Goal: Task Accomplishment & Management: Manage account settings

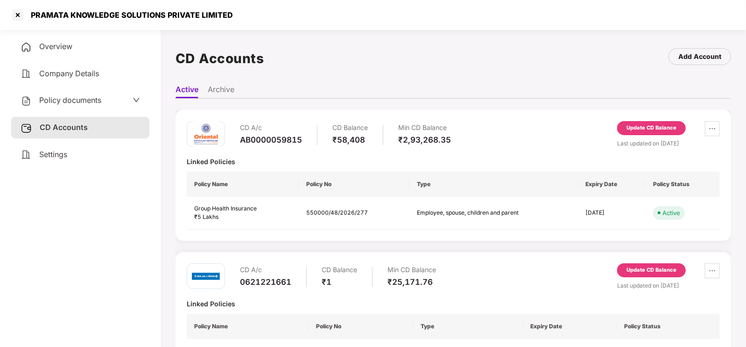
click at [99, 64] on div "Company Details" at bounding box center [80, 73] width 138 height 21
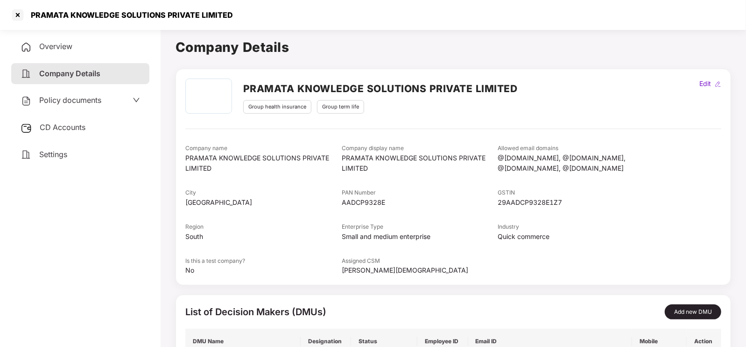
click at [65, 55] on div "Overview" at bounding box center [80, 46] width 138 height 21
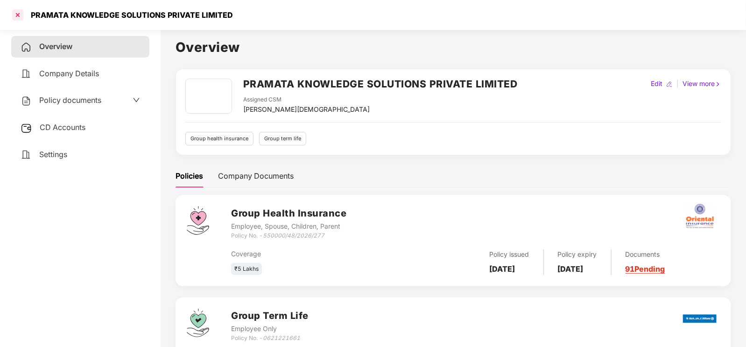
click at [15, 18] on div at bounding box center [17, 14] width 15 height 15
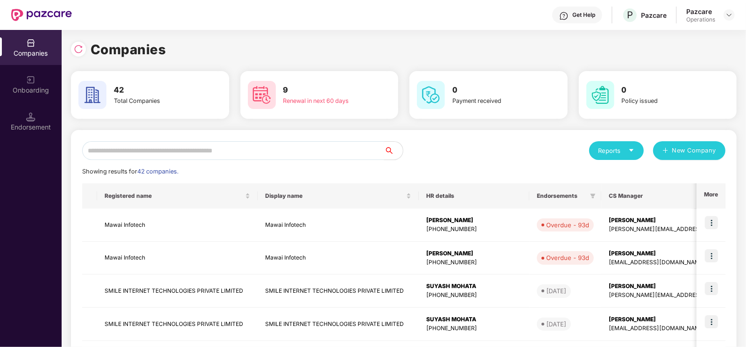
click at [134, 149] on input "text" at bounding box center [233, 150] width 302 height 19
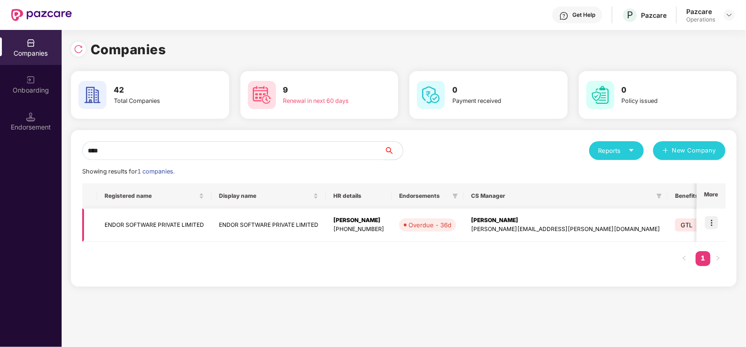
type input "****"
click at [155, 229] on td "ENDOR SOFTWARE PRIVATE LIMITED" at bounding box center [154, 224] width 114 height 33
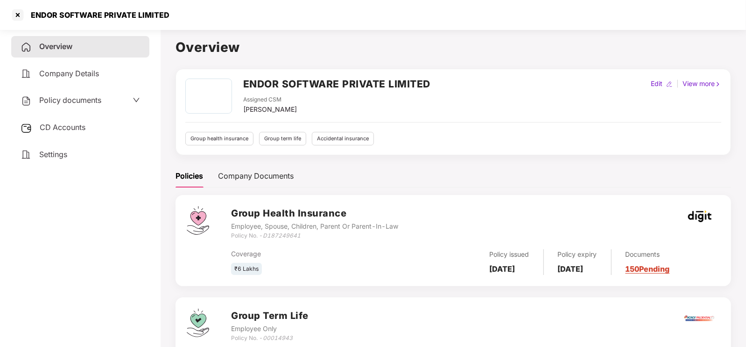
click at [87, 71] on span "Company Details" at bounding box center [69, 73] width 60 height 9
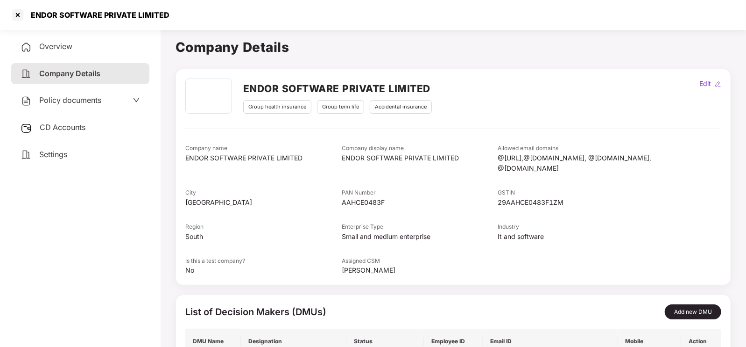
click at [53, 43] on span "Overview" at bounding box center [55, 46] width 33 height 9
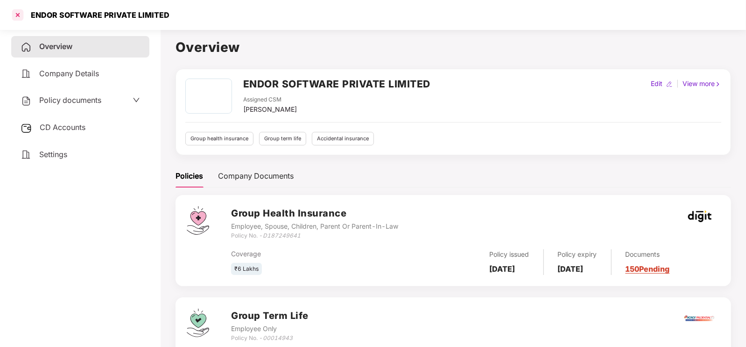
click at [11, 16] on div at bounding box center [17, 14] width 15 height 15
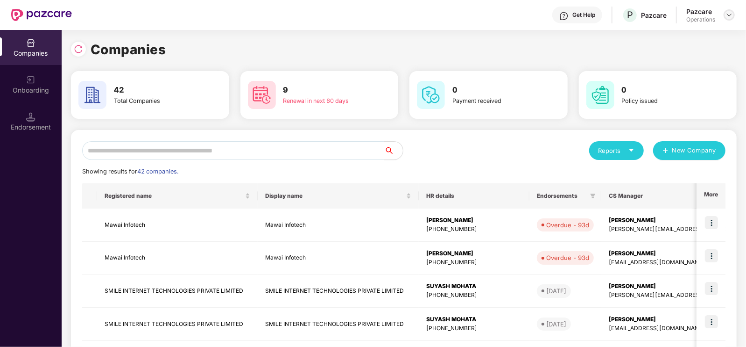
click at [729, 14] on img at bounding box center [729, 14] width 7 height 7
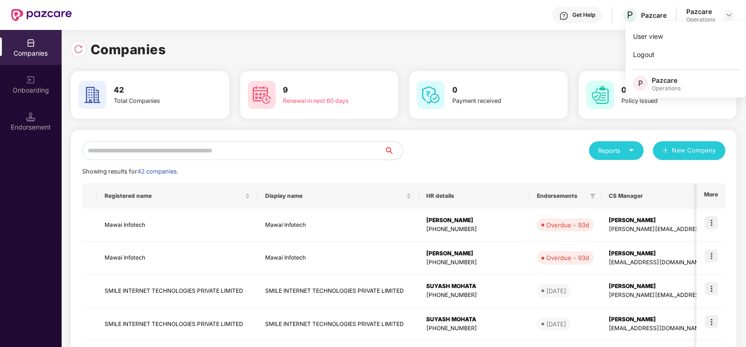
drag, startPoint x: 563, startPoint y: 53, endPoint x: 574, endPoint y: 52, distance: 10.3
click at [574, 52] on div "Companies" at bounding box center [404, 49] width 666 height 21
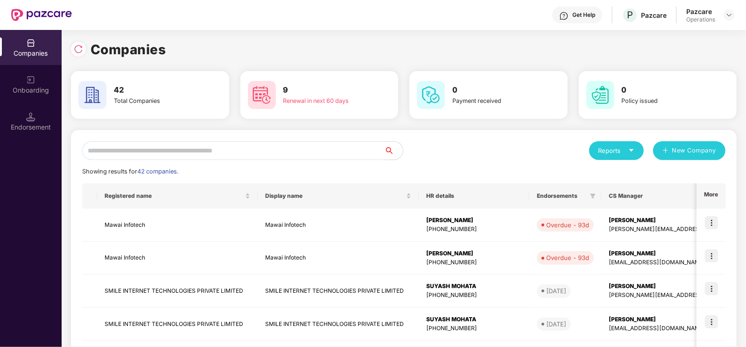
click at [155, 147] on input "text" at bounding box center [233, 150] width 302 height 19
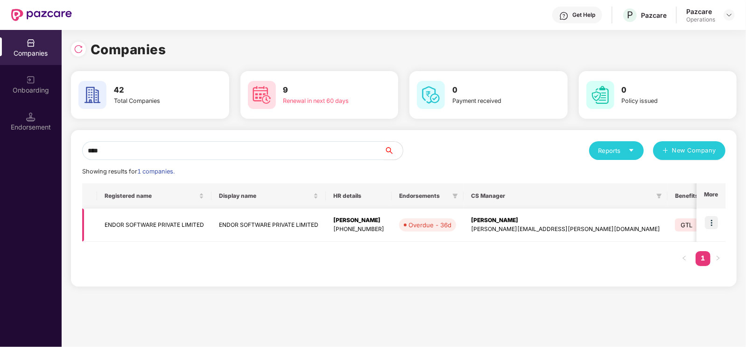
type input "****"
click at [708, 222] on img at bounding box center [711, 222] width 13 height 13
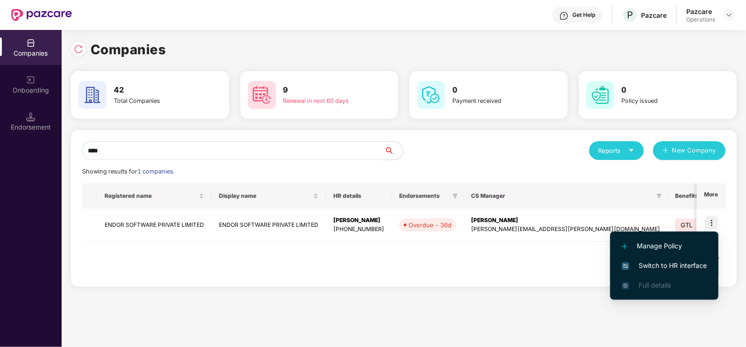
click at [645, 266] on span "Switch to HR interface" at bounding box center [664, 265] width 85 height 10
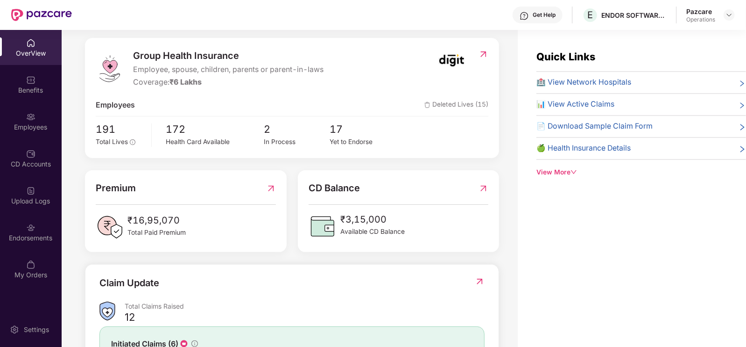
scroll to position [111, 0]
click at [40, 237] on div "Endorsements" at bounding box center [31, 237] width 62 height 9
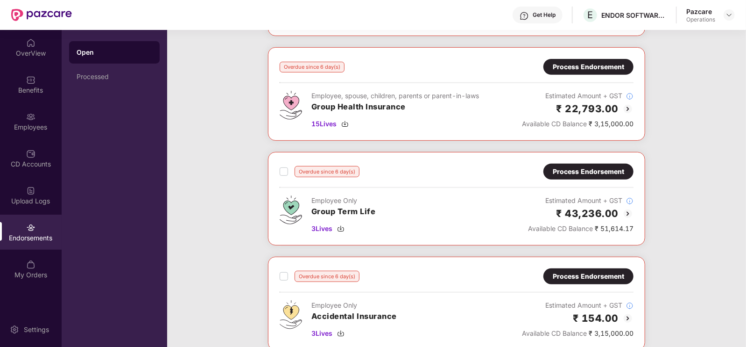
scroll to position [244, 0]
click at [344, 123] on img at bounding box center [344, 123] width 7 height 7
click at [186, 143] on div "Overdue since 37 day(s) Process Endorsement Employee Only Accidental Insurance …" at bounding box center [456, 99] width 579 height 524
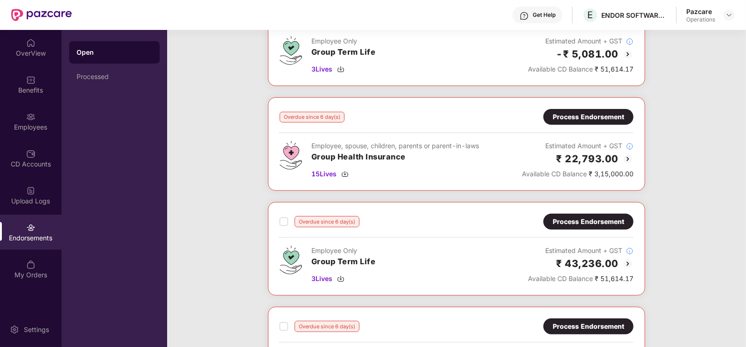
scroll to position [190, 0]
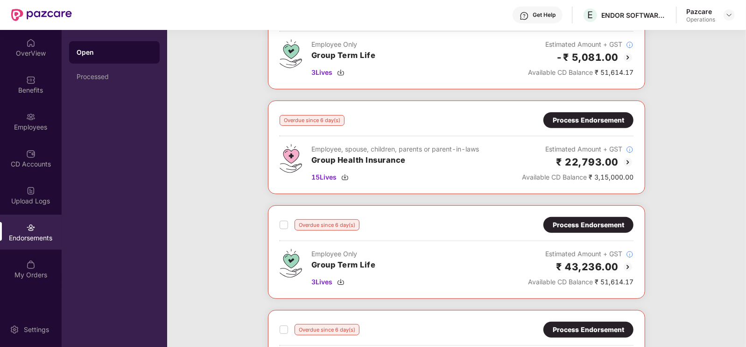
click at [628, 163] on img at bounding box center [628, 161] width 11 height 11
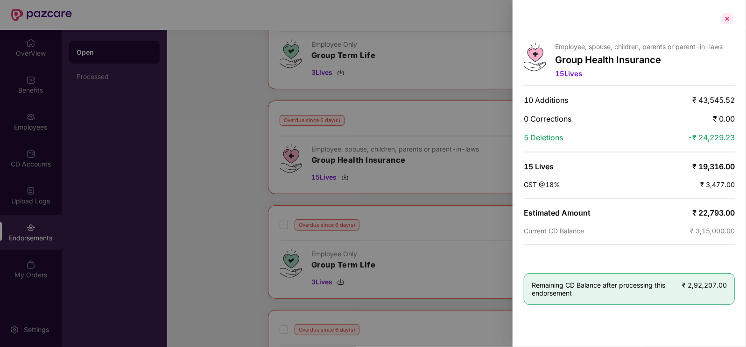
click at [730, 21] on div at bounding box center [727, 18] width 15 height 15
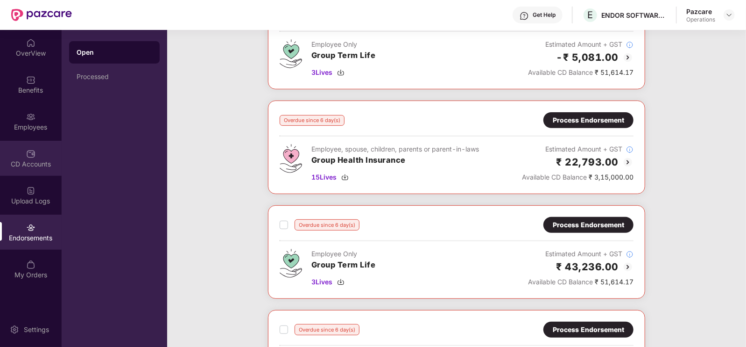
click at [47, 161] on div "CD Accounts" at bounding box center [31, 163] width 62 height 9
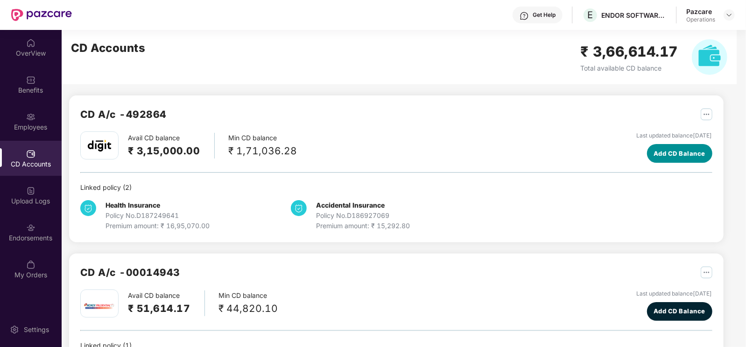
click at [654, 155] on span "Add CD Balance" at bounding box center [680, 153] width 52 height 9
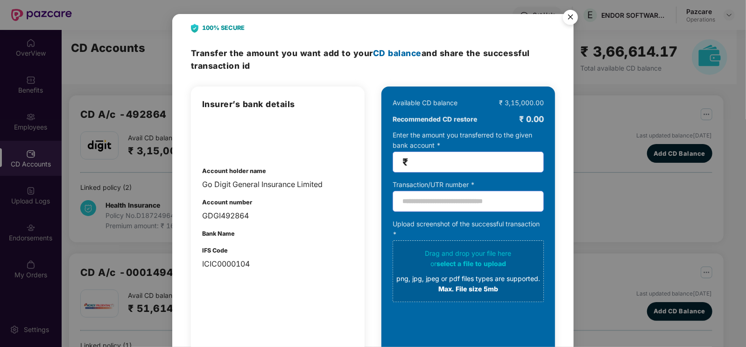
click at [568, 17] on img "Close" at bounding box center [571, 19] width 26 height 26
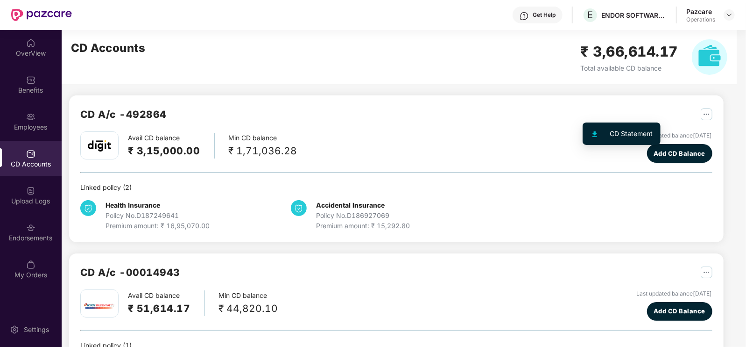
click at [701, 115] on img "button" at bounding box center [707, 114] width 12 height 12
click at [406, 118] on div "CD A/c - 492864" at bounding box center [396, 118] width 632 height 25
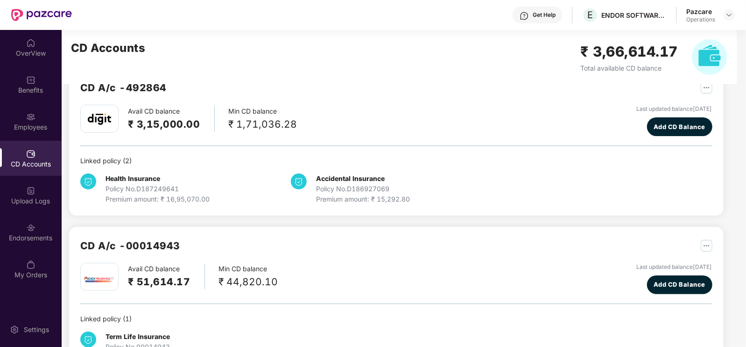
scroll to position [21, 0]
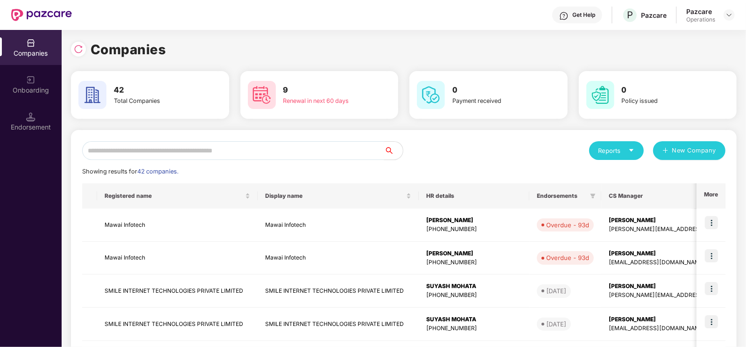
click at [115, 152] on input "text" at bounding box center [233, 150] width 302 height 19
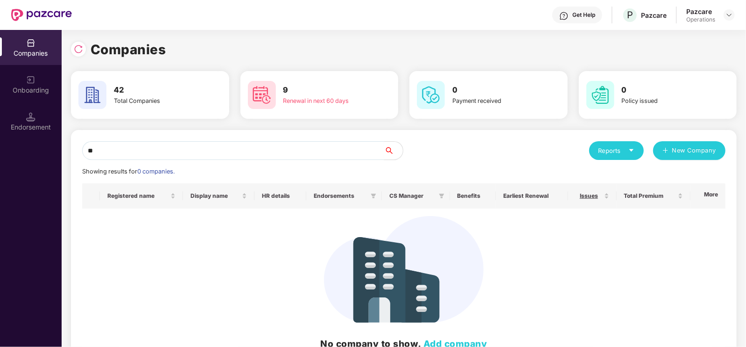
type input "*"
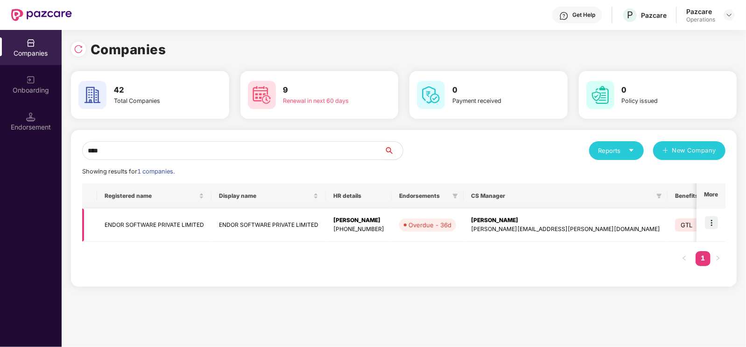
type input "****"
click at [712, 217] on img at bounding box center [711, 222] width 13 height 13
click at [161, 225] on td "ENDOR SOFTWARE PRIVATE LIMITED" at bounding box center [154, 224] width 114 height 33
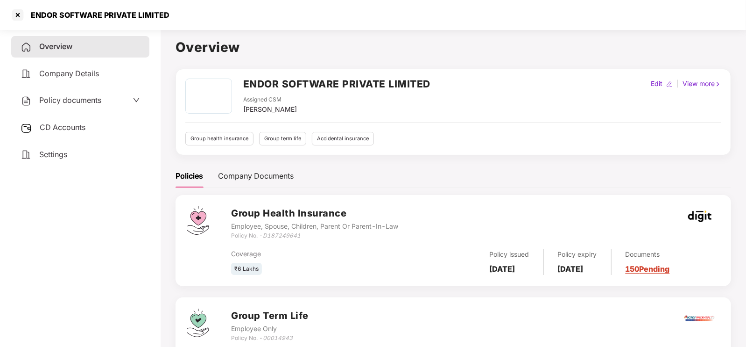
click at [60, 135] on div "CD Accounts" at bounding box center [80, 127] width 138 height 21
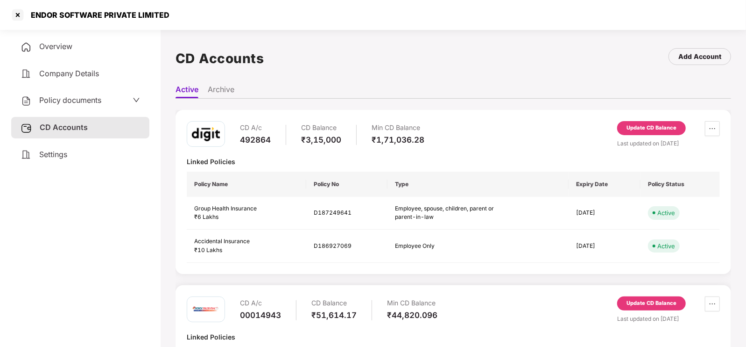
click at [661, 128] on div "Update CD Balance" at bounding box center [652, 128] width 50 height 8
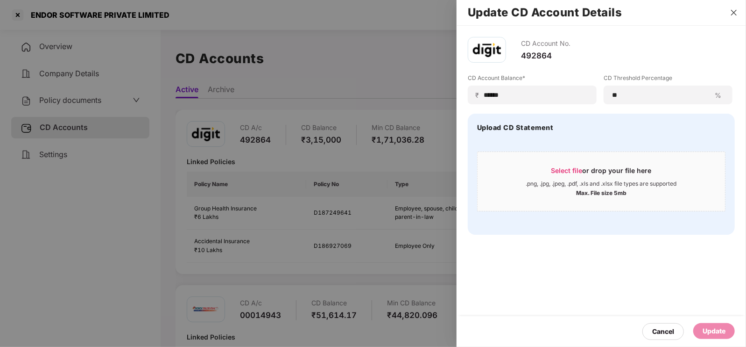
click at [730, 9] on button "Close" at bounding box center [734, 12] width 13 height 8
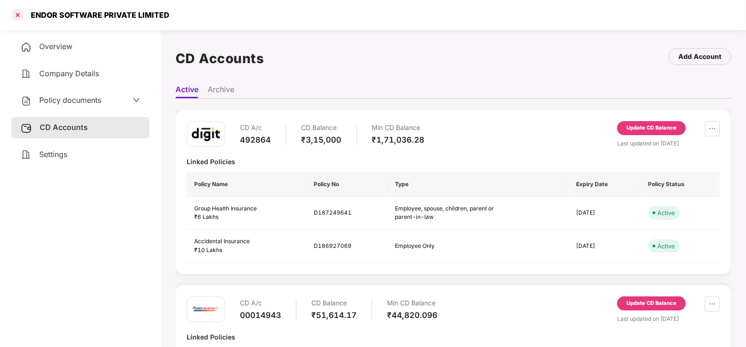
click at [21, 18] on div at bounding box center [17, 14] width 15 height 15
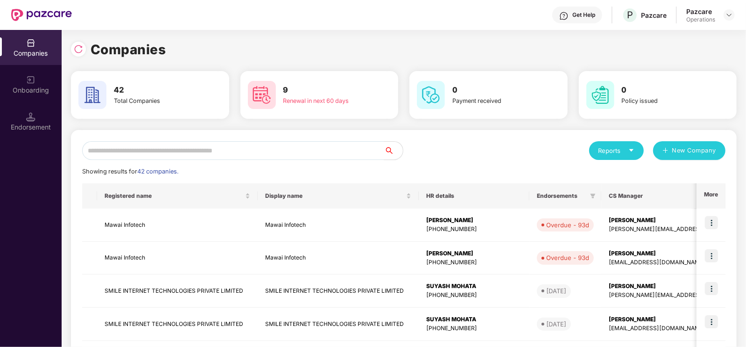
click at [330, 107] on div "9 Renewal in next 60 days" at bounding box center [319, 94] width 151 height 33
click at [305, 101] on div "Renewal in next 60 days" at bounding box center [323, 100] width 80 height 9
click at [283, 141] on input "text" at bounding box center [233, 150] width 302 height 19
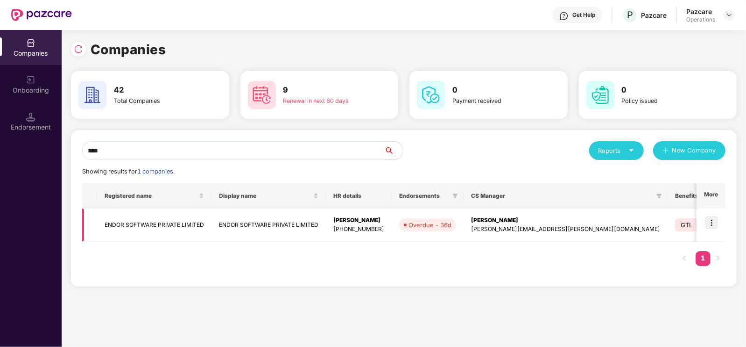
type input "****"
click at [717, 227] on img at bounding box center [711, 222] width 13 height 13
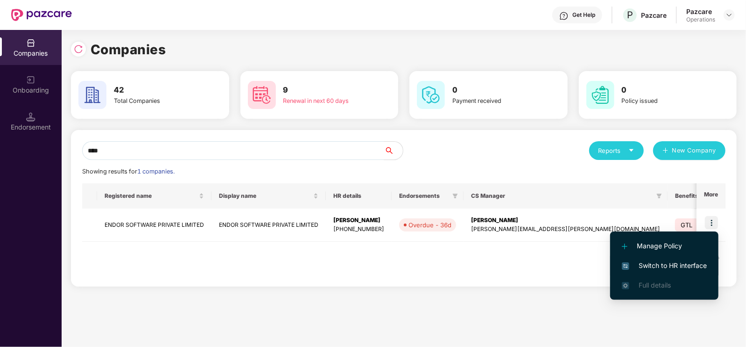
click at [648, 263] on span "Switch to HR interface" at bounding box center [664, 265] width 85 height 10
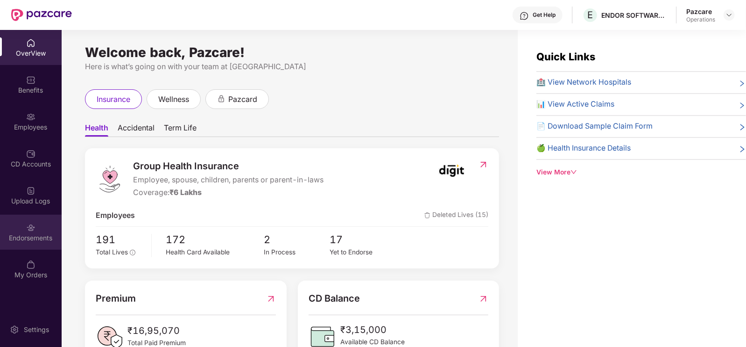
click at [28, 237] on div "Endorsements" at bounding box center [31, 237] width 62 height 9
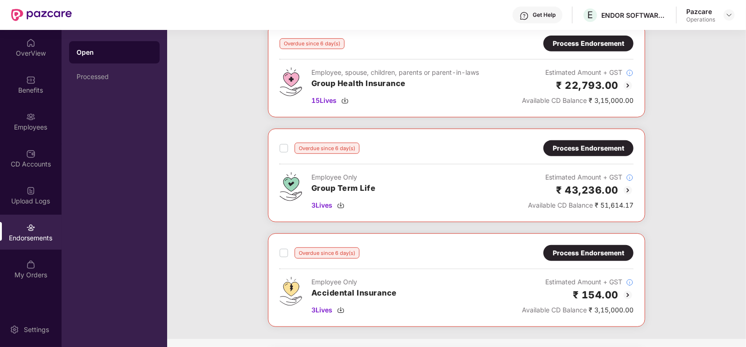
scroll to position [291, 0]
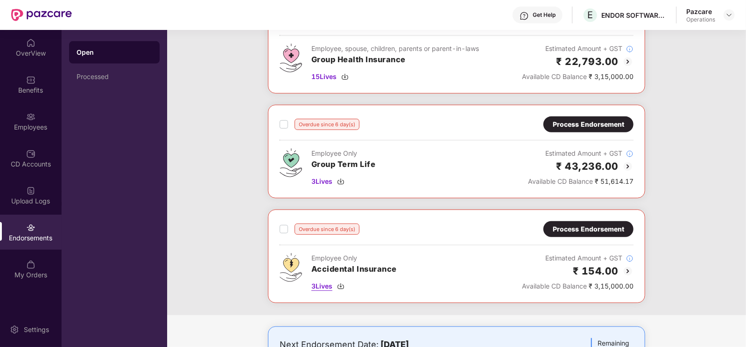
click at [344, 282] on img at bounding box center [340, 285] width 7 height 7
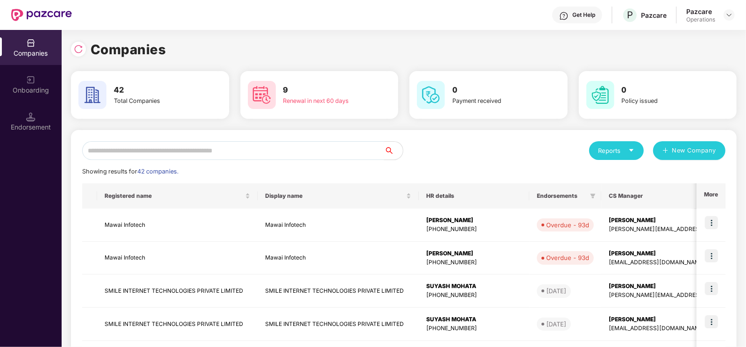
click at [181, 150] on input "text" at bounding box center [233, 150] width 302 height 19
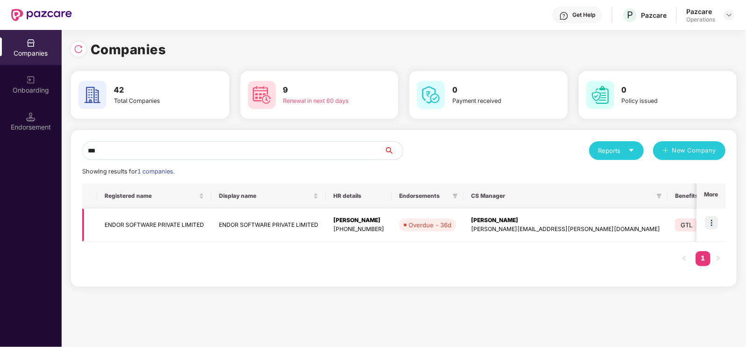
type input "***"
click at [147, 227] on td "ENDOR SOFTWARE PRIVATE LIMITED" at bounding box center [154, 224] width 114 height 33
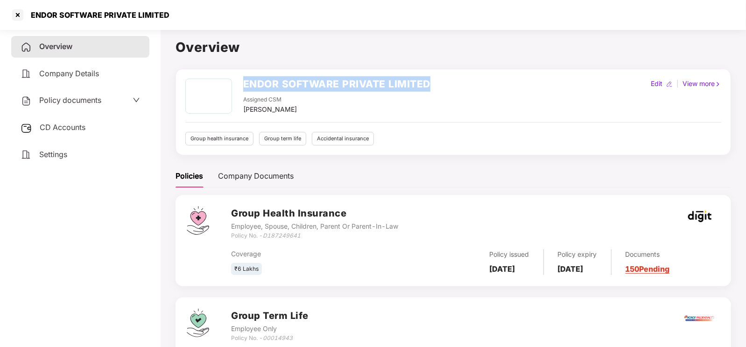
drag, startPoint x: 241, startPoint y: 79, endPoint x: 444, endPoint y: 85, distance: 202.3
click at [444, 85] on div "ENDOR SOFTWARE PRIVATE LIMITED Assigned CSM [PERSON_NAME] Edit | View more" at bounding box center [453, 96] width 536 height 36
copy h2 "ENDOR SOFTWARE PRIVATE LIMITED"
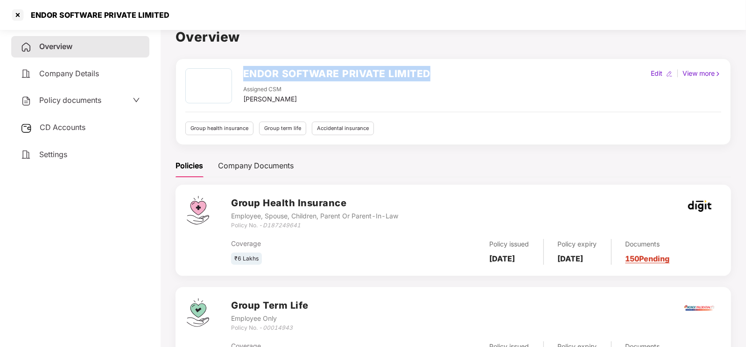
scroll to position [11, 0]
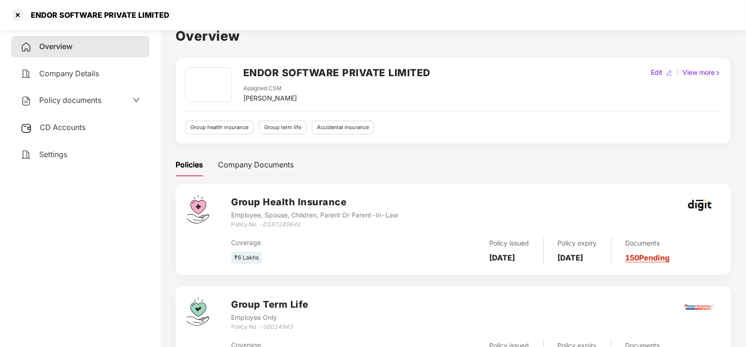
click at [67, 104] on span "Policy documents" at bounding box center [70, 99] width 62 height 9
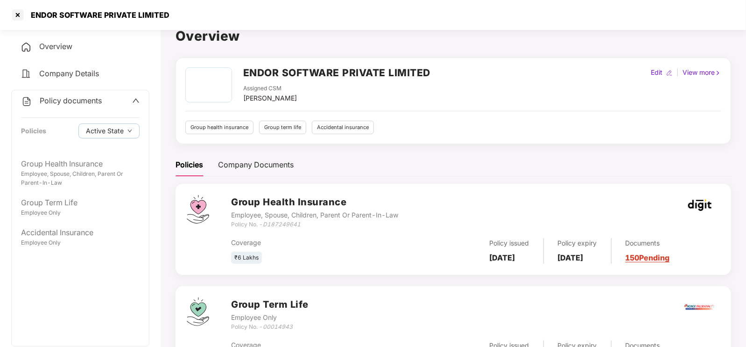
click at [120, 101] on div "Policy documents" at bounding box center [80, 101] width 119 height 12
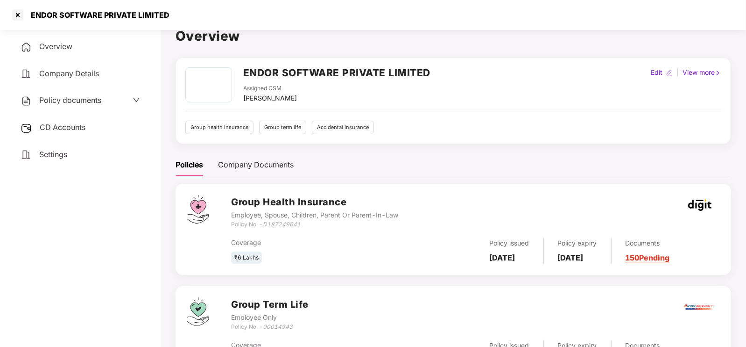
click at [100, 77] on div "Company Details" at bounding box center [80, 73] width 138 height 21
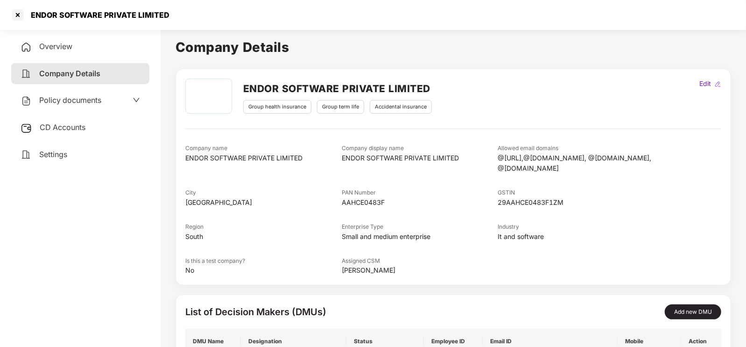
click at [76, 48] on div "Overview" at bounding box center [80, 46] width 138 height 21
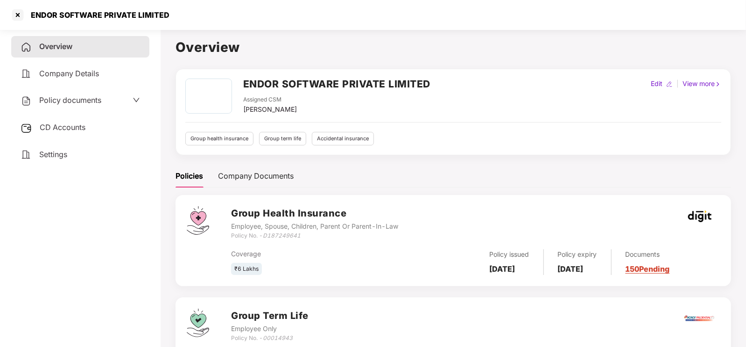
click at [701, 80] on div "View more" at bounding box center [702, 83] width 43 height 10
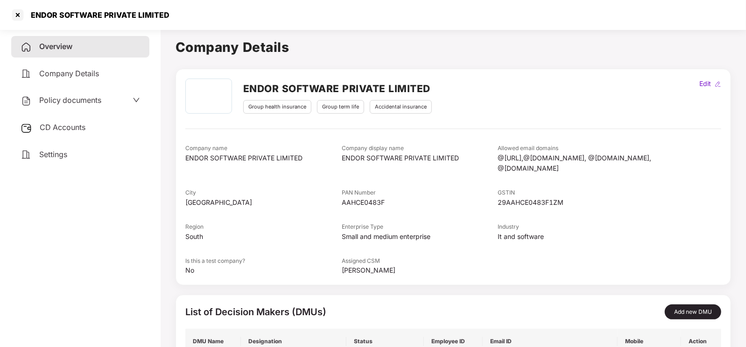
click at [92, 99] on span "Policy documents" at bounding box center [70, 99] width 62 height 9
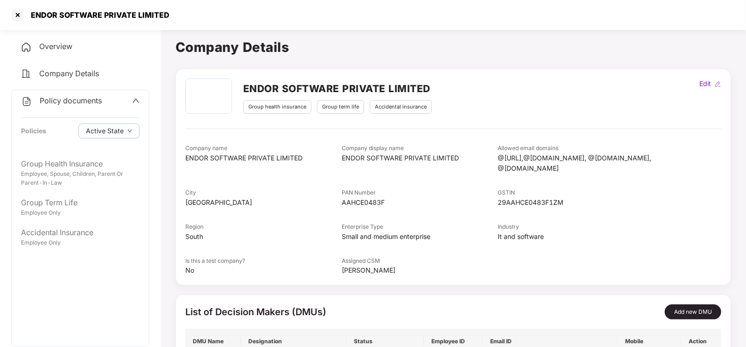
click at [92, 99] on span "Policy documents" at bounding box center [71, 100] width 62 height 9
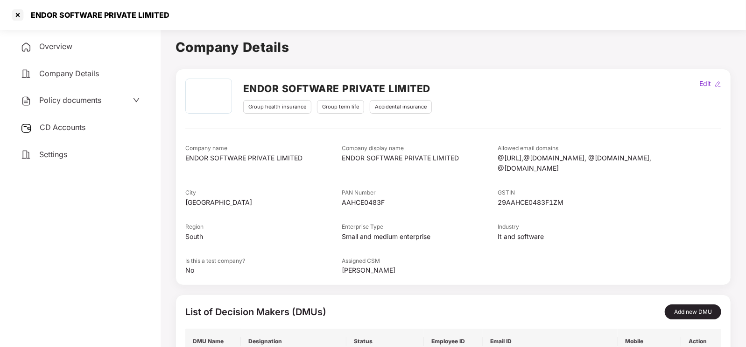
click at [64, 127] on span "CD Accounts" at bounding box center [63, 126] width 46 height 9
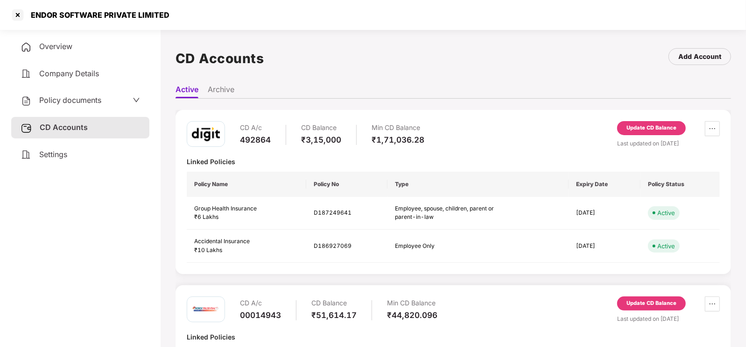
click at [126, 99] on div "Policy documents" at bounding box center [81, 100] width 120 height 12
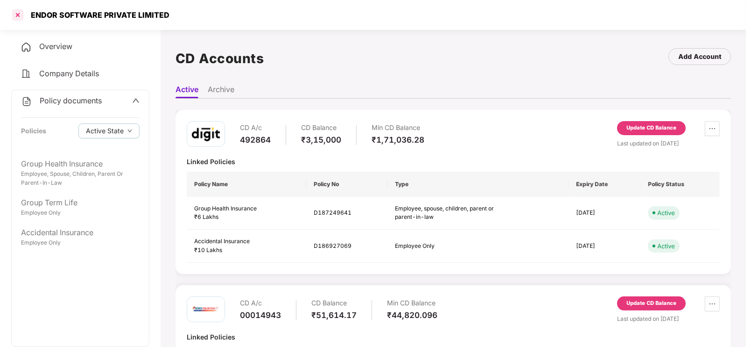
click at [18, 19] on div at bounding box center [17, 14] width 15 height 15
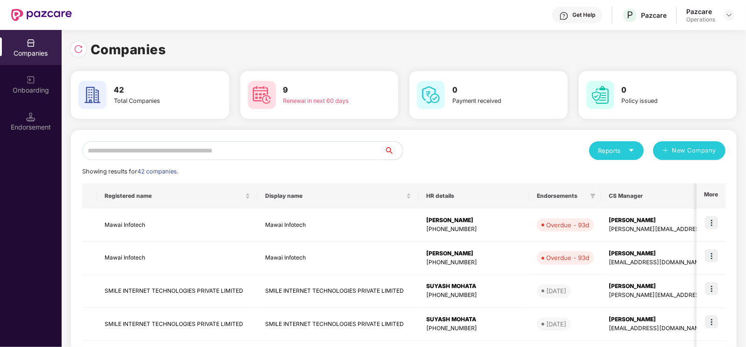
click at [261, 152] on input "text" at bounding box center [233, 150] width 302 height 19
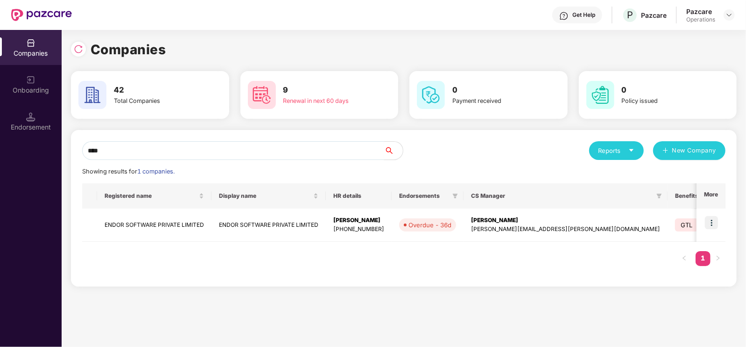
type input "****"
click at [709, 217] on img at bounding box center [711, 222] width 13 height 13
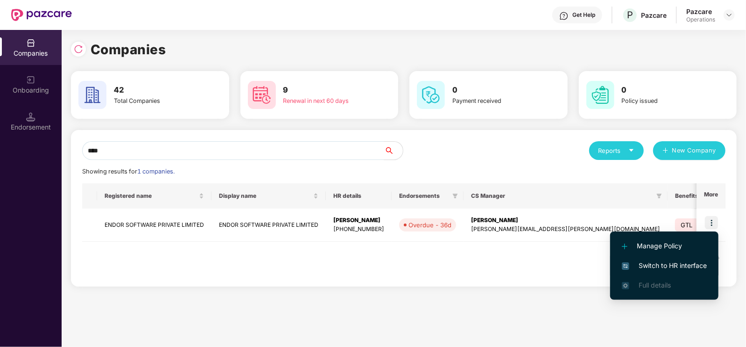
click at [627, 265] on img at bounding box center [625, 265] width 7 height 7
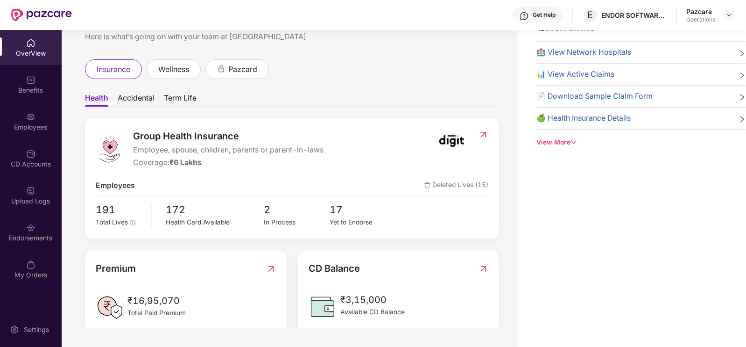
click at [481, 137] on img at bounding box center [484, 134] width 10 height 9
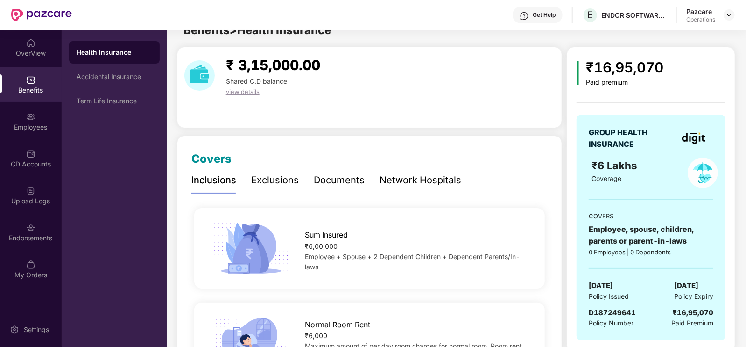
scroll to position [30, 0]
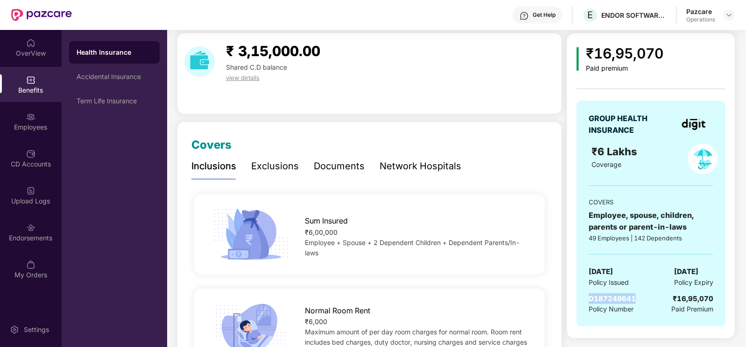
copy span "D187249641"
drag, startPoint x: 586, startPoint y: 292, endPoint x: 638, endPoint y: 296, distance: 51.5
click at [638, 296] on div "GROUP HEALTH INSURANCE ₹6 Lakhs Coverage COVERS Employee, spouse, children, par…" at bounding box center [651, 213] width 149 height 226
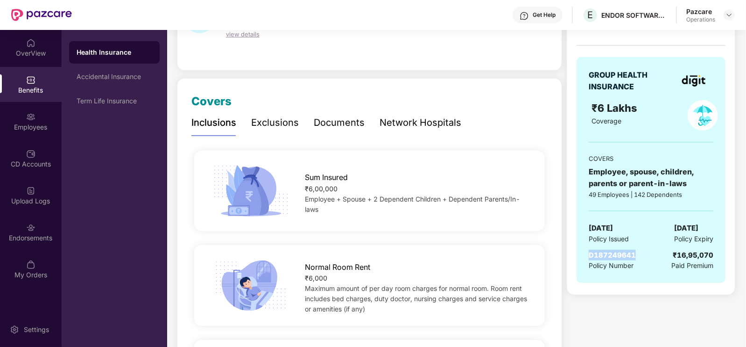
scroll to position [0, 0]
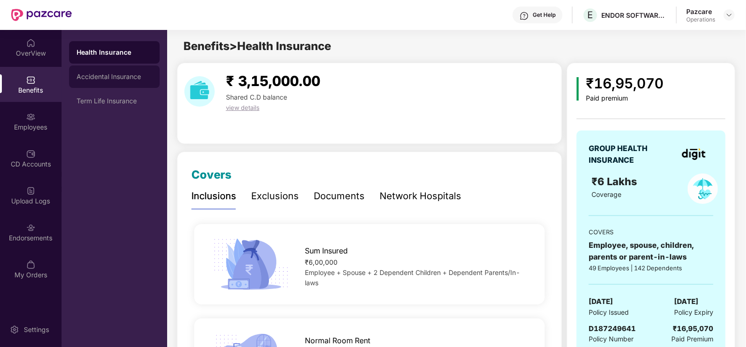
click at [124, 76] on div "Accidental Insurance" at bounding box center [115, 76] width 76 height 7
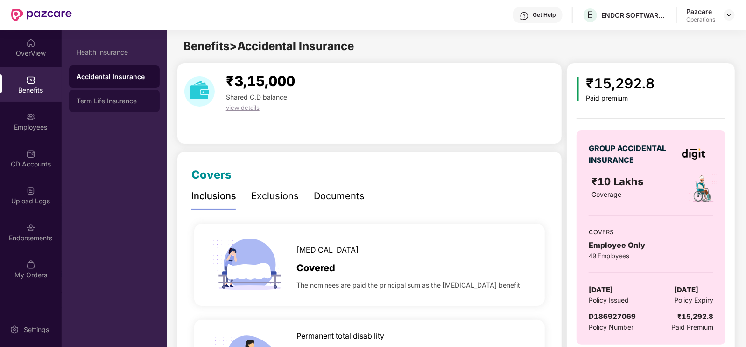
click at [108, 100] on div "Term Life Insurance" at bounding box center [115, 100] width 76 height 7
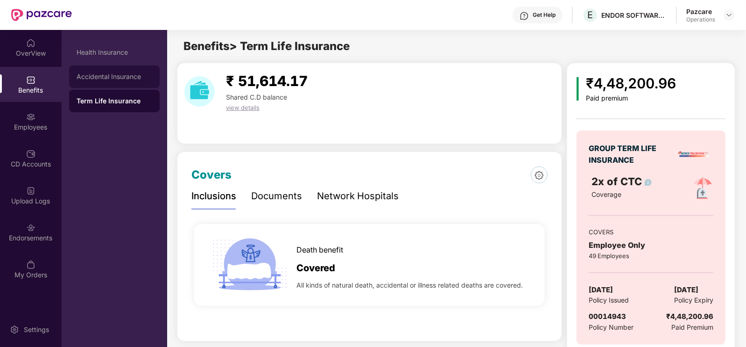
click at [114, 79] on div "Accidental Insurance" at bounding box center [115, 76] width 76 height 7
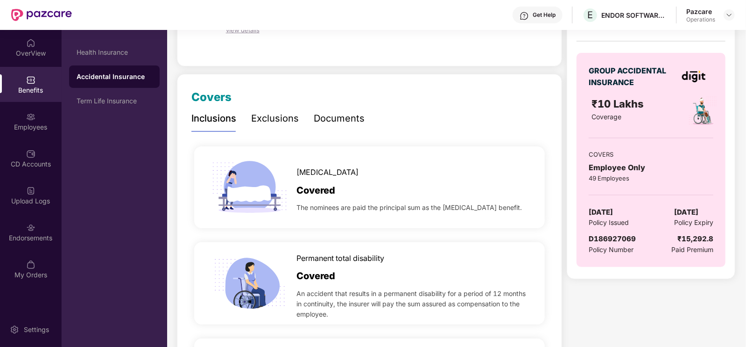
scroll to position [79, 0]
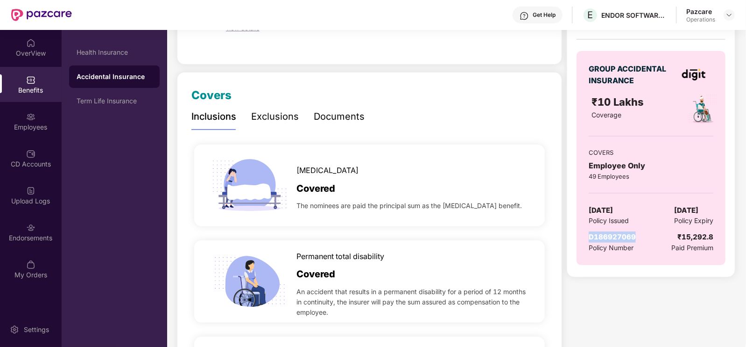
drag, startPoint x: 587, startPoint y: 234, endPoint x: 645, endPoint y: 238, distance: 58.0
click at [645, 238] on div "GROUP ACCIDENTAL INSURANCE ₹10 Lakhs Coverage COVERS Employee Only 49 Employees…" at bounding box center [651, 158] width 149 height 214
copy span "D186927069"
click at [24, 237] on div "Endorsements" at bounding box center [31, 237] width 62 height 9
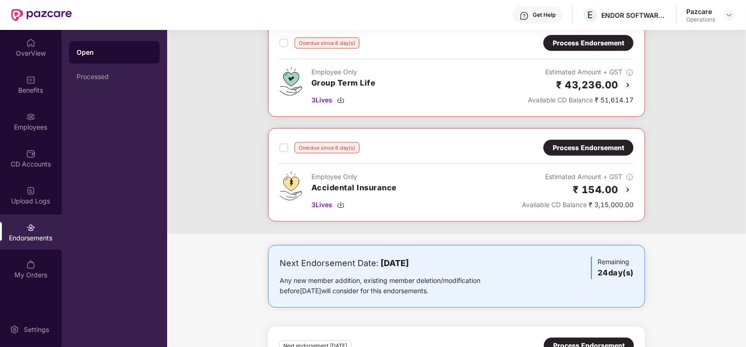
scroll to position [368, 0]
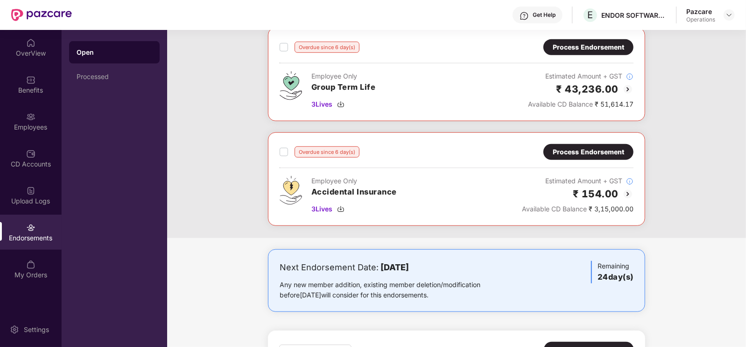
click at [597, 147] on div "Process Endorsement" at bounding box center [588, 152] width 71 height 10
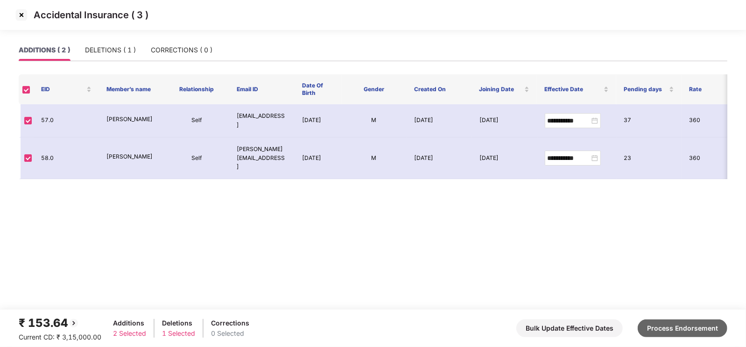
click at [689, 330] on button "Process Endorsement" at bounding box center [683, 328] width 90 height 18
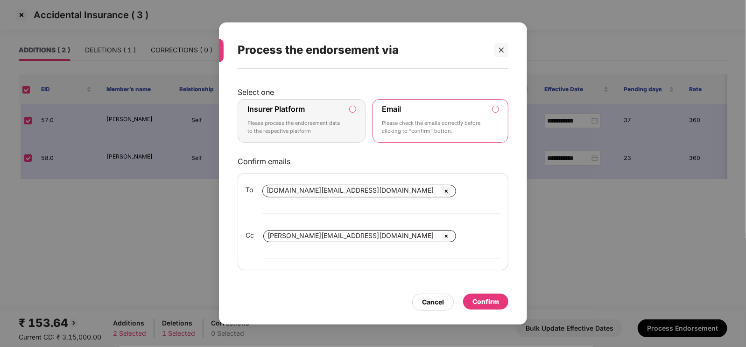
click at [335, 135] on p "Please process the endorsement data to the respective platform" at bounding box center [295, 127] width 95 height 16
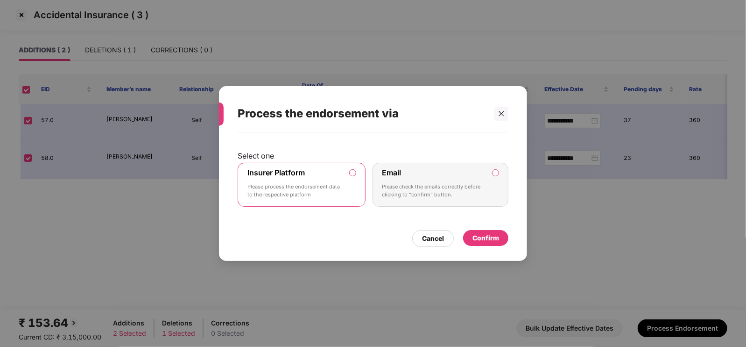
click at [424, 188] on p "Please check the emails correctly before clicking to “confirm” button." at bounding box center [435, 191] width 104 height 16
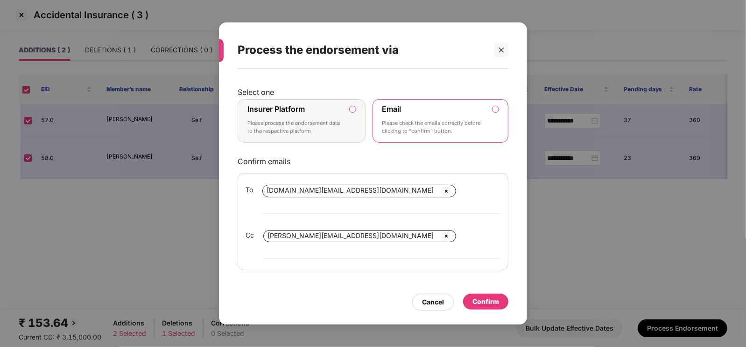
click at [490, 296] on div "Confirm" at bounding box center [486, 301] width 27 height 10
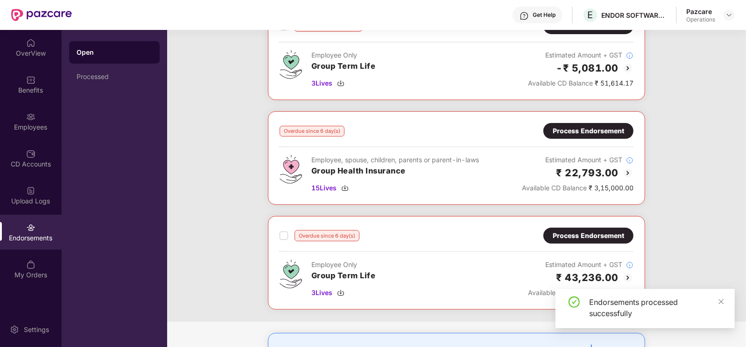
scroll to position [235, 0]
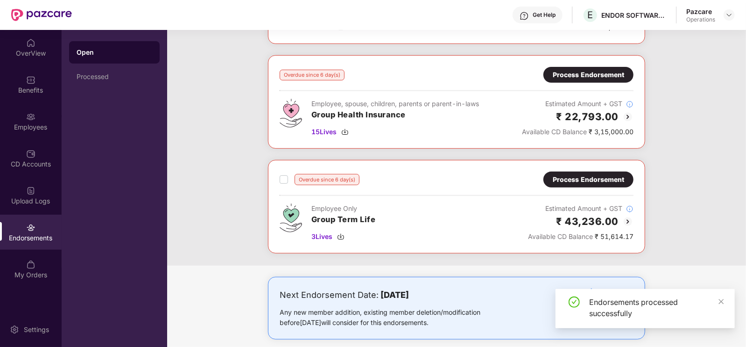
click at [602, 75] on div "Process Endorsement" at bounding box center [588, 75] width 71 height 10
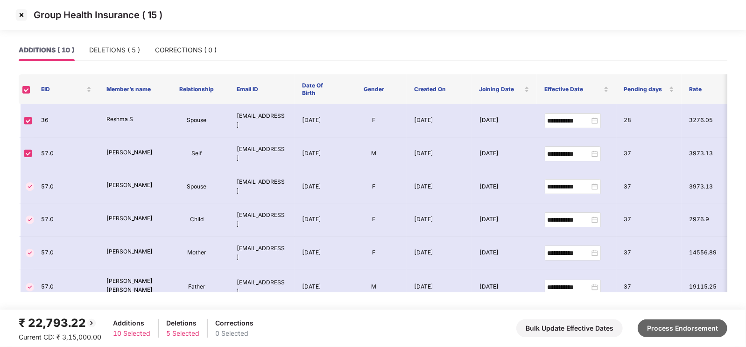
click at [653, 325] on button "Process Endorsement" at bounding box center [683, 328] width 90 height 18
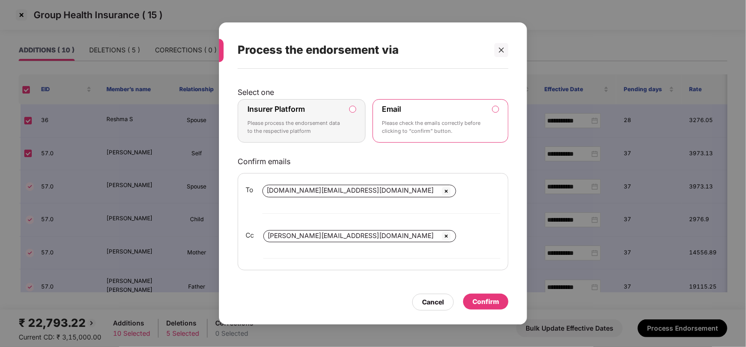
click at [496, 296] on div "Confirm" at bounding box center [486, 301] width 27 height 10
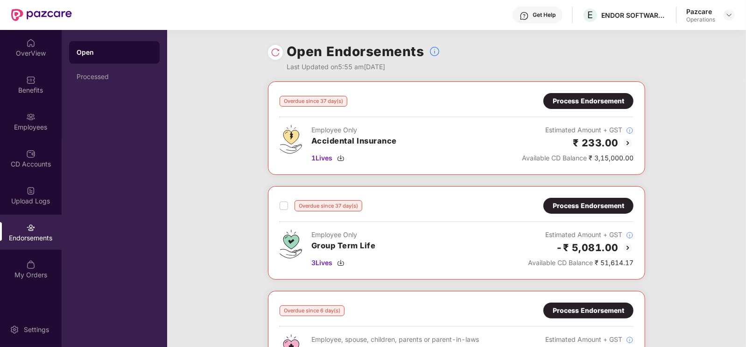
click at [278, 55] on img at bounding box center [275, 52] width 9 height 9
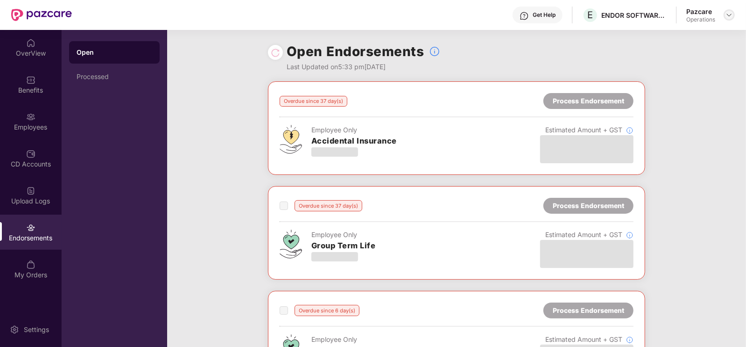
click at [727, 13] on img at bounding box center [729, 14] width 7 height 7
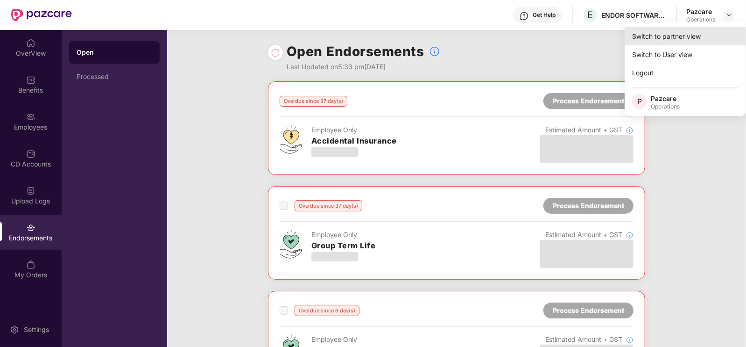
click at [690, 34] on div "Switch to partner view" at bounding box center [685, 36] width 121 height 18
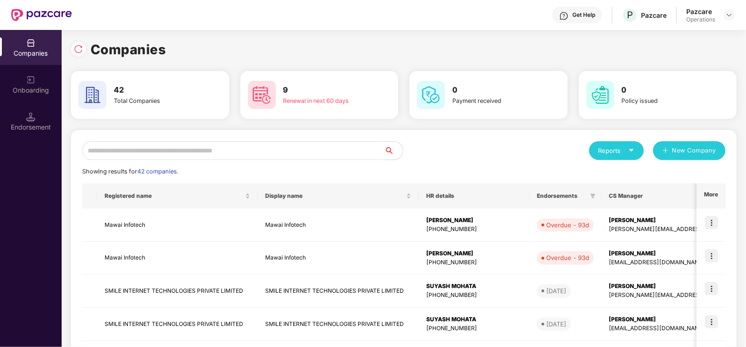
click at [242, 151] on input "text" at bounding box center [233, 150] width 302 height 19
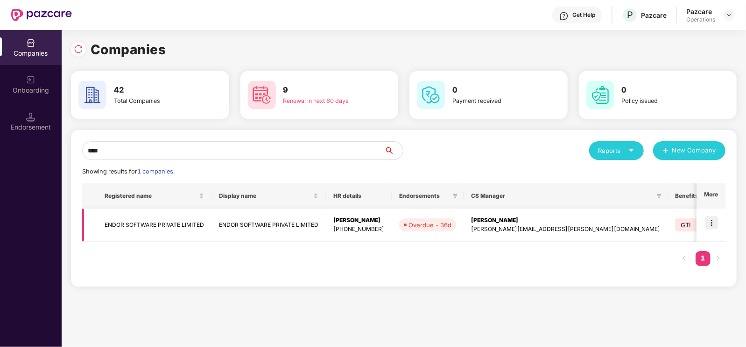
type input "****"
click at [138, 227] on td "ENDOR SOFTWARE PRIVATE LIMITED" at bounding box center [154, 224] width 114 height 33
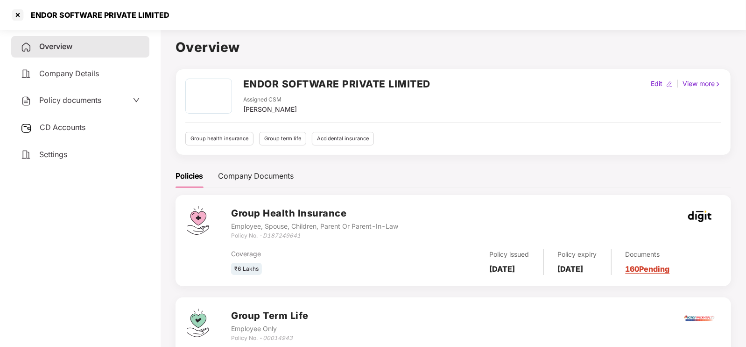
click at [82, 125] on span "CD Accounts" at bounding box center [63, 126] width 46 height 9
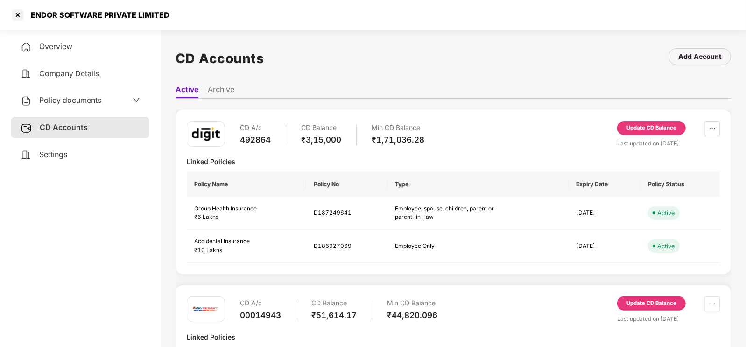
click at [656, 126] on div "Update CD Balance" at bounding box center [652, 128] width 50 height 8
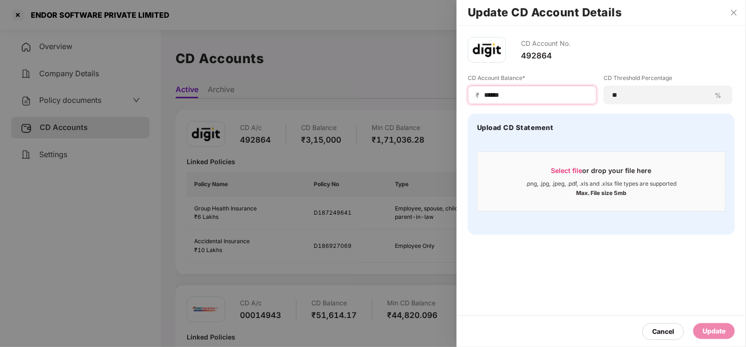
click at [548, 92] on input "******" at bounding box center [536, 95] width 106 height 10
type input "*****"
click at [715, 330] on div "Update" at bounding box center [714, 331] width 23 height 10
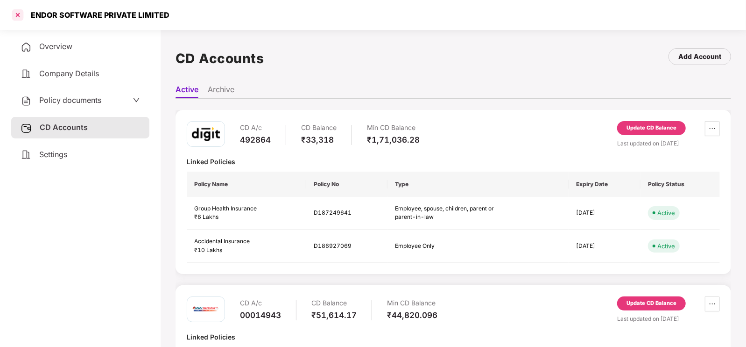
click at [20, 18] on div at bounding box center [17, 14] width 15 height 15
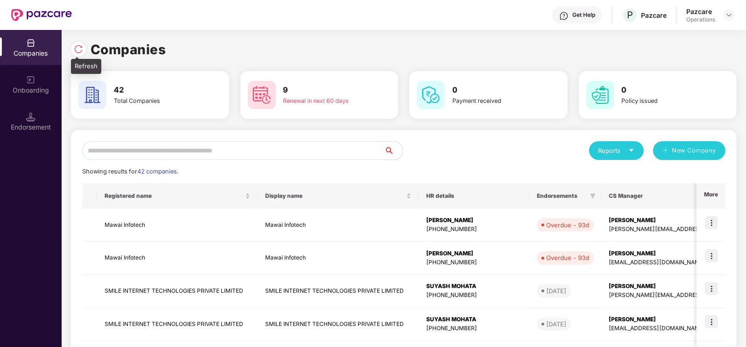
click at [77, 49] on img at bounding box center [78, 48] width 9 height 9
click at [154, 155] on input "text" at bounding box center [233, 150] width 302 height 19
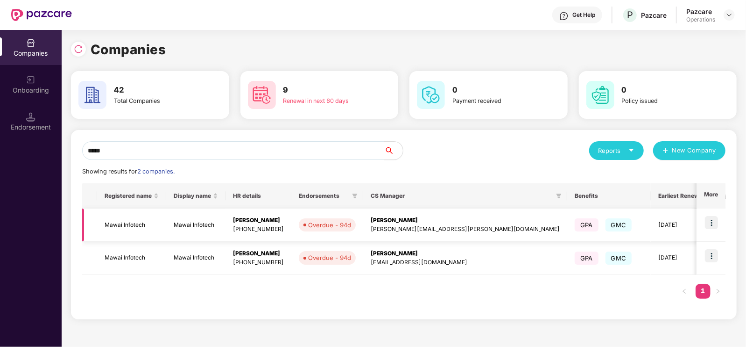
type input "*****"
click at [712, 225] on img at bounding box center [711, 222] width 13 height 13
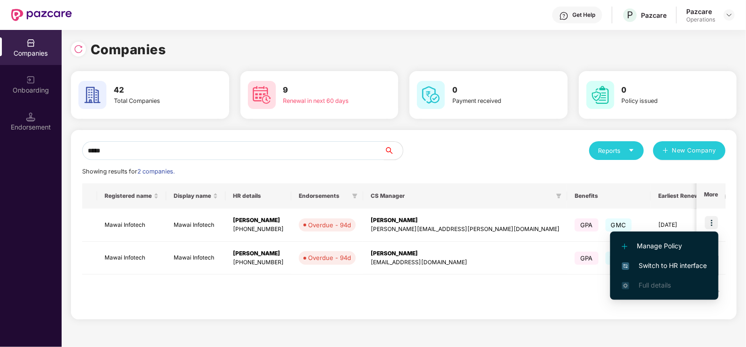
click at [671, 260] on span "Switch to HR interface" at bounding box center [664, 265] width 85 height 10
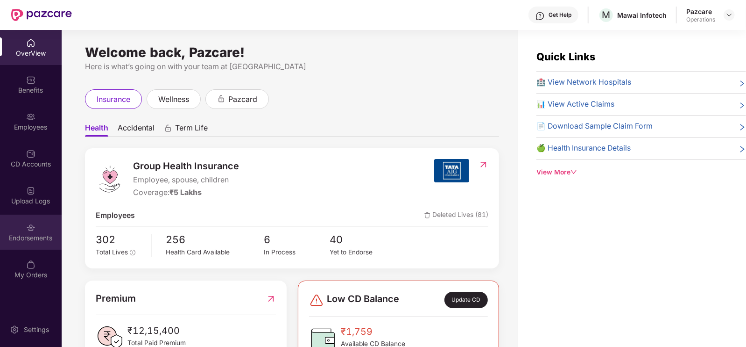
click at [34, 222] on div at bounding box center [30, 226] width 9 height 9
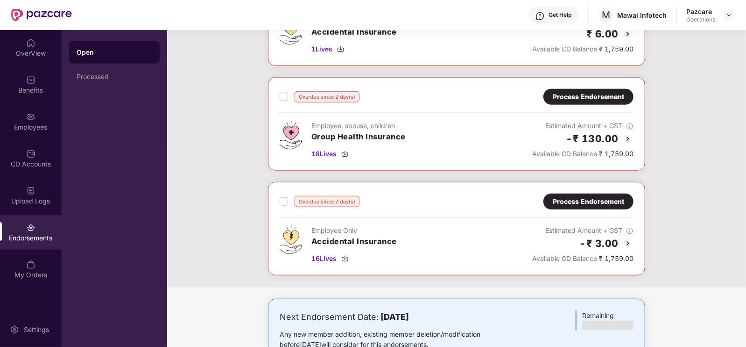
scroll to position [558, 0]
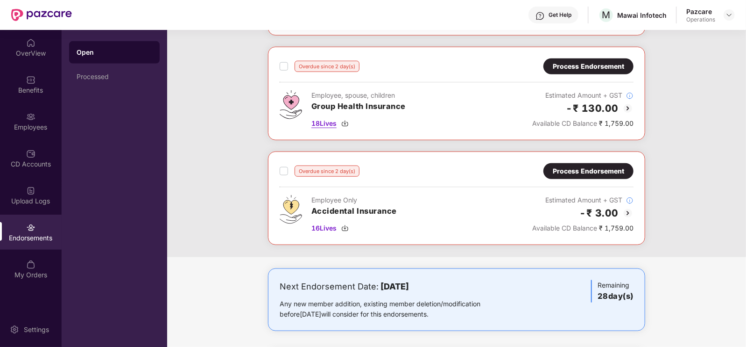
click at [347, 124] on img at bounding box center [344, 123] width 7 height 7
click at [348, 226] on img at bounding box center [344, 227] width 7 height 7
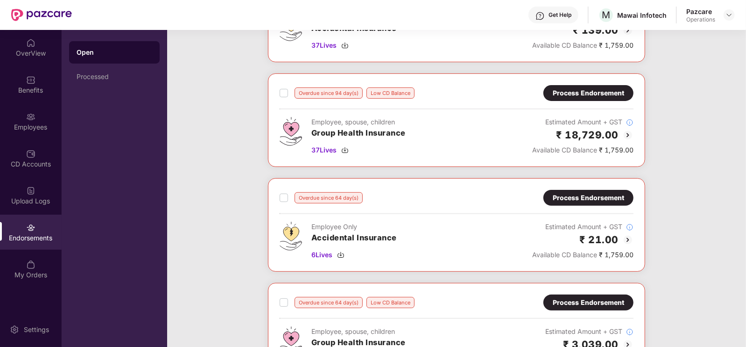
scroll to position [0, 0]
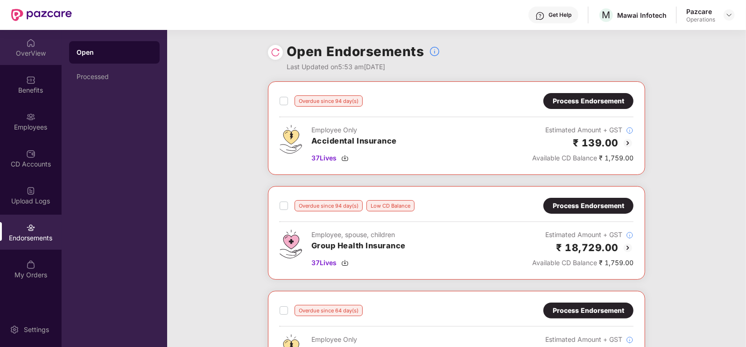
click at [30, 54] on div "OverView" at bounding box center [31, 53] width 62 height 9
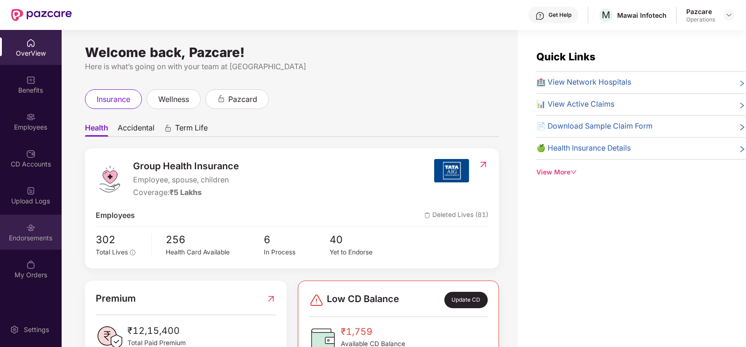
click at [11, 218] on div "Endorsements" at bounding box center [31, 231] width 62 height 35
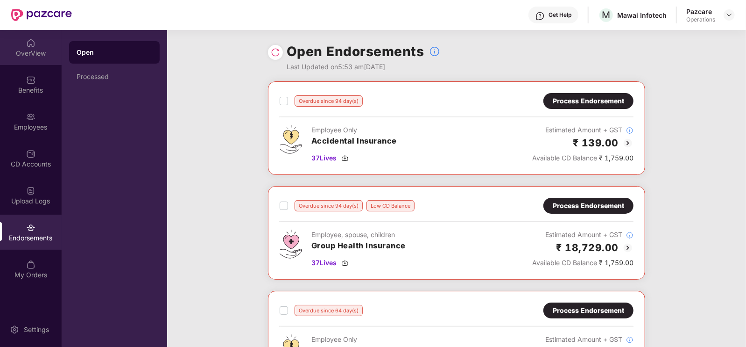
click at [23, 57] on div "OverView" at bounding box center [31, 47] width 62 height 35
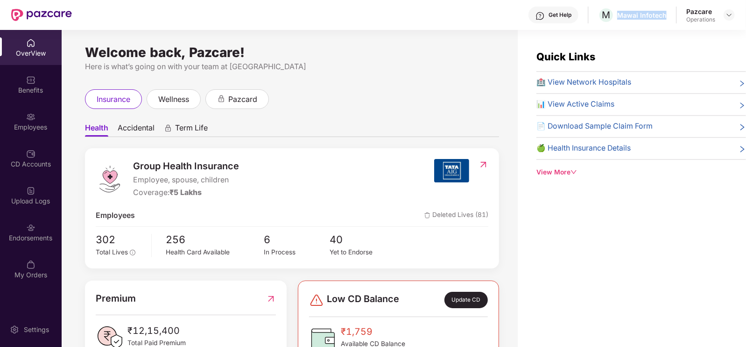
drag, startPoint x: 619, startPoint y: 13, endPoint x: 668, endPoint y: 16, distance: 49.6
click at [668, 16] on div "Get Help M Mawai Infotech Pazcare Operations" at bounding box center [403, 15] width 663 height 30
copy div "Mawai Infotech"
click at [29, 234] on div "Endorsements" at bounding box center [31, 237] width 62 height 9
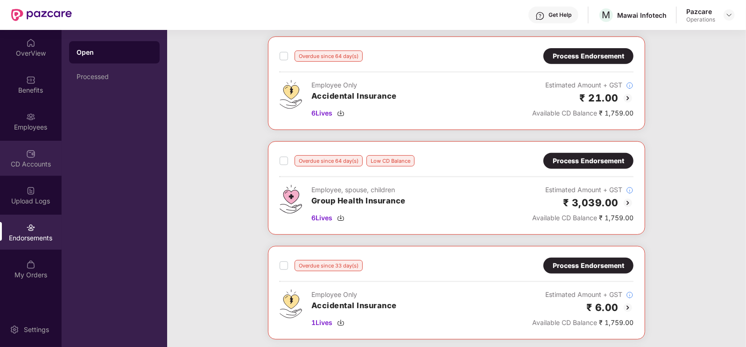
scroll to position [243, 0]
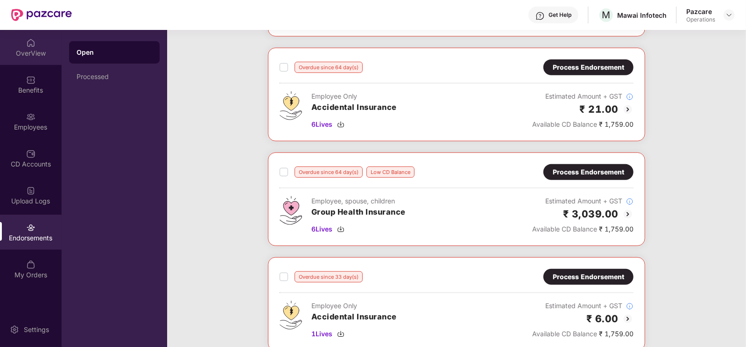
click at [35, 47] on img at bounding box center [30, 42] width 9 height 9
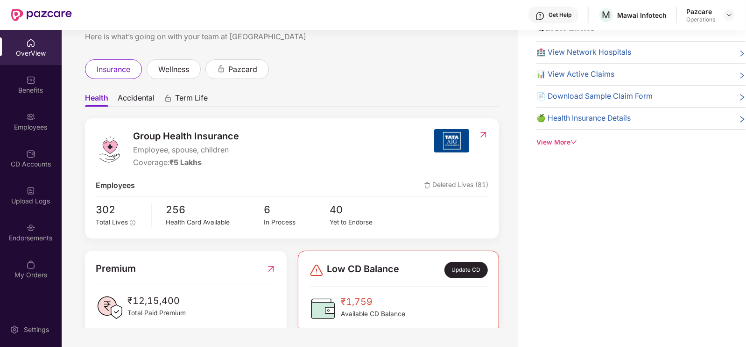
click at [483, 133] on img at bounding box center [484, 134] width 10 height 9
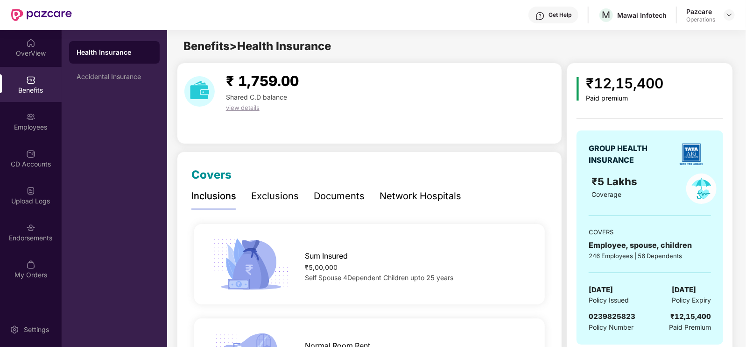
scroll to position [95, 0]
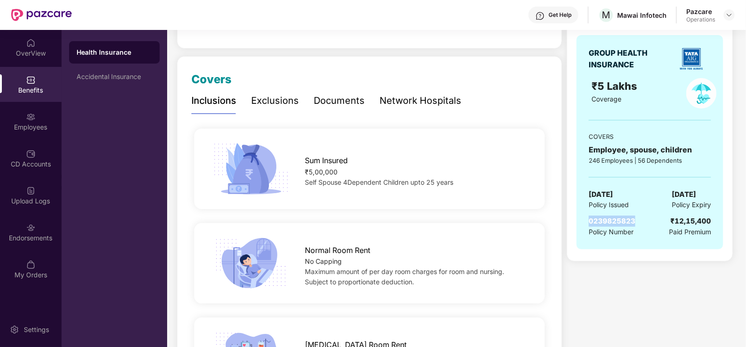
drag, startPoint x: 590, startPoint y: 219, endPoint x: 640, endPoint y: 216, distance: 50.1
click at [640, 216] on div "0239825823 Policy Number ₹12,15,400 Paid Premium" at bounding box center [650, 225] width 122 height 21
copy span "0239825823"
click at [87, 77] on div "Accidental Insurance" at bounding box center [115, 76] width 76 height 7
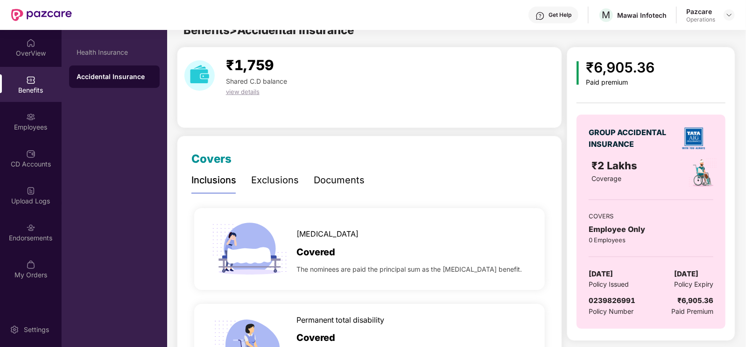
scroll to position [95, 0]
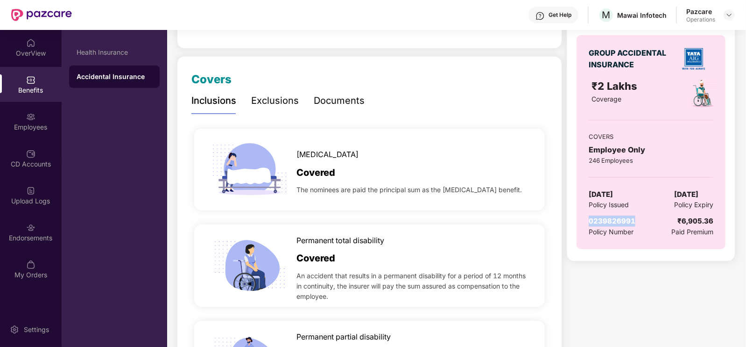
drag, startPoint x: 588, startPoint y: 218, endPoint x: 638, endPoint y: 221, distance: 50.1
click at [638, 221] on div "0239826991 Policy Number ₹6,905.36 Paid Premium" at bounding box center [651, 225] width 125 height 21
copy span "0239826991"
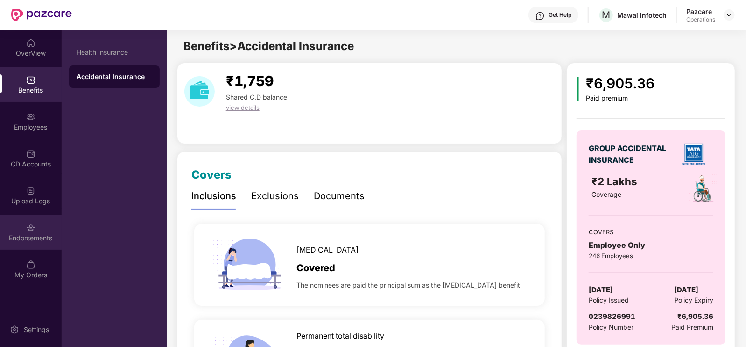
click at [26, 244] on div "Endorsements" at bounding box center [31, 231] width 62 height 35
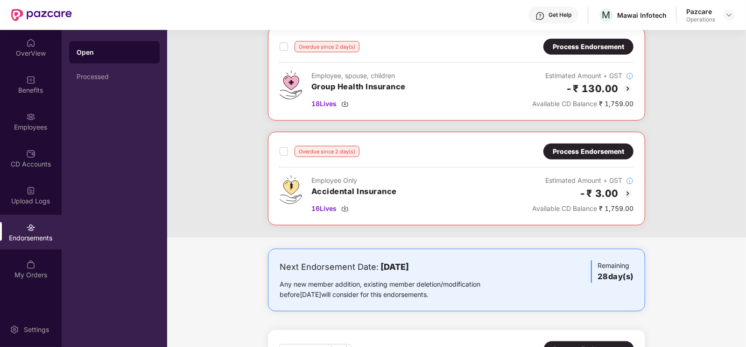
scroll to position [579, 0]
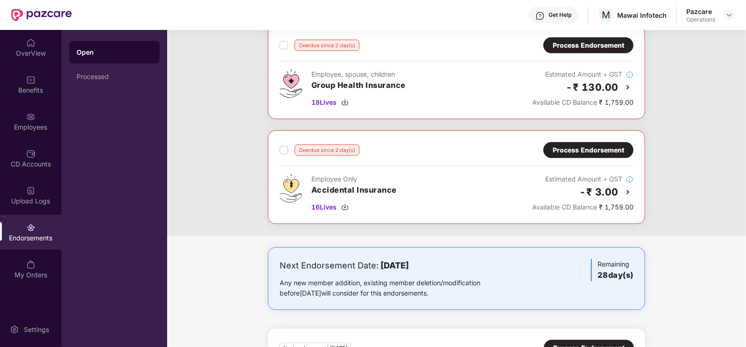
click at [580, 146] on div "Process Endorsement" at bounding box center [588, 150] width 71 height 10
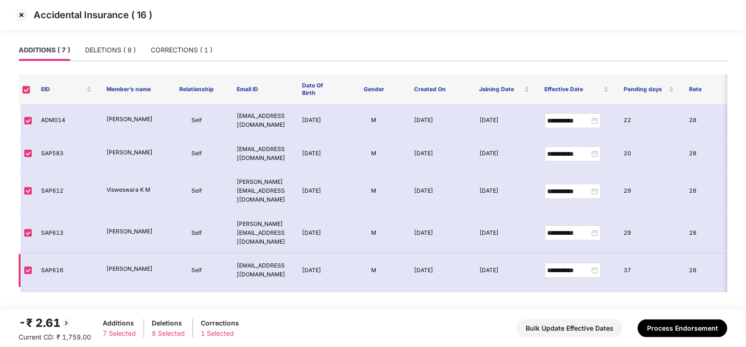
scroll to position [47, 0]
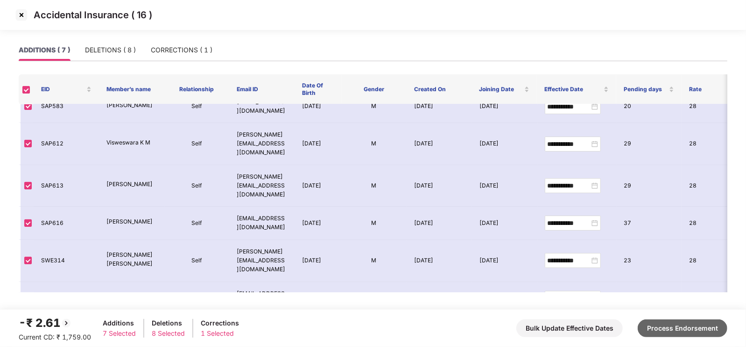
click at [695, 330] on button "Process Endorsement" at bounding box center [683, 328] width 90 height 18
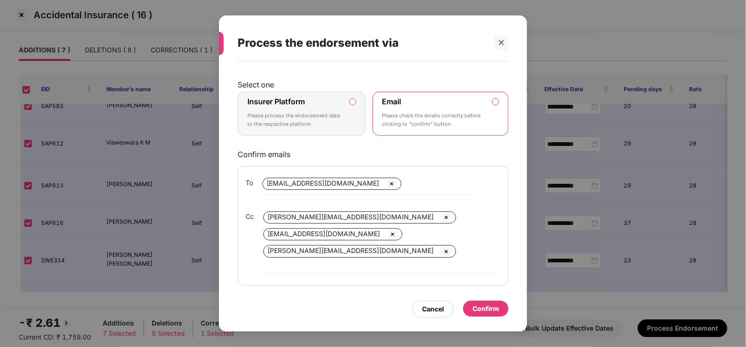
click at [348, 125] on label "Insurer Platform Please process the endorsement data to the respective platform" at bounding box center [302, 114] width 128 height 44
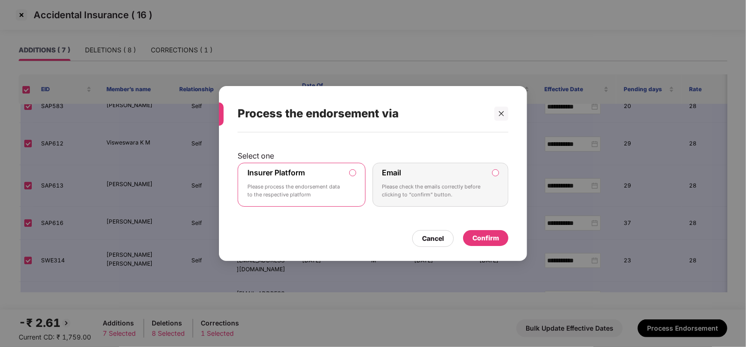
click at [489, 234] on div "Confirm" at bounding box center [486, 238] width 27 height 10
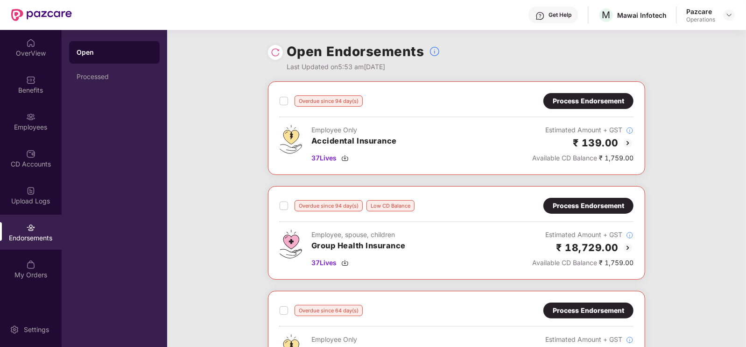
click at [279, 58] on div at bounding box center [275, 52] width 15 height 15
click at [276, 48] on img at bounding box center [275, 52] width 9 height 9
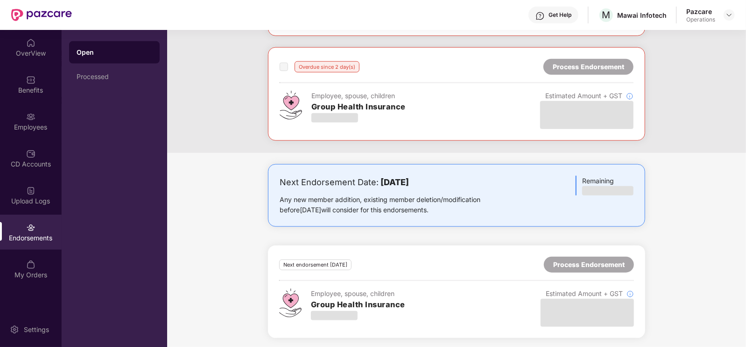
scroll to position [444, 0]
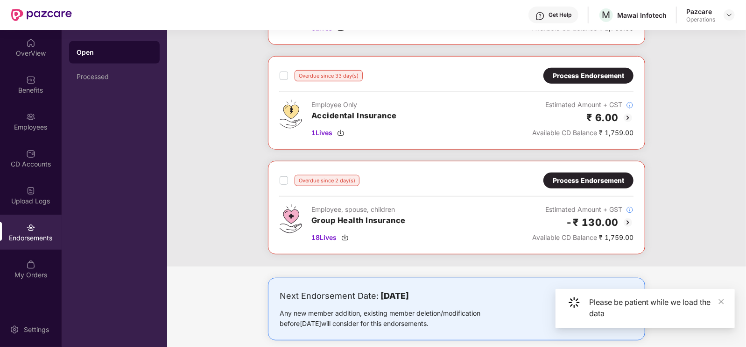
click at [597, 176] on div "Process Endorsement" at bounding box center [588, 180] width 71 height 10
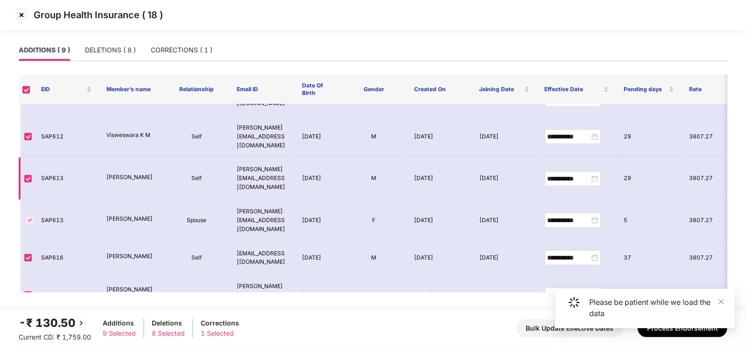
scroll to position [113, 0]
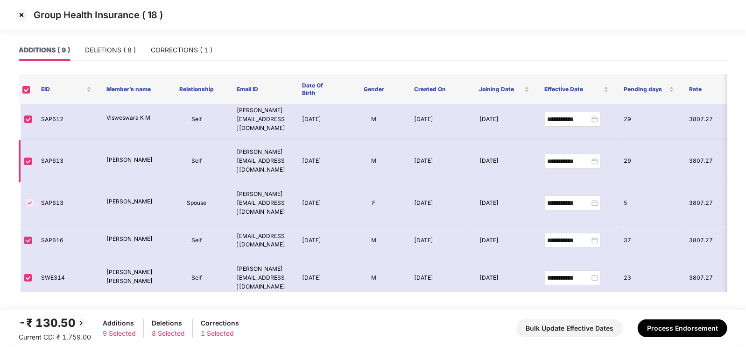
click at [334, 140] on td "[DATE]" at bounding box center [318, 161] width 47 height 42
click at [679, 330] on button "Process Endorsement" at bounding box center [683, 328] width 90 height 18
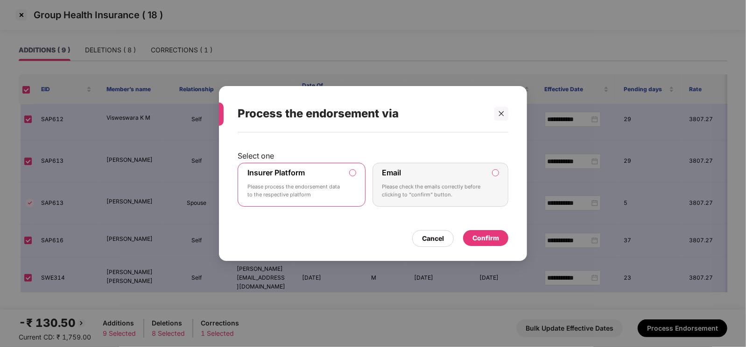
click at [486, 237] on div "Confirm" at bounding box center [486, 238] width 27 height 10
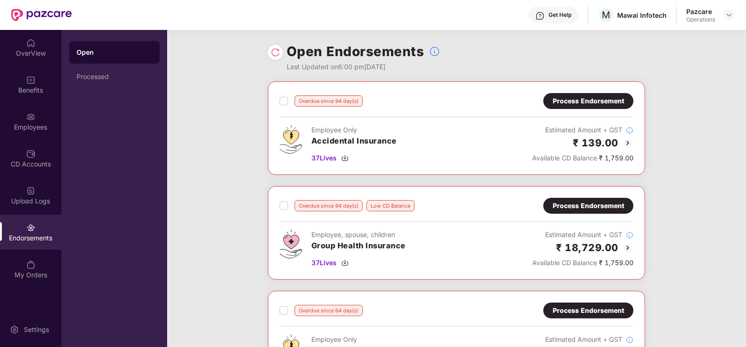
click at [272, 55] on img at bounding box center [275, 52] width 9 height 9
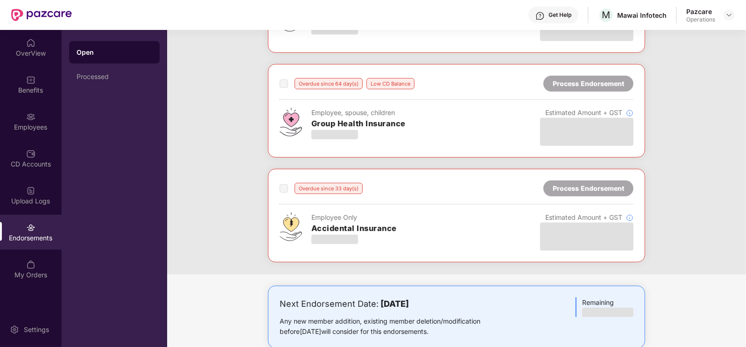
scroll to position [453, 0]
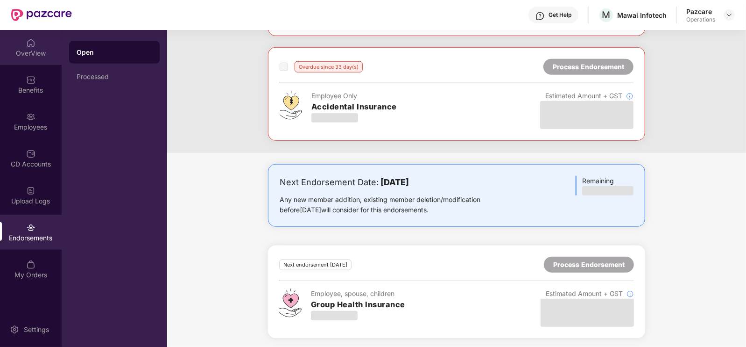
click at [38, 56] on div "OverView" at bounding box center [31, 53] width 62 height 9
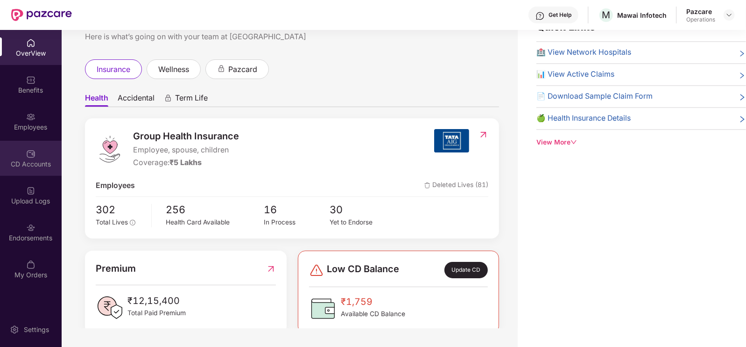
click at [38, 153] on div "CD Accounts" at bounding box center [31, 158] width 62 height 35
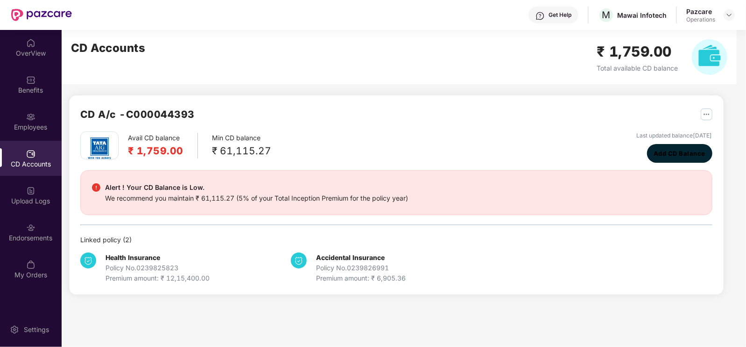
drag, startPoint x: 564, startPoint y: 153, endPoint x: 438, endPoint y: 134, distance: 127.5
click at [438, 134] on div "Avail CD balance ₹ 1,759.00 Min CD balance ₹ 61,115.27 Last updated balance [DA…" at bounding box center [396, 146] width 632 height 31
click at [27, 49] on div "OverView" at bounding box center [31, 53] width 62 height 9
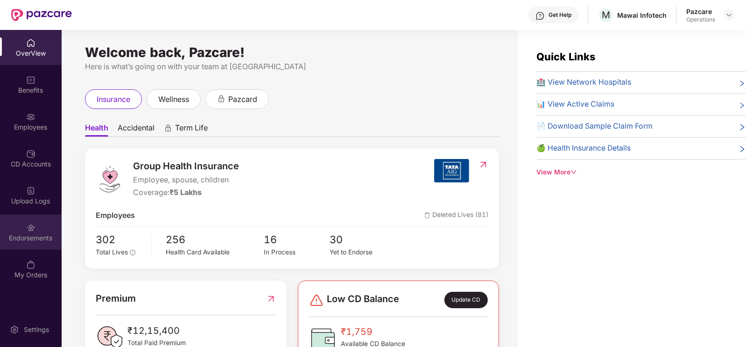
click at [43, 234] on div "Endorsements" at bounding box center [31, 237] width 62 height 9
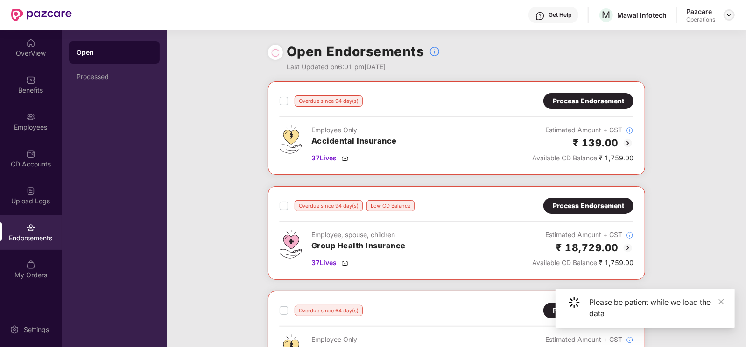
click at [730, 13] on img at bounding box center [729, 14] width 7 height 7
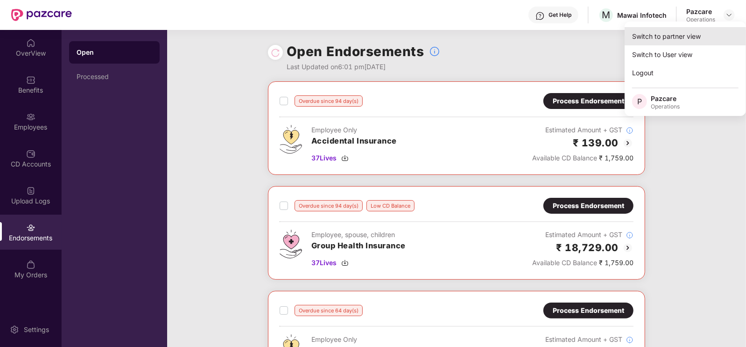
click at [680, 40] on div "Switch to partner view" at bounding box center [685, 36] width 121 height 18
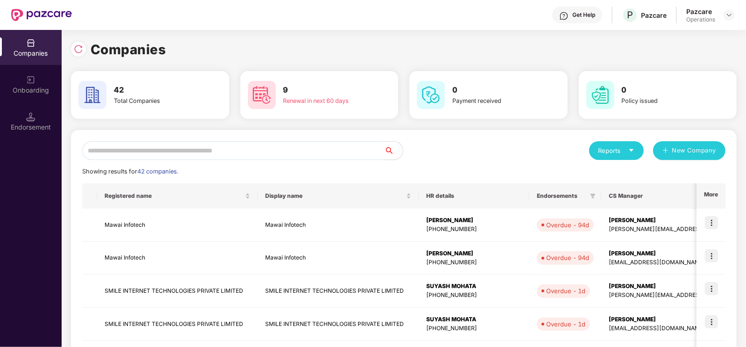
click at [113, 151] on input "text" at bounding box center [233, 150] width 302 height 19
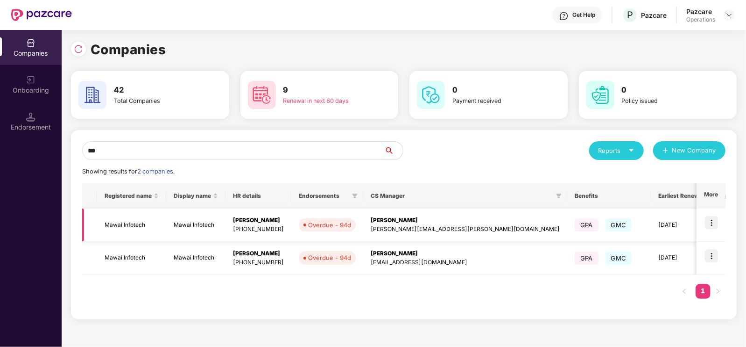
type input "***"
click at [715, 216] on img at bounding box center [711, 222] width 13 height 13
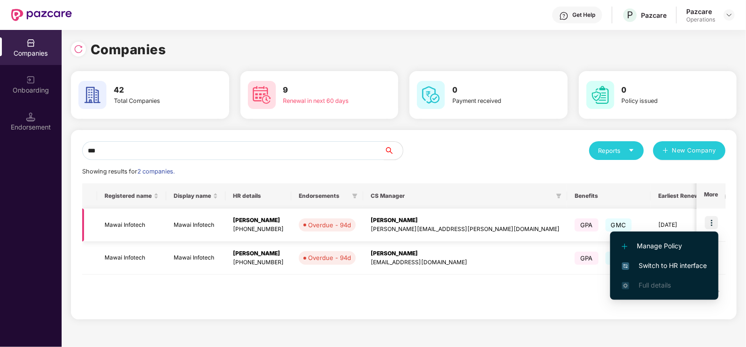
click at [115, 220] on td "Mawai Infotech" at bounding box center [131, 224] width 69 height 33
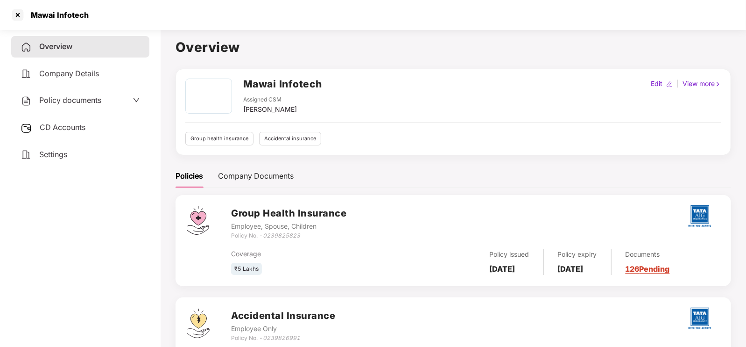
click at [82, 121] on div "CD Accounts" at bounding box center [80, 127] width 138 height 21
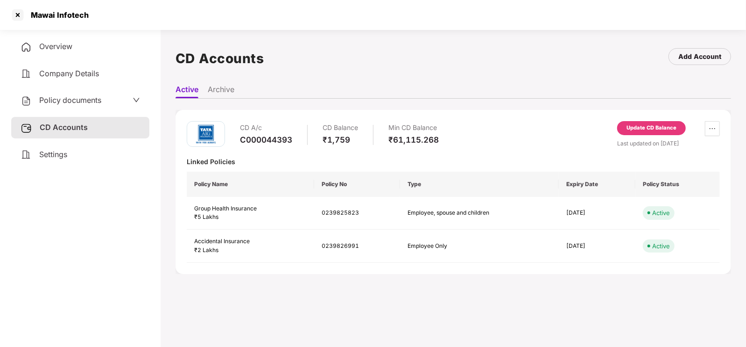
click at [665, 127] on div "Update CD Balance" at bounding box center [652, 128] width 50 height 8
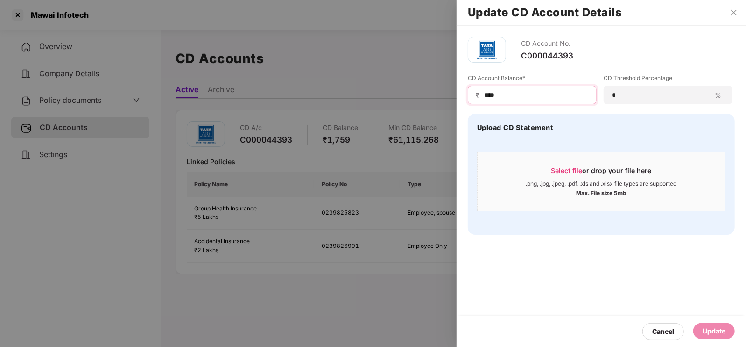
click at [518, 92] on input "****" at bounding box center [536, 95] width 106 height 10
type input "*"
type input "*****"
click at [691, 101] on div "* %" at bounding box center [668, 94] width 129 height 19
click at [710, 328] on div "Update" at bounding box center [714, 331] width 23 height 10
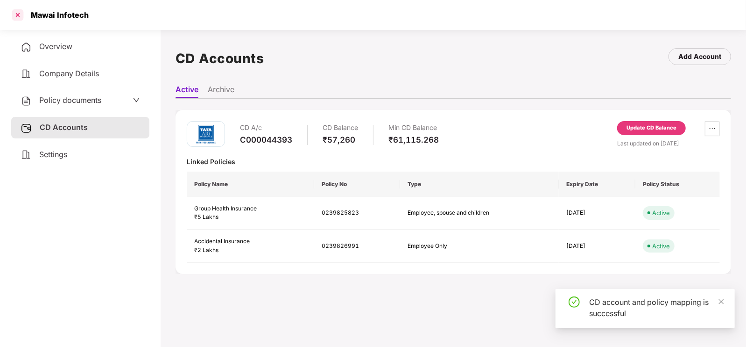
click at [18, 13] on div at bounding box center [17, 14] width 15 height 15
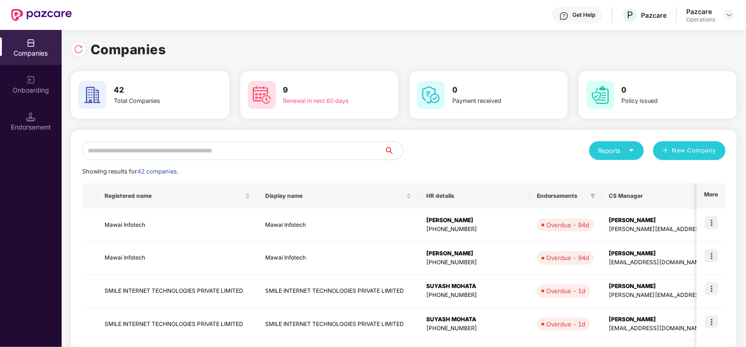
click at [180, 148] on input "text" at bounding box center [233, 150] width 302 height 19
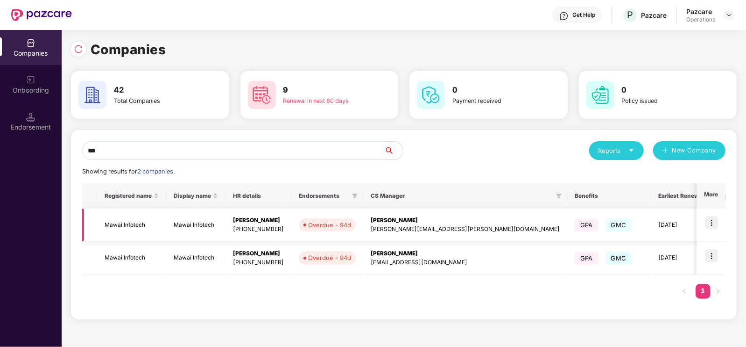
type input "***"
click at [711, 218] on img at bounding box center [711, 222] width 13 height 13
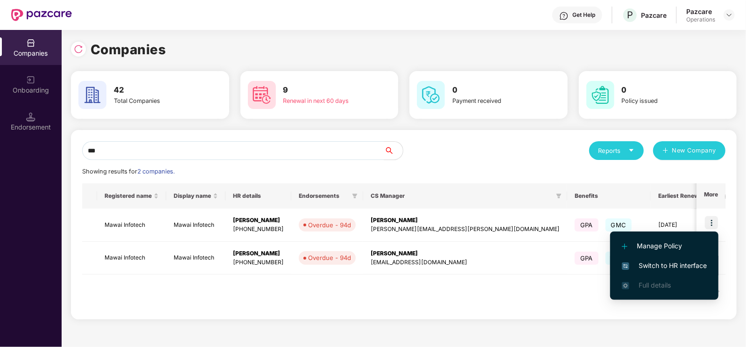
click at [652, 262] on span "Switch to HR interface" at bounding box center [664, 265] width 85 height 10
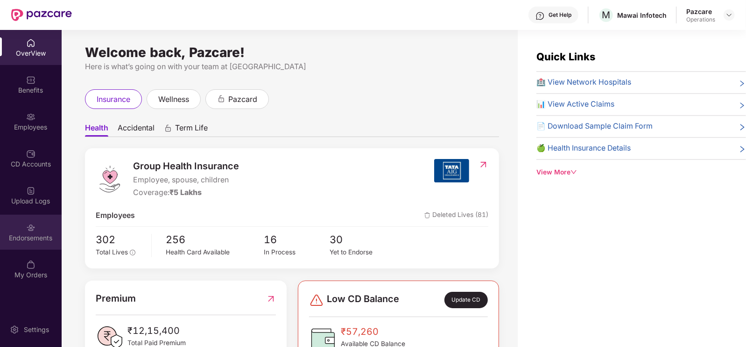
click at [48, 232] on div "Endorsements" at bounding box center [31, 231] width 62 height 35
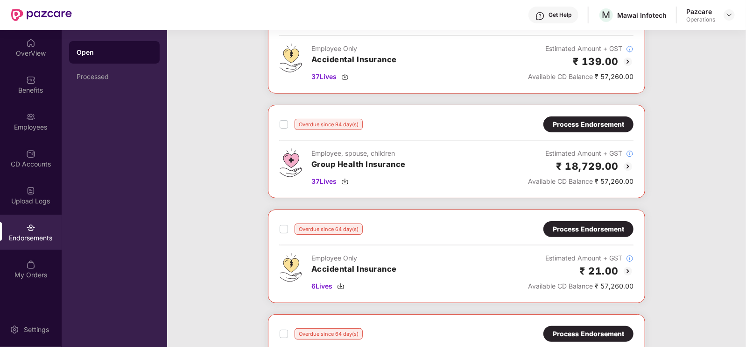
scroll to position [80, 0]
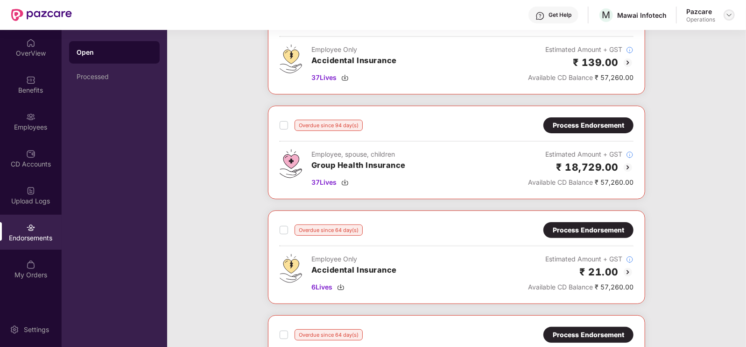
click at [728, 14] on img at bounding box center [729, 14] width 7 height 7
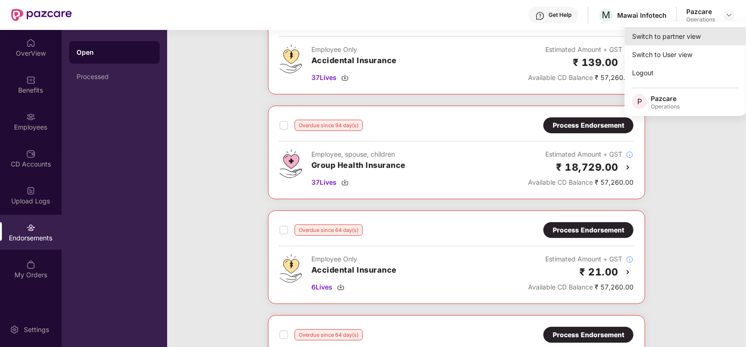
click at [673, 36] on div "Switch to partner view" at bounding box center [685, 36] width 121 height 18
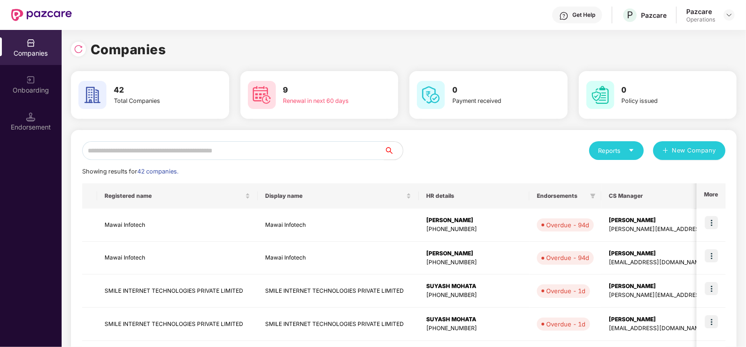
click at [294, 151] on input "text" at bounding box center [233, 150] width 302 height 19
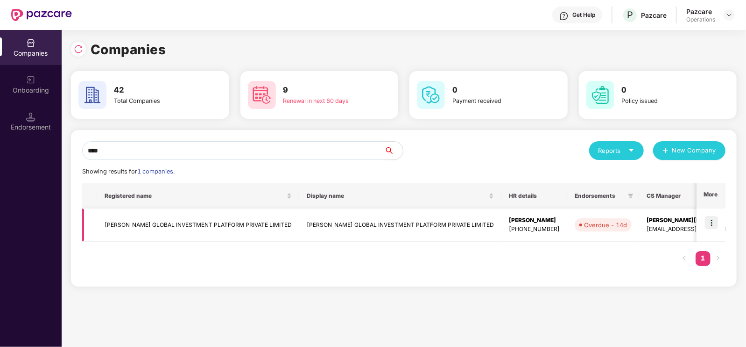
type input "****"
click at [716, 221] on img at bounding box center [711, 222] width 13 height 13
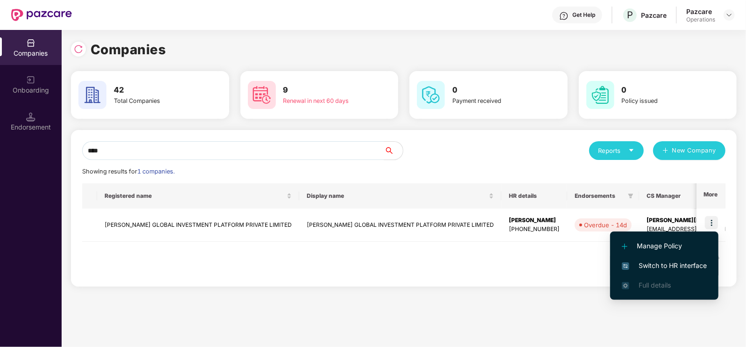
click at [679, 263] on span "Switch to HR interface" at bounding box center [664, 265] width 85 height 10
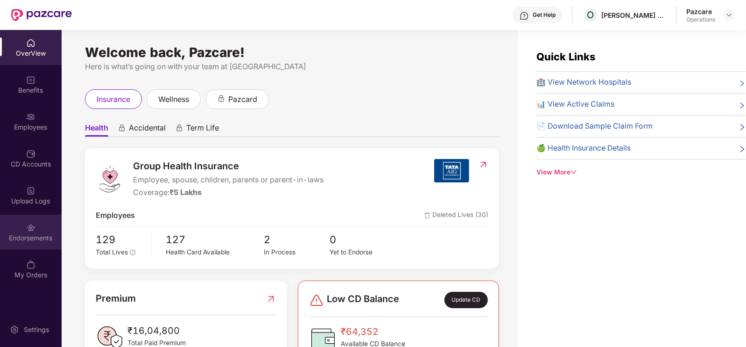
click at [35, 227] on img at bounding box center [30, 227] width 9 height 9
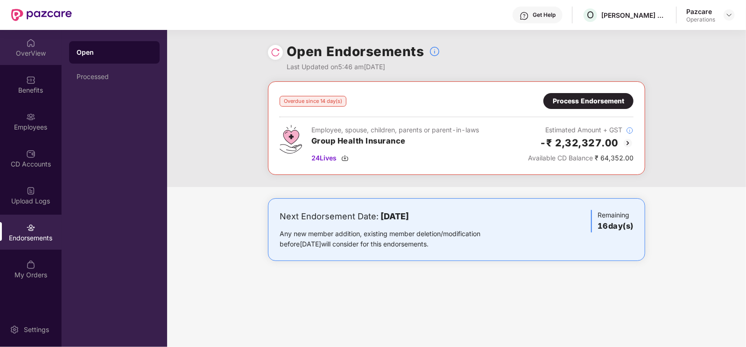
click at [19, 47] on div "OverView" at bounding box center [31, 47] width 62 height 35
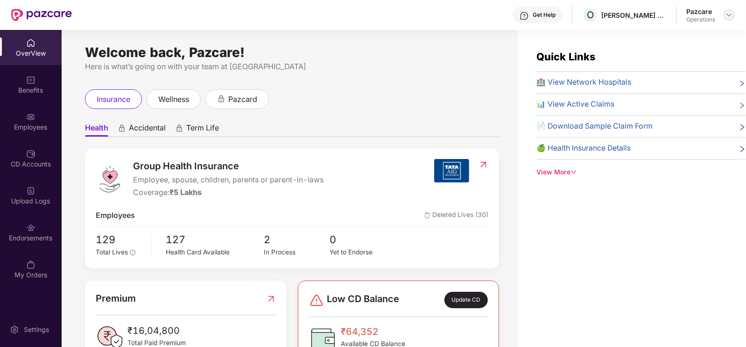
click at [732, 16] on img at bounding box center [729, 14] width 7 height 7
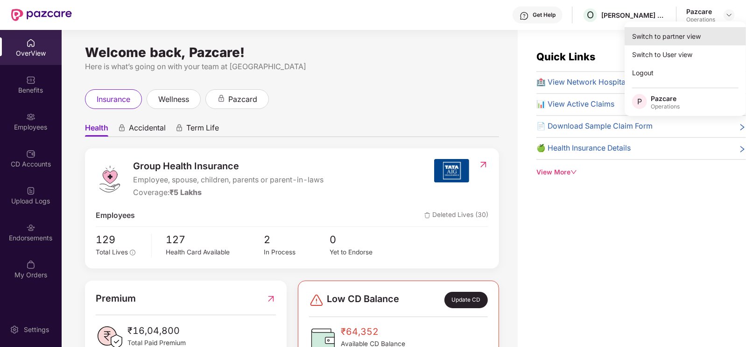
click at [675, 36] on div "Switch to partner view" at bounding box center [685, 36] width 121 height 18
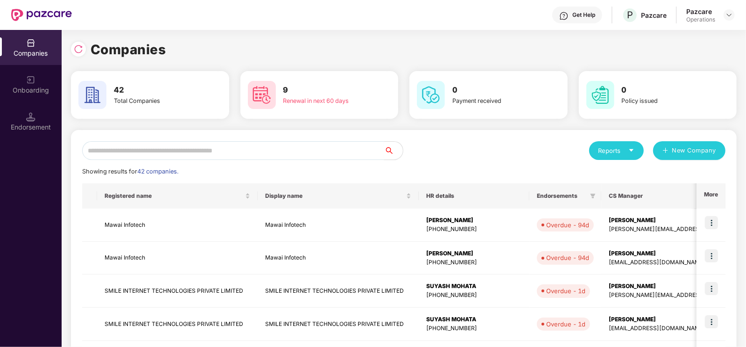
click at [202, 154] on input "text" at bounding box center [233, 150] width 302 height 19
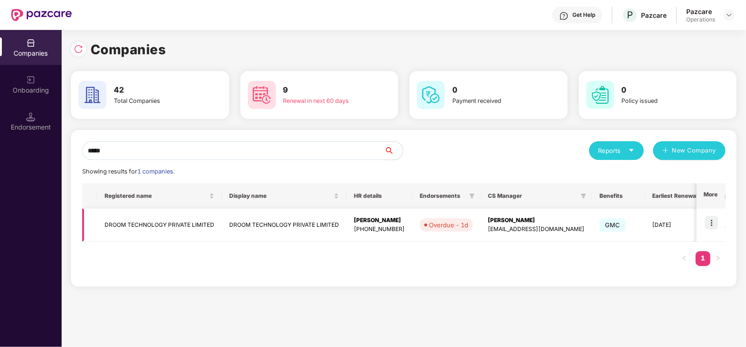
type input "*****"
click at [716, 227] on img at bounding box center [711, 222] width 13 height 13
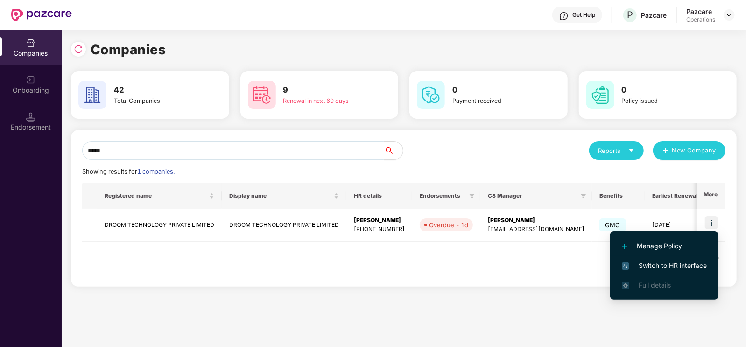
click at [681, 262] on span "Switch to HR interface" at bounding box center [664, 265] width 85 height 10
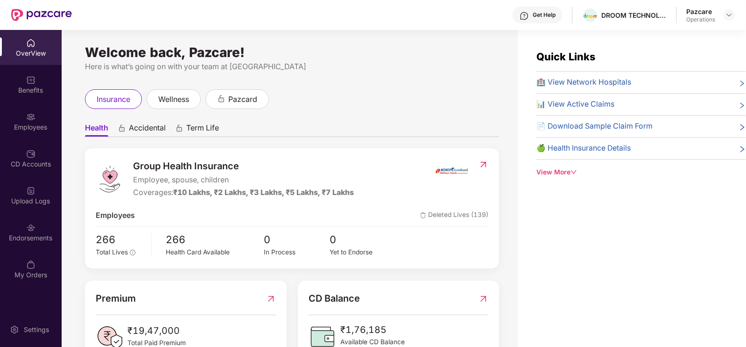
scroll to position [84, 0]
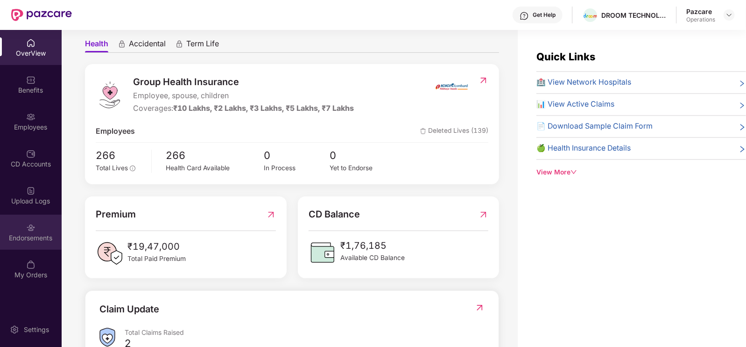
click at [16, 238] on div "Endorsements" at bounding box center [31, 237] width 62 height 9
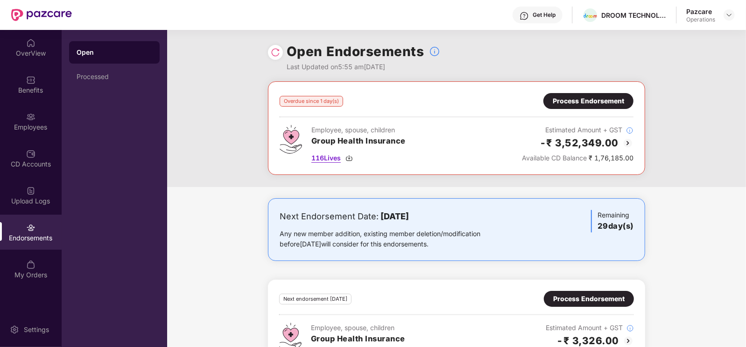
click at [351, 157] on img at bounding box center [349, 157] width 7 height 7
click at [715, 89] on div "Overdue since 1 day(s) Process Endorsement Employee, spouse, children Group Hea…" at bounding box center [456, 134] width 579 height 106
click at [40, 52] on div "OverView" at bounding box center [31, 53] width 62 height 9
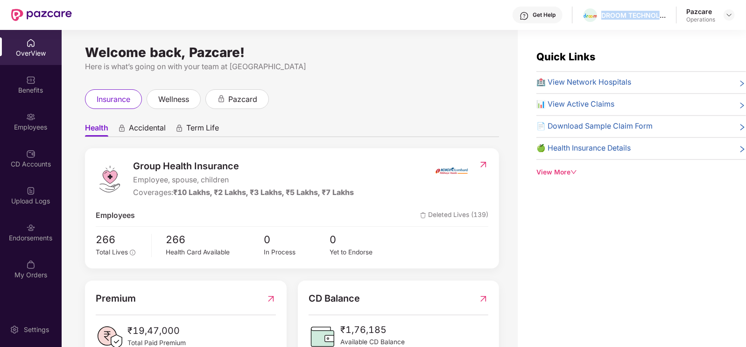
drag, startPoint x: 602, startPoint y: 15, endPoint x: 633, endPoint y: 9, distance: 31.9
click at [653, 14] on div "DROOM TECHNOLOGY PRIVATE LIMITED" at bounding box center [634, 15] width 65 height 9
click at [591, 19] on span at bounding box center [591, 14] width 14 height 11
click at [603, 14] on div "DROOM TECHNOLOGY PRIVATE LIMITED" at bounding box center [634, 15] width 65 height 9
click at [590, 21] on span at bounding box center [590, 15] width 16 height 16
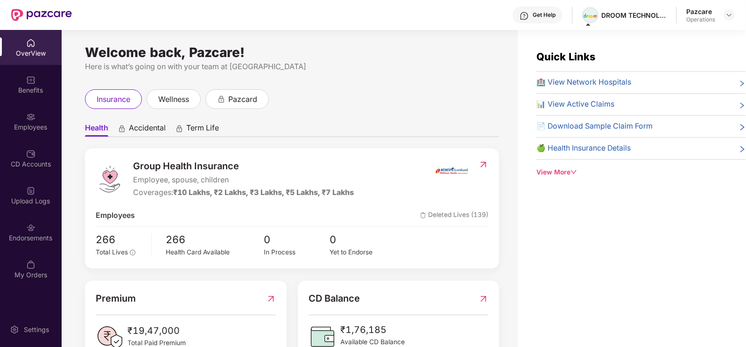
click at [589, 22] on span at bounding box center [590, 15] width 16 height 16
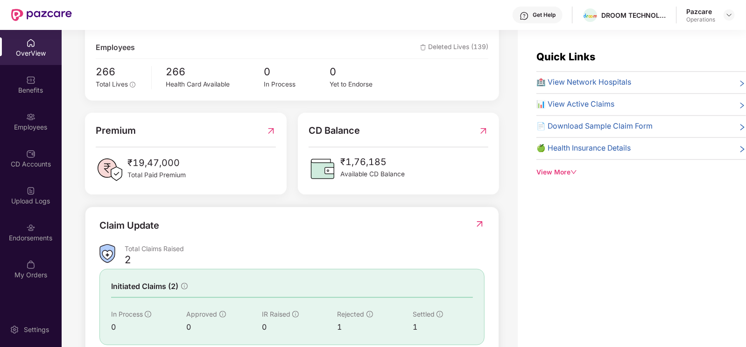
scroll to position [228, 0]
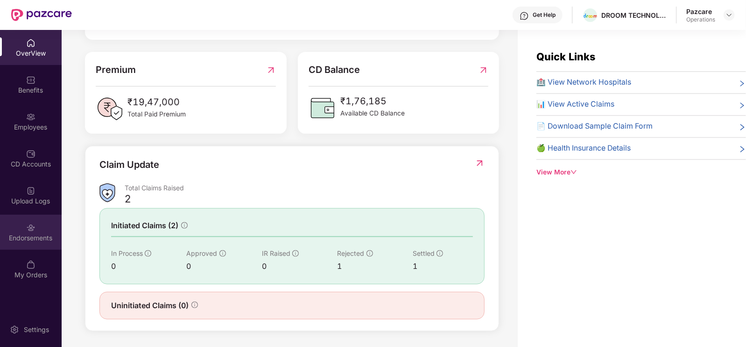
click at [45, 225] on div "Endorsements" at bounding box center [31, 231] width 62 height 35
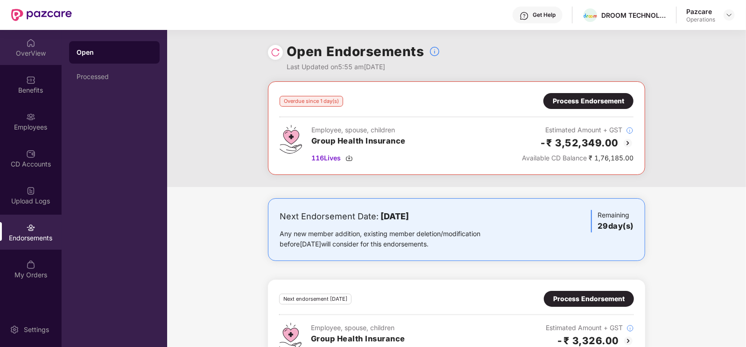
click at [26, 50] on div "OverView" at bounding box center [31, 53] width 62 height 9
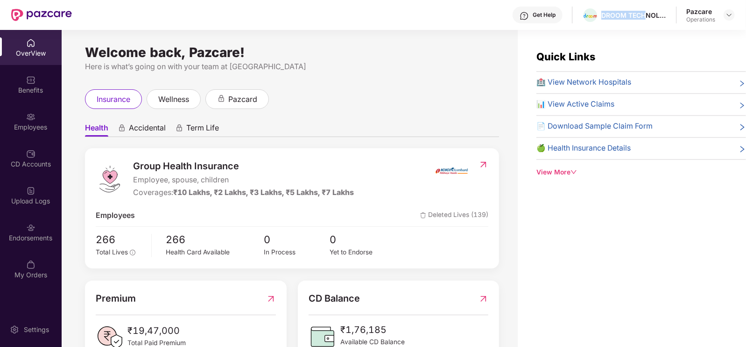
drag, startPoint x: 602, startPoint y: 15, endPoint x: 647, endPoint y: 24, distance: 45.3
click at [647, 24] on div "Get Help DROOM TECHNOLOGY PRIVATE LIMITED Pazcare Operations" at bounding box center [403, 15] width 663 height 30
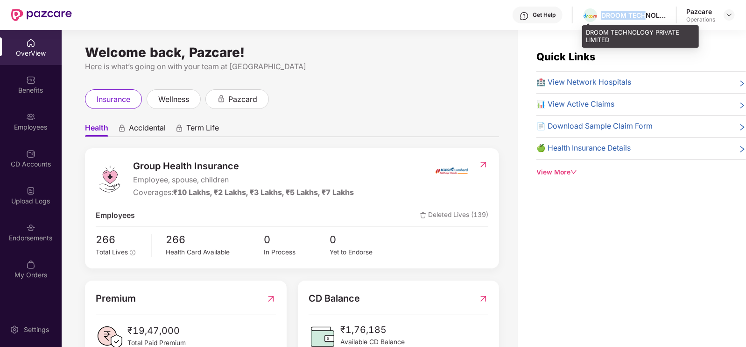
click at [600, 15] on div "DROOM TECHNOLOGY PRIVATE LIMITED" at bounding box center [624, 15] width 85 height 16
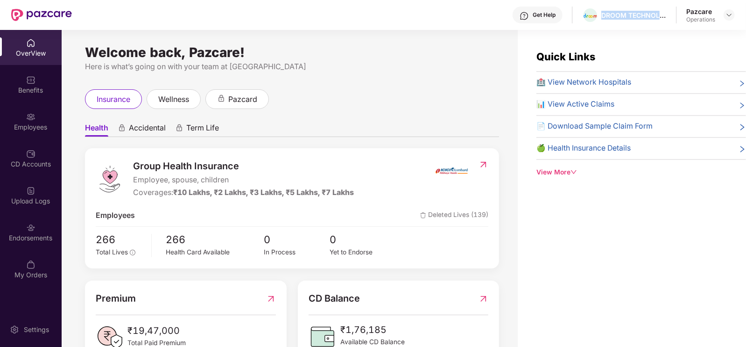
drag, startPoint x: 600, startPoint y: 15, endPoint x: 674, endPoint y: 19, distance: 74.4
click at [674, 19] on div "Get Help DROOM TECHNOLOGY PRIVATE LIMITED Pazcare Operations" at bounding box center [403, 15] width 663 height 30
drag, startPoint x: 30, startPoint y: 219, endPoint x: 31, endPoint y: 206, distance: 12.2
click at [31, 206] on div "Upload Logs" at bounding box center [31, 194] width 62 height 35
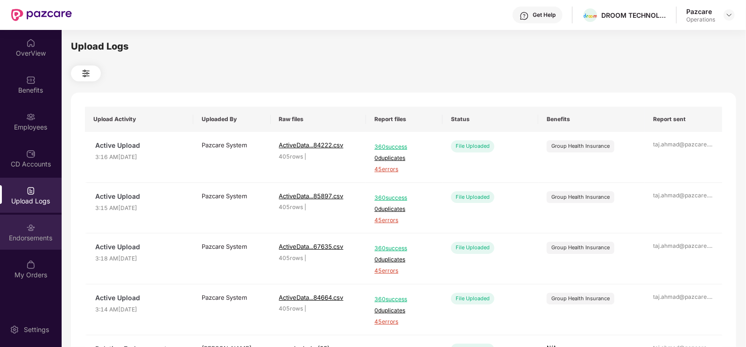
click at [27, 241] on div "Endorsements" at bounding box center [31, 237] width 62 height 9
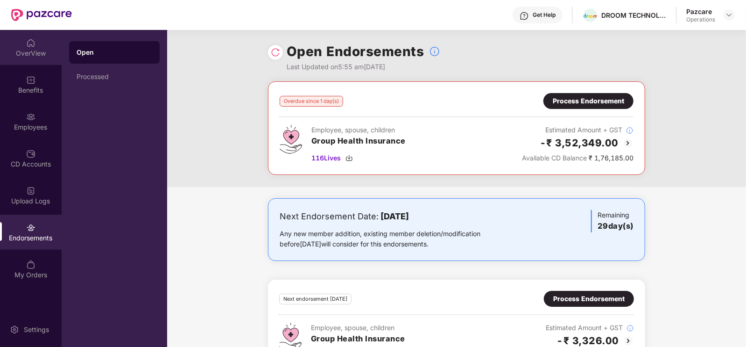
click at [42, 52] on div "OverView" at bounding box center [31, 53] width 62 height 9
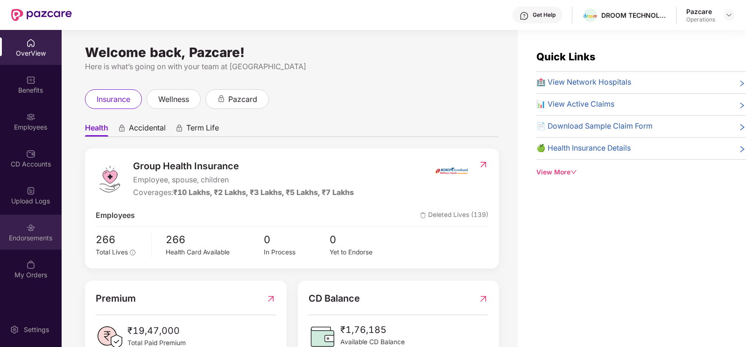
click at [36, 241] on div "Endorsements" at bounding box center [31, 237] width 62 height 9
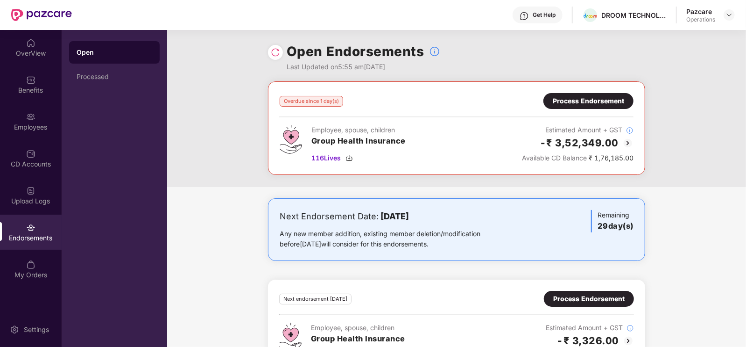
click at [23, 233] on div "Endorsements" at bounding box center [31, 237] width 62 height 9
click at [415, 112] on div "Overdue since 1 day(s) Process Endorsement Employee, spouse, children Group Hea…" at bounding box center [457, 128] width 354 height 70
click at [374, 142] on h3 "Group Health Insurance" at bounding box center [359, 141] width 94 height 12
click at [43, 74] on div "Benefits" at bounding box center [31, 84] width 62 height 35
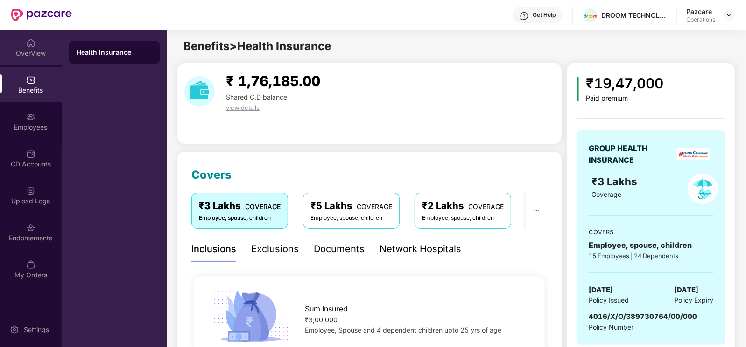
click at [41, 52] on div "OverView" at bounding box center [31, 53] width 62 height 9
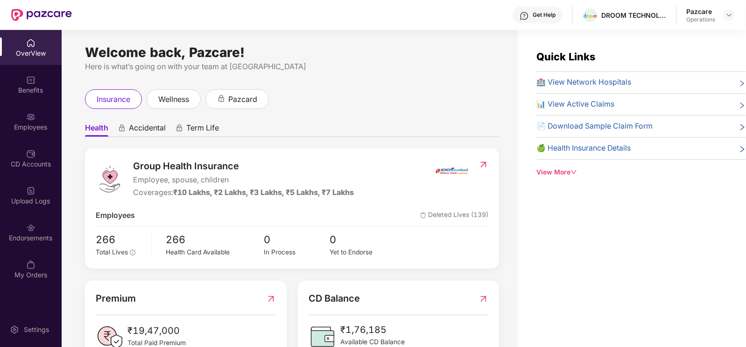
click at [479, 167] on img at bounding box center [484, 164] width 10 height 9
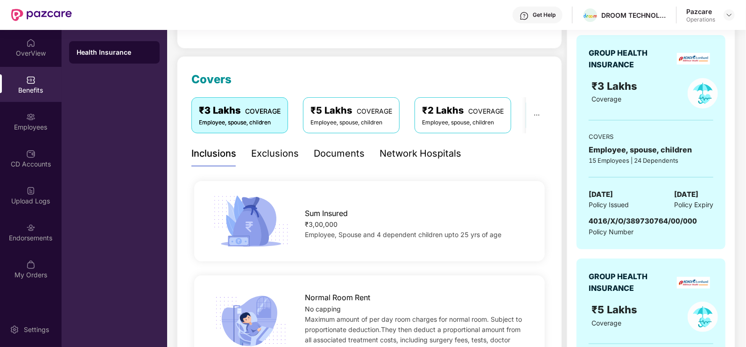
scroll to position [126, 0]
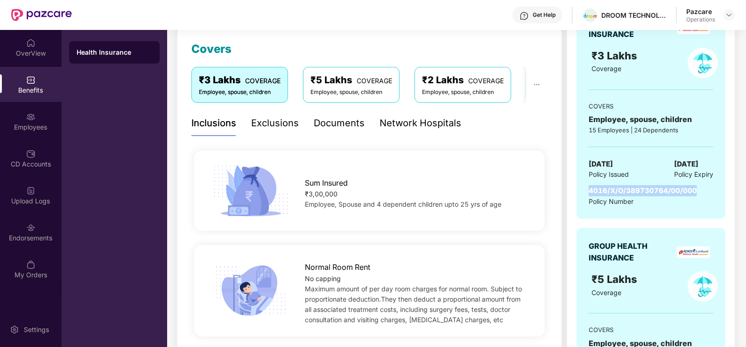
drag, startPoint x: 590, startPoint y: 188, endPoint x: 701, endPoint y: 190, distance: 110.2
click at [701, 190] on div "4016/X/O/389730764/00/000 Policy Number" at bounding box center [651, 195] width 125 height 21
copy span "4016/X/O/389730764/00/000"
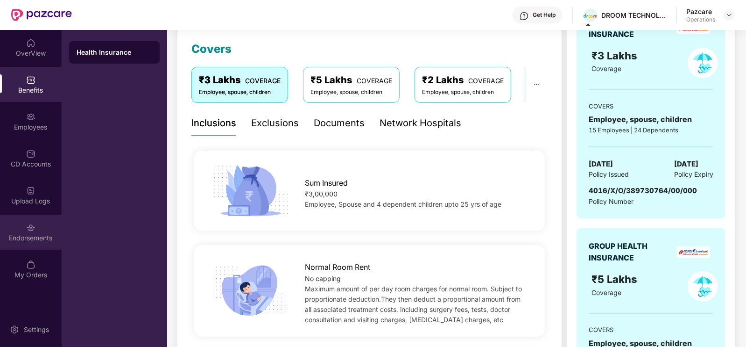
click at [16, 246] on div "Endorsements" at bounding box center [31, 231] width 62 height 35
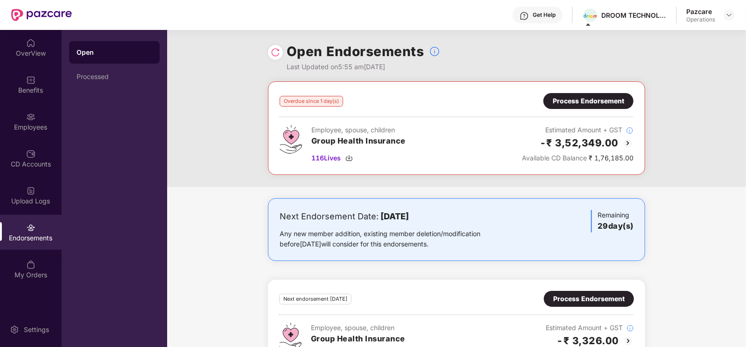
click at [584, 102] on div "Process Endorsement" at bounding box center [588, 101] width 71 height 10
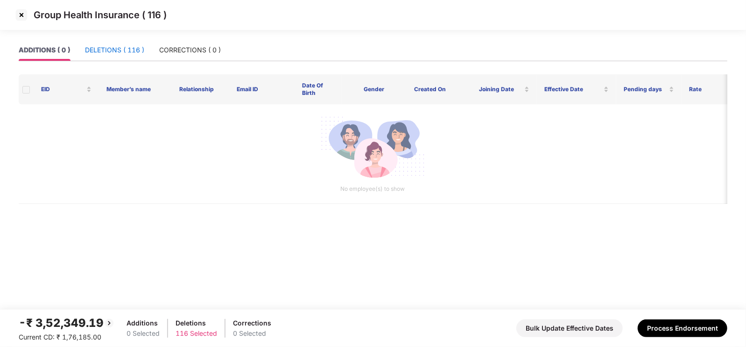
click at [110, 52] on div "DELETIONS ( 116 )" at bounding box center [114, 50] width 59 height 10
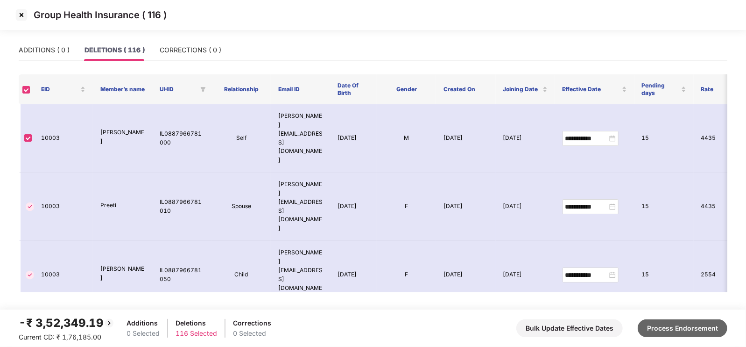
click at [692, 327] on button "Process Endorsement" at bounding box center [683, 328] width 90 height 18
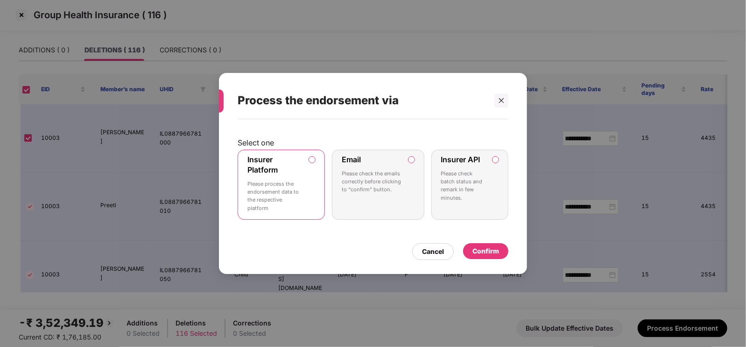
click at [493, 194] on label "Insurer API Please check batch status and remark in few minutes." at bounding box center [470, 184] width 77 height 70
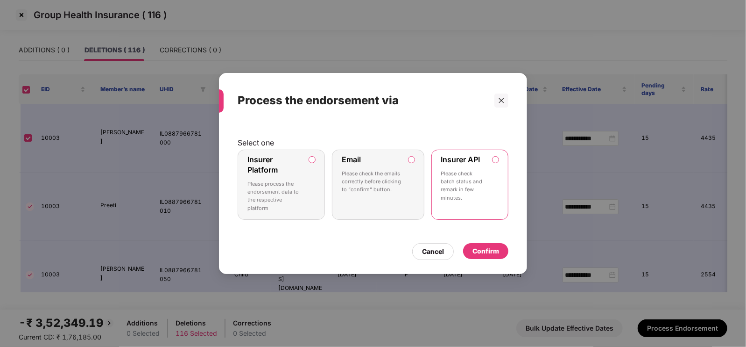
click at [491, 255] on div "Confirm" at bounding box center [486, 251] width 27 height 10
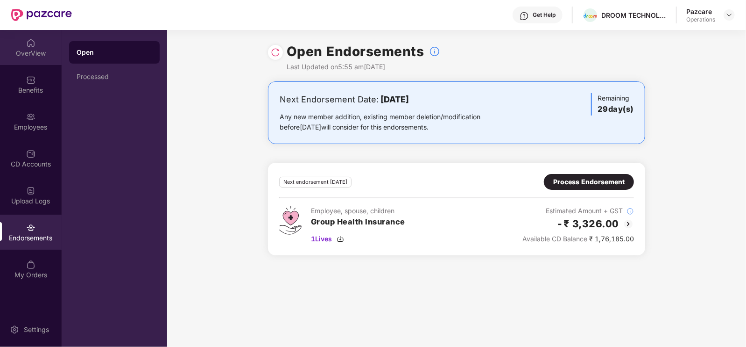
click at [21, 55] on div "OverView" at bounding box center [31, 53] width 62 height 9
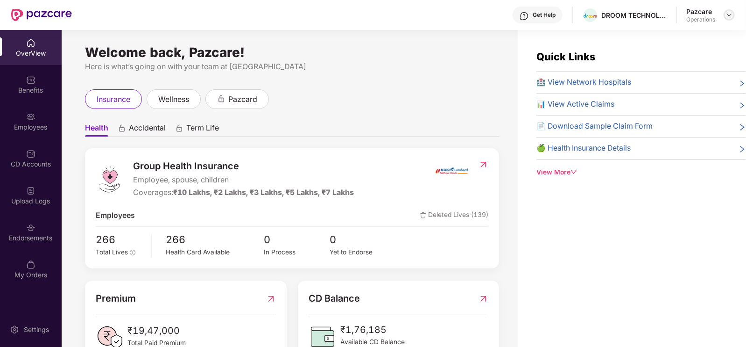
click at [724, 16] on div at bounding box center [729, 14] width 11 height 11
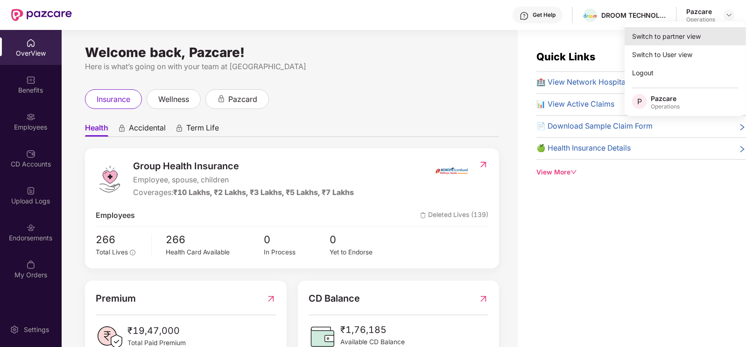
click at [666, 36] on div "Switch to partner view" at bounding box center [685, 36] width 121 height 18
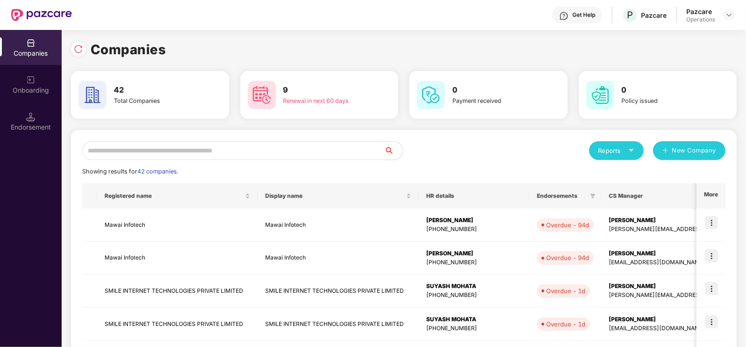
click at [187, 146] on input "text" at bounding box center [233, 150] width 302 height 19
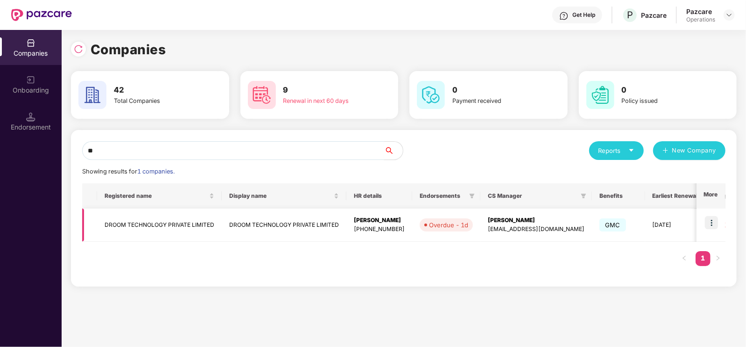
type input "**"
click at [162, 220] on td "DROOM TECHNOLOGY PRIVATE LIMITED" at bounding box center [159, 224] width 125 height 33
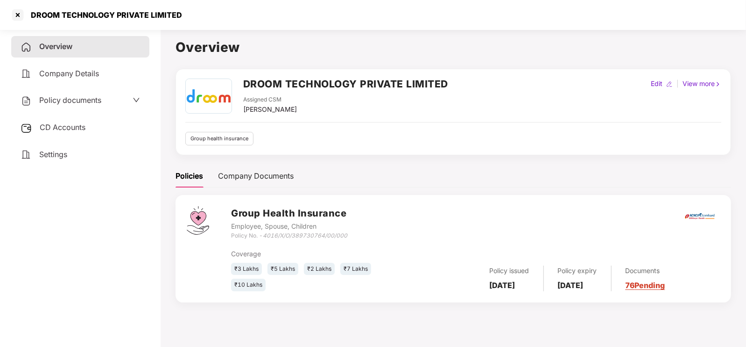
click at [71, 136] on div "CD Accounts" at bounding box center [80, 127] width 138 height 21
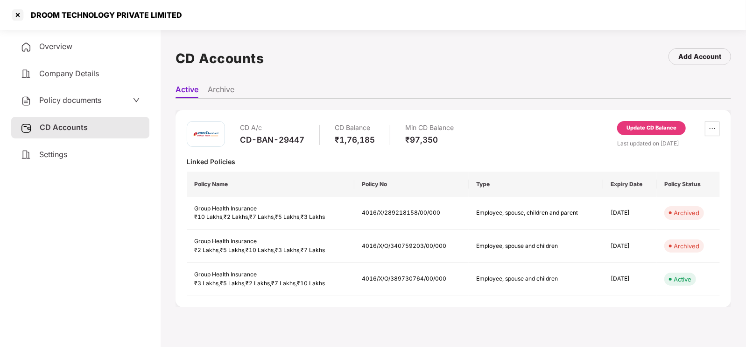
click at [673, 128] on div "Update CD Balance" at bounding box center [652, 128] width 50 height 8
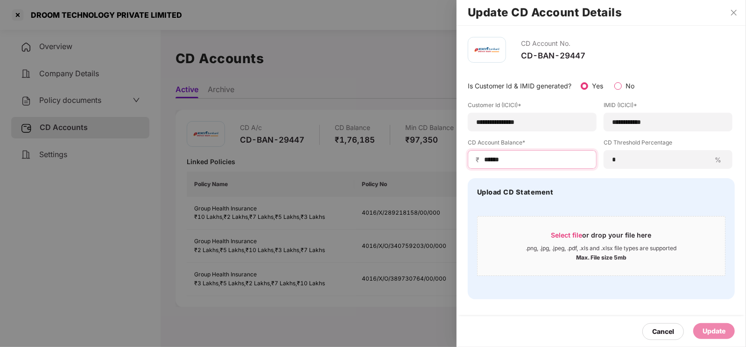
click at [540, 157] on input "******" at bounding box center [536, 160] width 106 height 10
type input "*"
type input "******"
click at [711, 333] on div "Update" at bounding box center [714, 331] width 23 height 10
click at [563, 209] on div "Upload CD Statement Select file or drop your file here .png, .jpg, .jpeg, .pdf,…" at bounding box center [601, 238] width 267 height 121
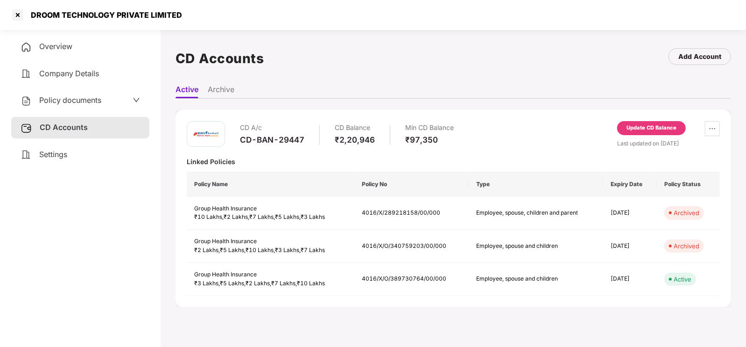
click at [42, 80] on div "Company Details" at bounding box center [80, 73] width 138 height 21
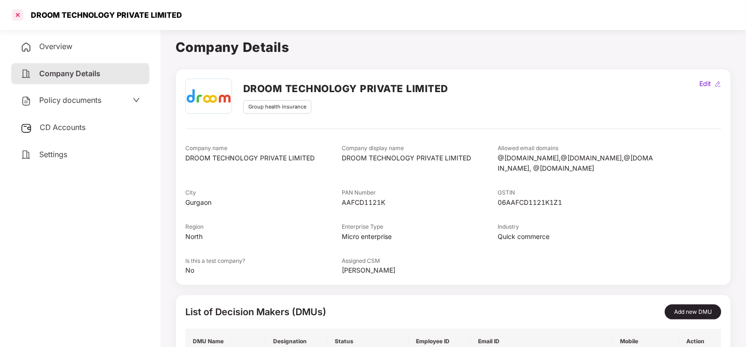
click at [20, 13] on div at bounding box center [17, 14] width 15 height 15
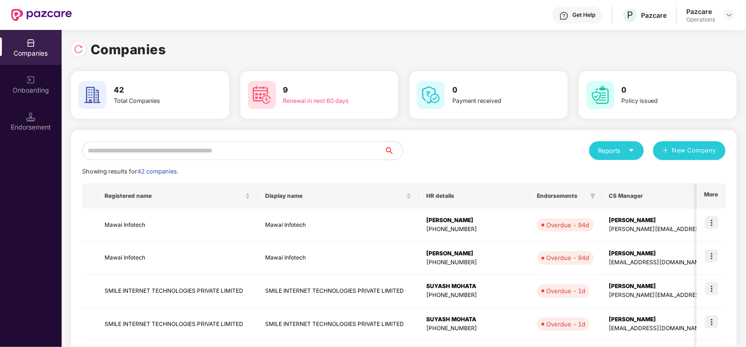
click at [215, 120] on div "Companies 42 Total Companies 9 Renewal in next 60 days 0 Payment received 0 Pol…" at bounding box center [404, 315] width 666 height 552
click at [174, 146] on input "text" at bounding box center [233, 150] width 302 height 19
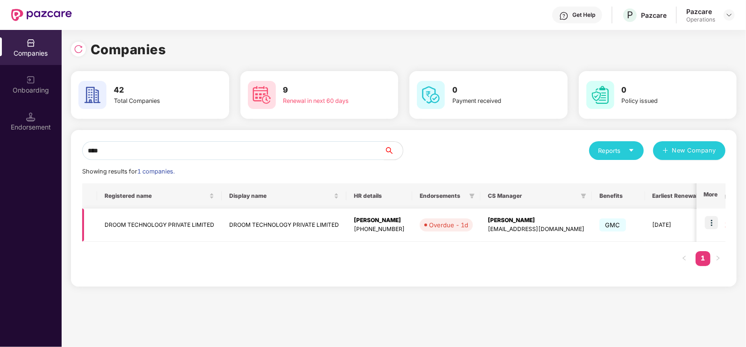
type input "****"
click at [119, 220] on td "DROOM TECHNOLOGY PRIVATE LIMITED" at bounding box center [159, 224] width 125 height 33
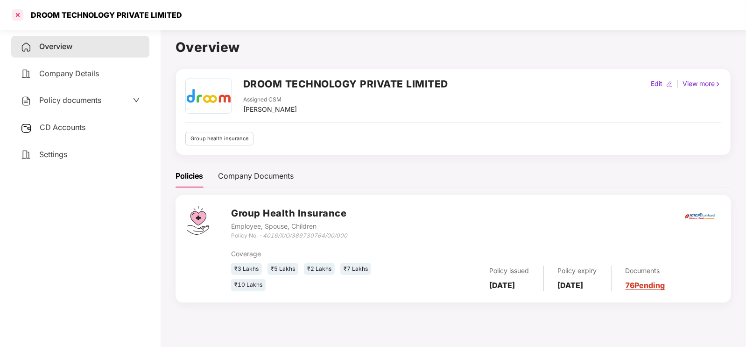
click at [16, 17] on div at bounding box center [17, 14] width 15 height 15
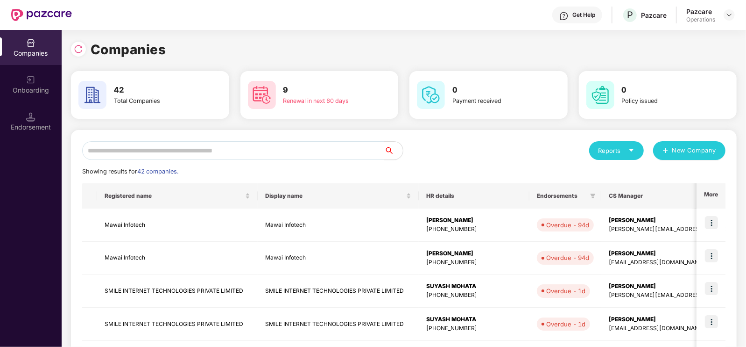
click at [177, 148] on input "text" at bounding box center [233, 150] width 302 height 19
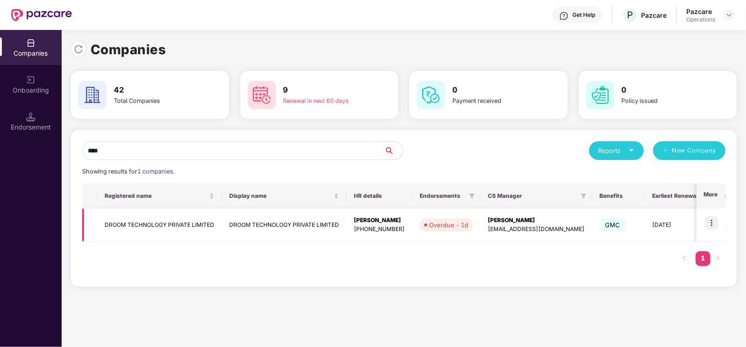
type input "****"
click at [715, 221] on img at bounding box center [711, 222] width 13 height 13
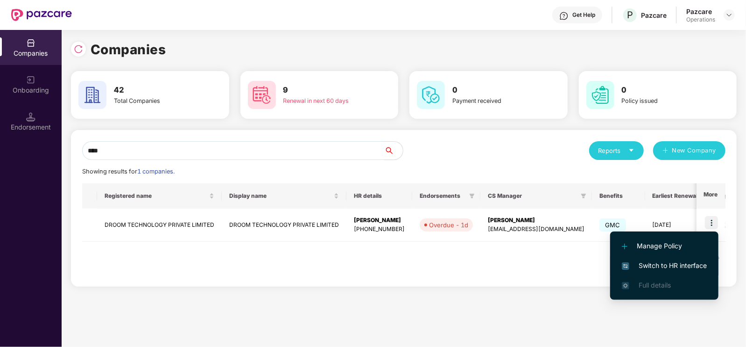
click at [671, 259] on li "Switch to HR interface" at bounding box center [664, 265] width 108 height 20
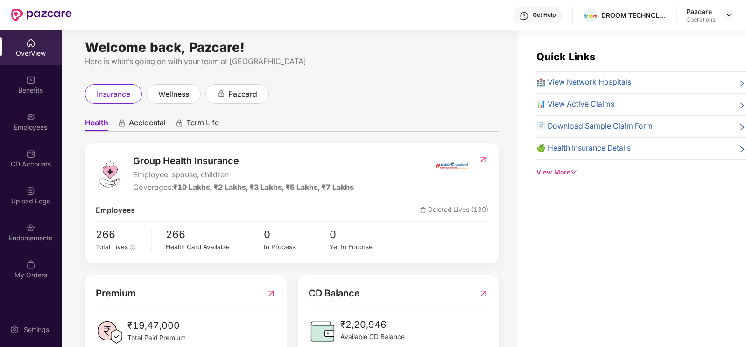
scroll to position [6, 0]
click at [15, 231] on div "Endorsements" at bounding box center [31, 231] width 62 height 35
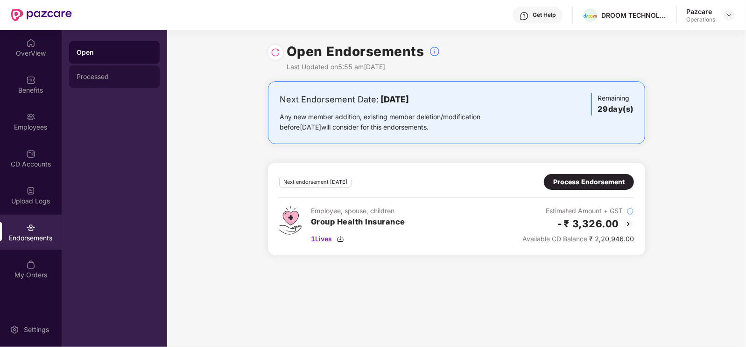
click at [103, 78] on div "Processed" at bounding box center [115, 76] width 76 height 7
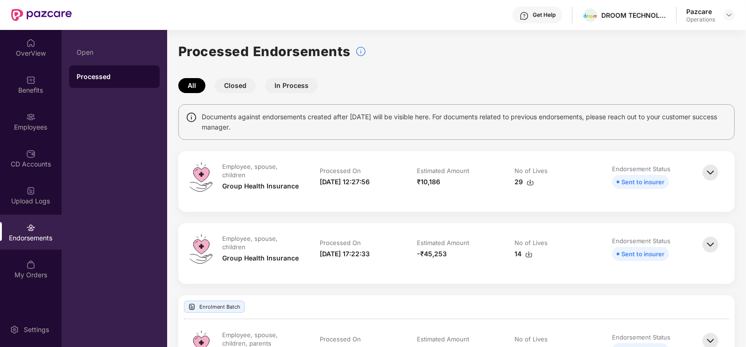
click at [41, 219] on div "Endorsements" at bounding box center [31, 231] width 62 height 35
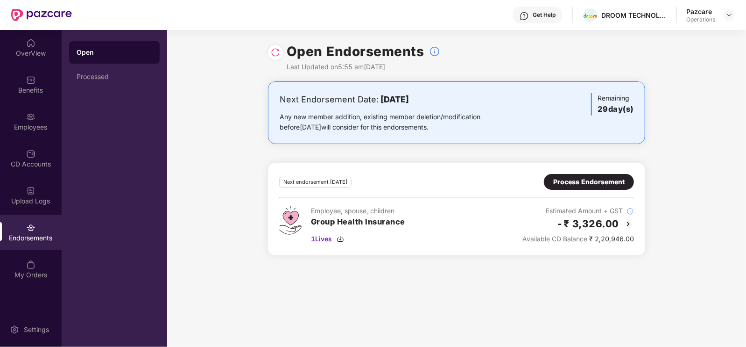
click at [41, 220] on div "Endorsements" at bounding box center [31, 231] width 62 height 35
click at [51, 43] on div "OverView" at bounding box center [31, 47] width 62 height 35
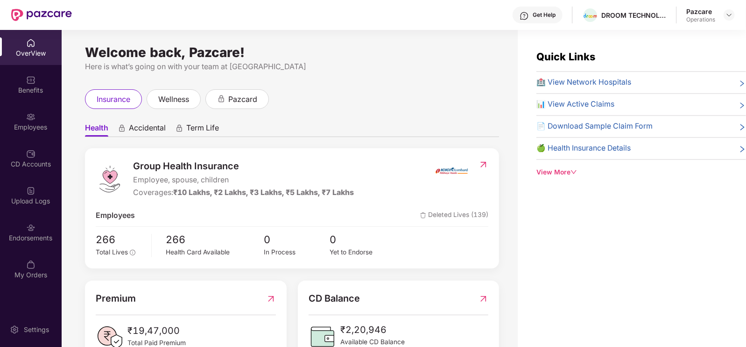
click at [736, 11] on header "Get Help DROOM TECHNOLOGY PRIVATE LIMITED Pazcare Operations" at bounding box center [373, 15] width 746 height 30
click at [730, 14] on img at bounding box center [729, 14] width 7 height 7
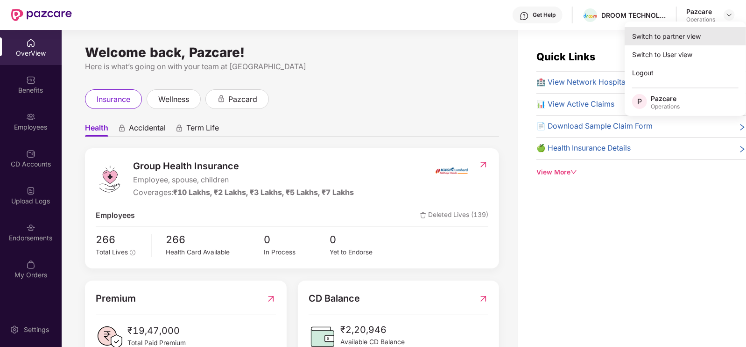
click at [670, 37] on div "Switch to partner view" at bounding box center [685, 36] width 121 height 18
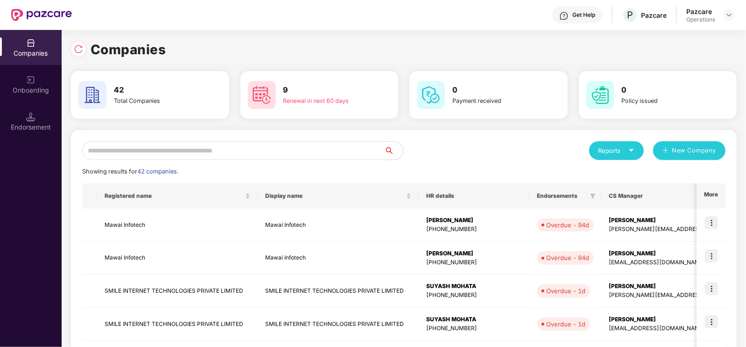
click at [138, 154] on input "text" at bounding box center [233, 150] width 302 height 19
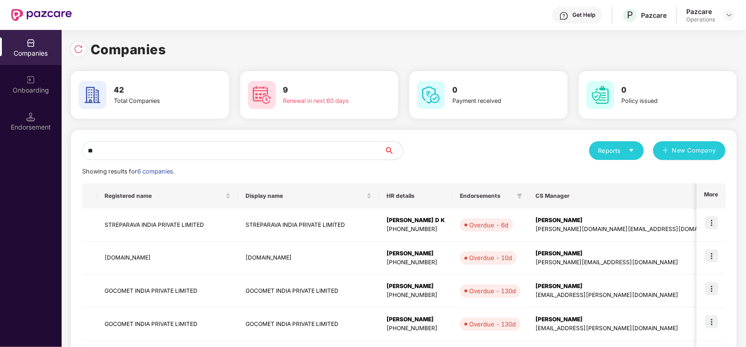
type input "*"
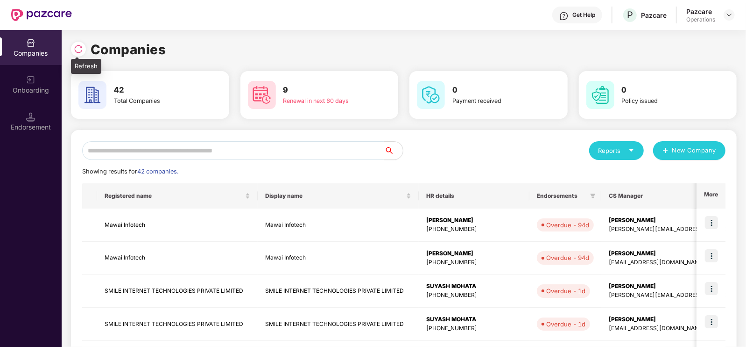
click at [72, 50] on div at bounding box center [78, 49] width 15 height 15
click at [726, 15] on img at bounding box center [729, 14] width 7 height 7
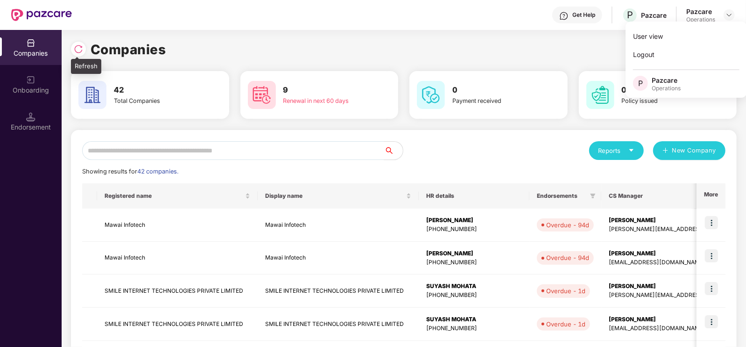
click at [77, 48] on img at bounding box center [78, 48] width 9 height 9
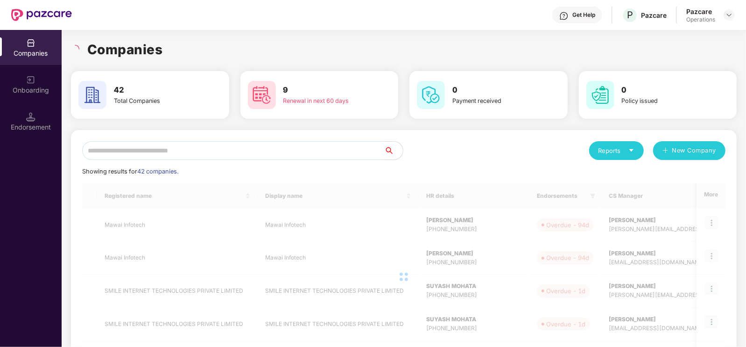
click at [161, 158] on input "text" at bounding box center [233, 150] width 302 height 19
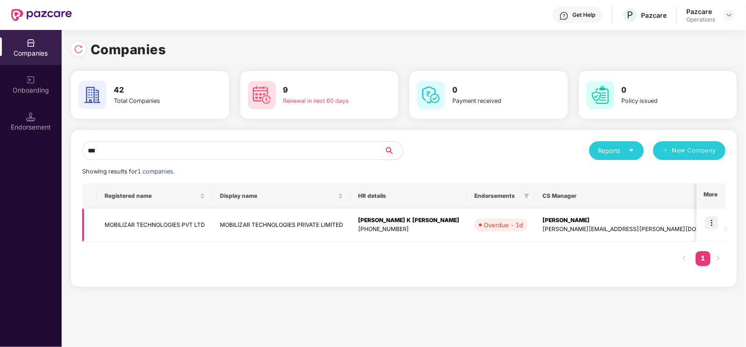
type input "***"
click at [708, 225] on img at bounding box center [711, 222] width 13 height 13
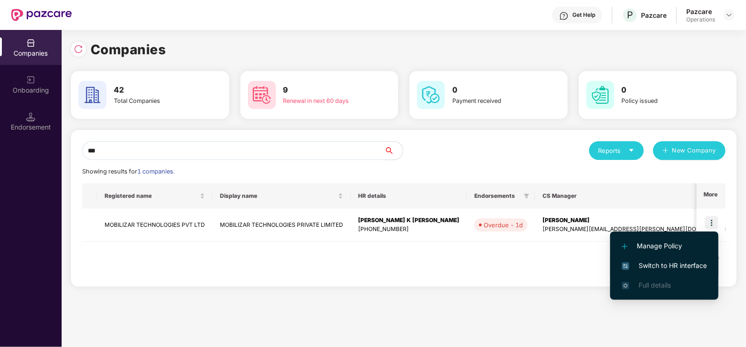
click at [661, 267] on span "Switch to HR interface" at bounding box center [664, 265] width 85 height 10
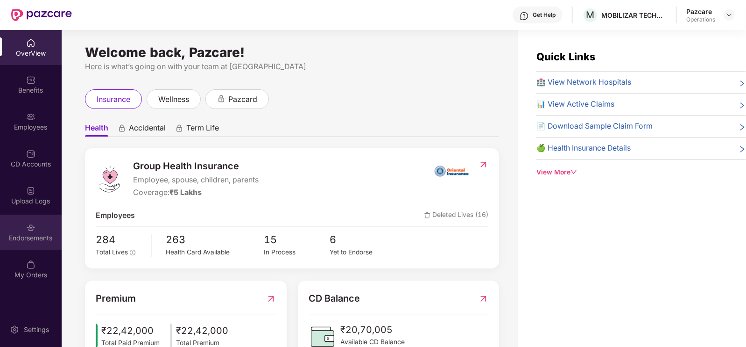
click at [26, 236] on div "Endorsements" at bounding box center [31, 237] width 62 height 9
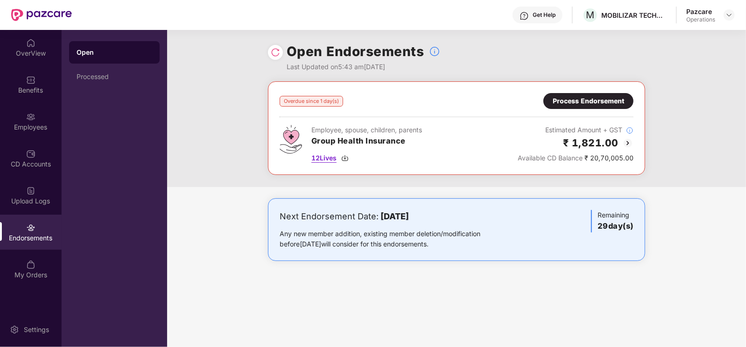
click at [344, 160] on img at bounding box center [344, 157] width 7 height 7
click at [241, 185] on div "Overdue since 1 day(s) Process Endorsement Employee, spouse, children, parents …" at bounding box center [456, 134] width 579 height 106
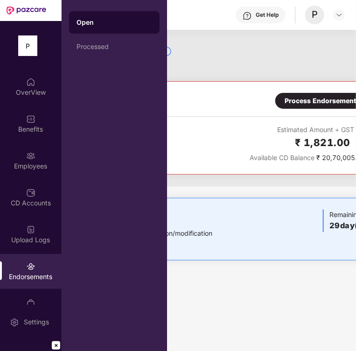
click at [262, 231] on div "Next Endorsement Date: [DATE] Any new member addition, existing member deletion…" at bounding box center [189, 229] width 354 height 39
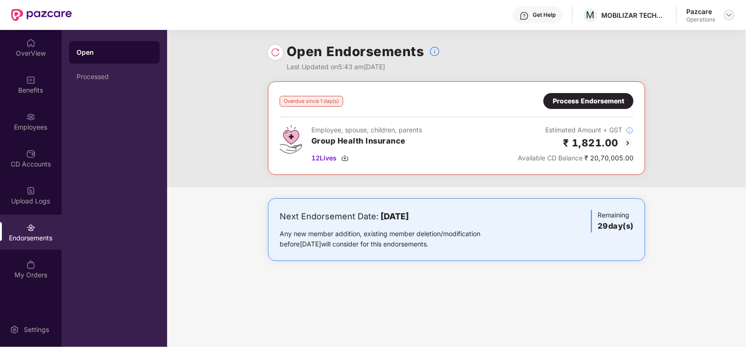
click at [730, 20] on div at bounding box center [729, 14] width 11 height 11
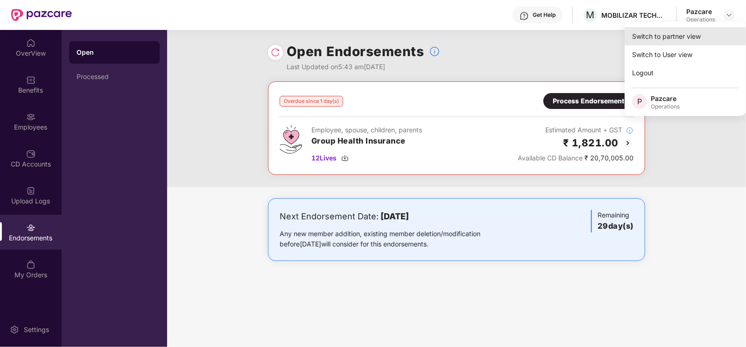
click at [676, 35] on div "Switch to partner view" at bounding box center [685, 36] width 121 height 18
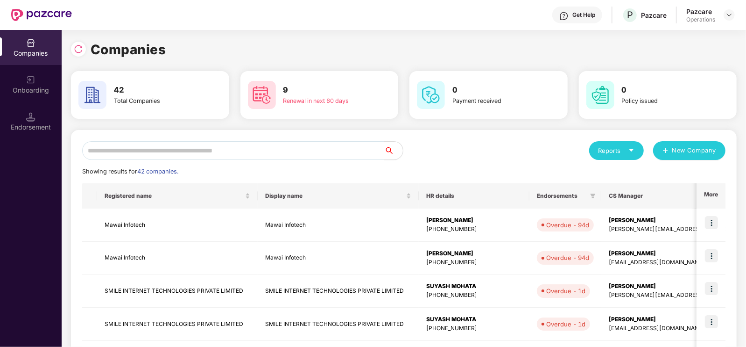
click at [163, 153] on input "text" at bounding box center [233, 150] width 302 height 19
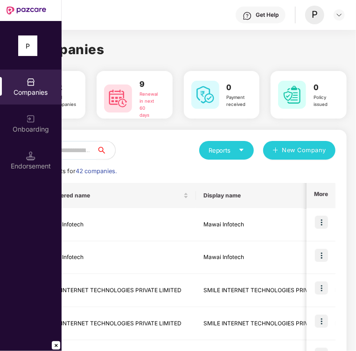
click at [73, 148] on input "text" at bounding box center [59, 150] width 76 height 19
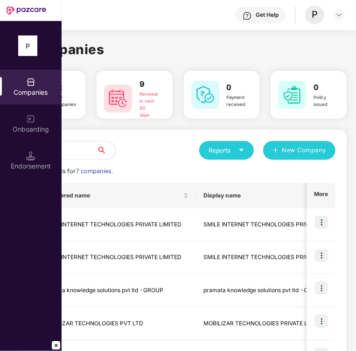
type input "***"
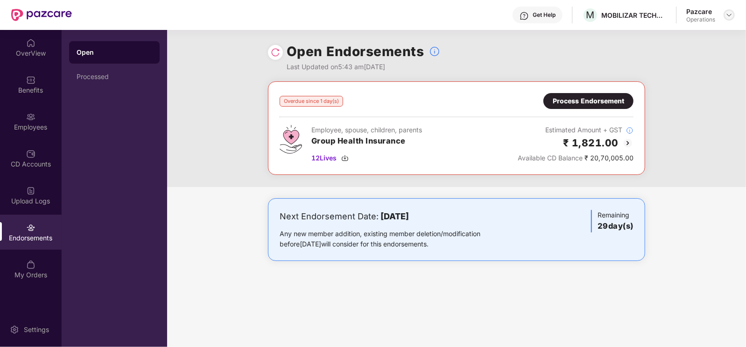
click at [728, 17] on img at bounding box center [729, 14] width 7 height 7
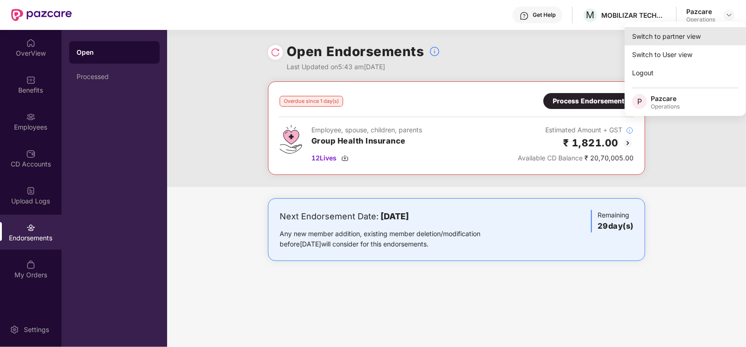
click at [669, 36] on div "Switch to partner view" at bounding box center [685, 36] width 121 height 18
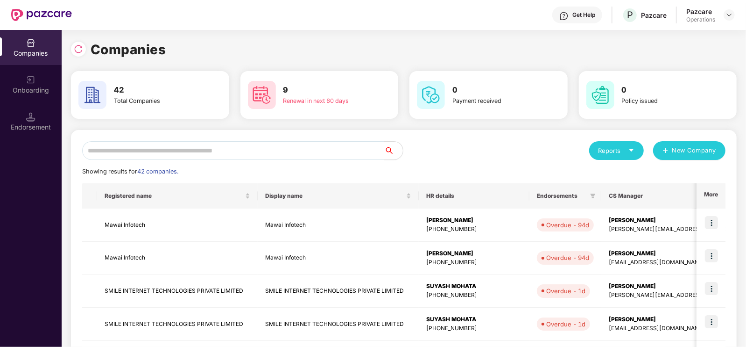
click at [145, 153] on input "text" at bounding box center [233, 150] width 302 height 19
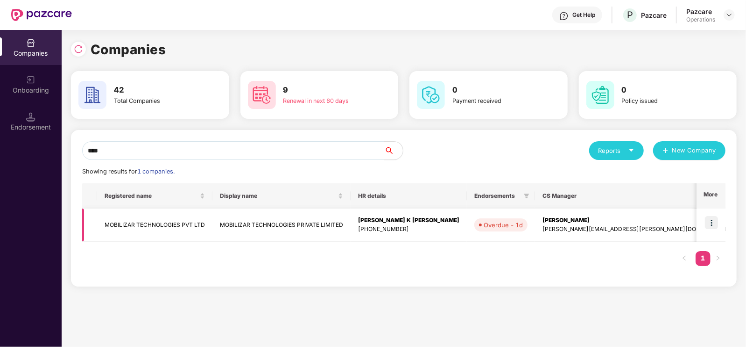
type input "****"
click at [128, 223] on td "MOBILIZAR TECHNOLOGIES PVT LTD" at bounding box center [154, 224] width 115 height 33
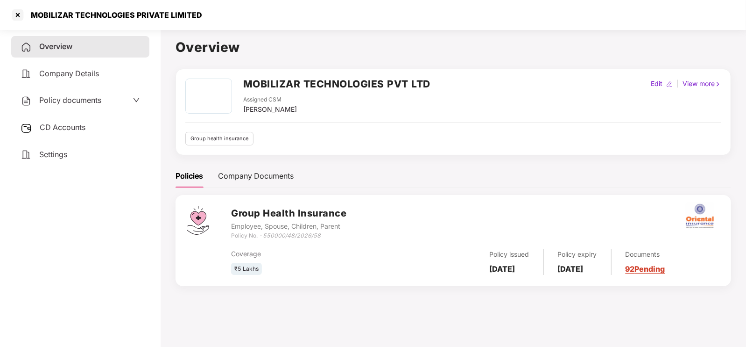
click at [76, 125] on span "CD Accounts" at bounding box center [63, 126] width 46 height 9
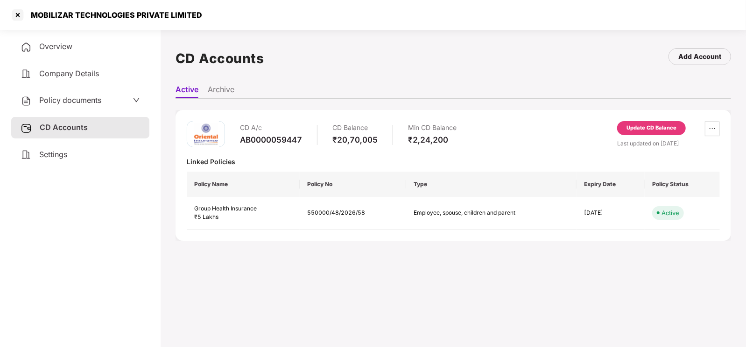
click at [675, 127] on div "Update CD Balance" at bounding box center [652, 128] width 50 height 8
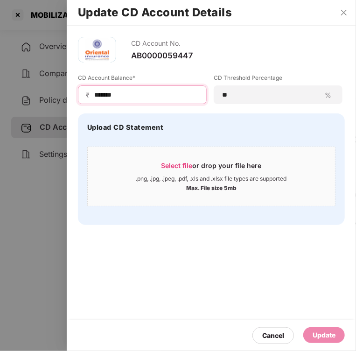
click at [135, 94] on input "*******" at bounding box center [146, 95] width 106 height 10
type input "*******"
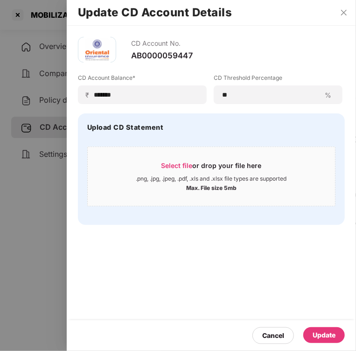
click at [313, 337] on div "Update" at bounding box center [324, 335] width 23 height 10
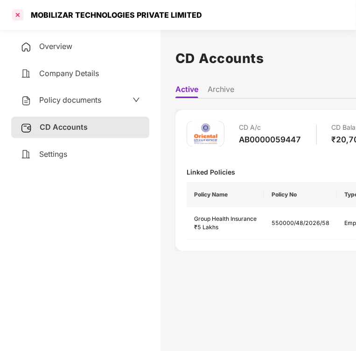
click at [21, 13] on div at bounding box center [17, 14] width 15 height 15
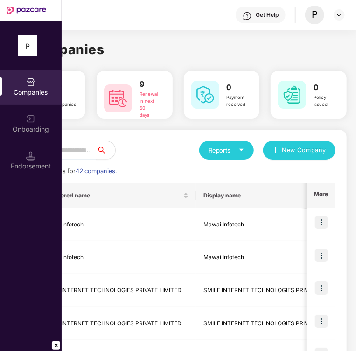
click at [168, 149] on div "Reports New Company" at bounding box center [178, 150] width 315 height 19
click at [85, 148] on input "text" at bounding box center [59, 150] width 76 height 19
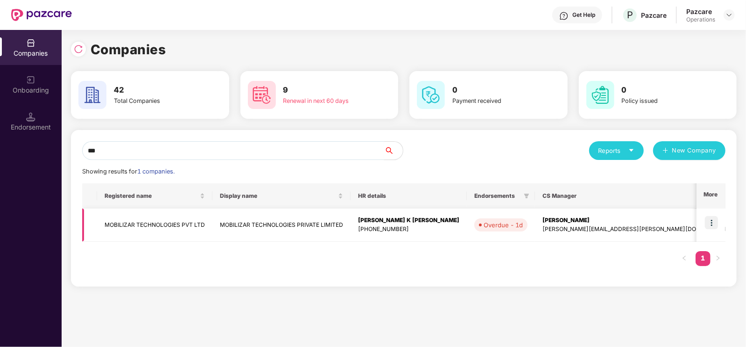
type input "***"
click at [711, 225] on img at bounding box center [711, 222] width 13 height 13
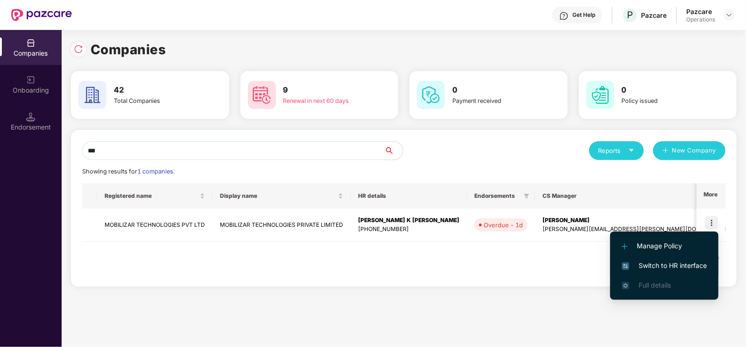
click at [643, 266] on span "Switch to HR interface" at bounding box center [664, 265] width 85 height 10
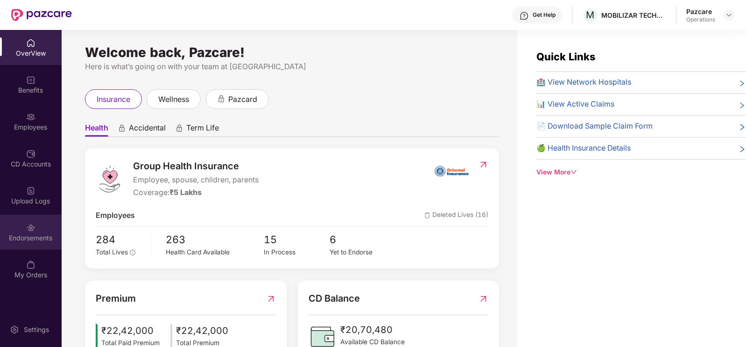
click at [31, 235] on div "Endorsements" at bounding box center [31, 237] width 62 height 9
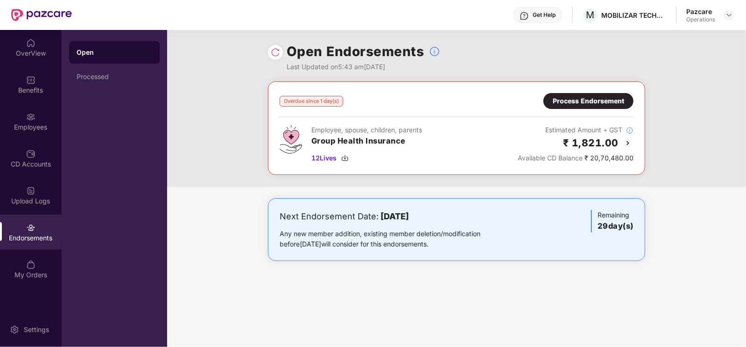
click at [566, 101] on div "Process Endorsement" at bounding box center [588, 101] width 71 height 10
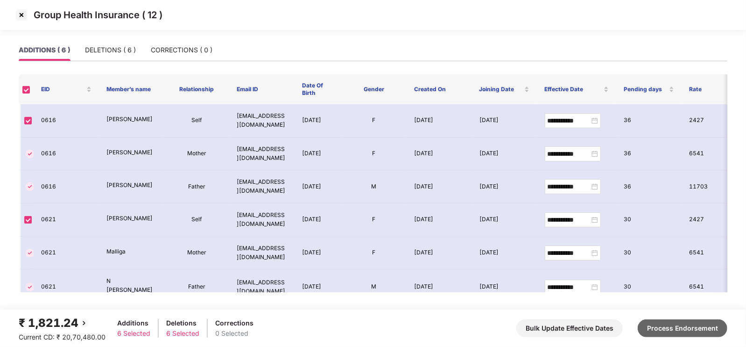
click at [684, 328] on button "Process Endorsement" at bounding box center [683, 328] width 90 height 18
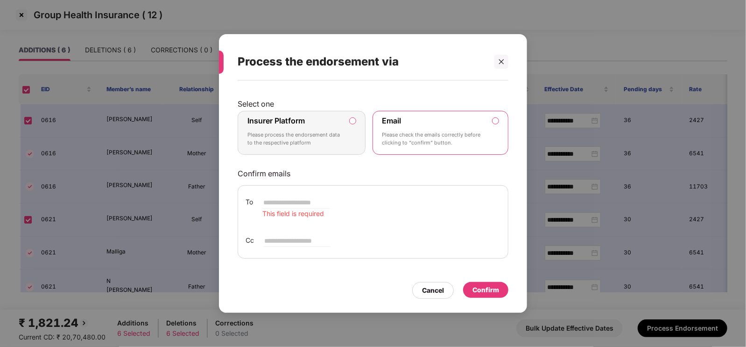
click at [435, 131] on p "Please check the emails correctly before clicking to “confirm” button." at bounding box center [435, 139] width 104 height 16
click at [293, 120] on label "Insurer Platform" at bounding box center [276, 120] width 57 height 9
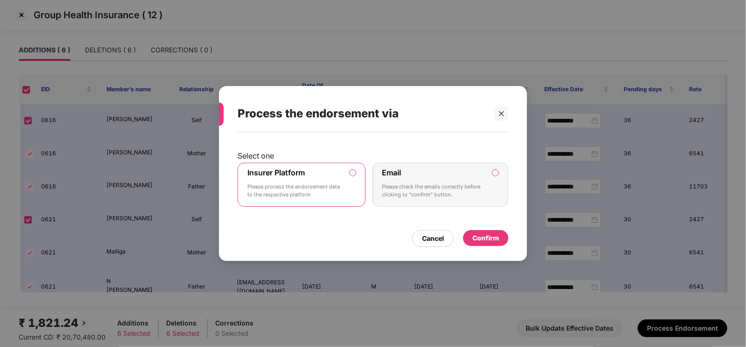
click at [479, 235] on div "Confirm" at bounding box center [486, 238] width 27 height 10
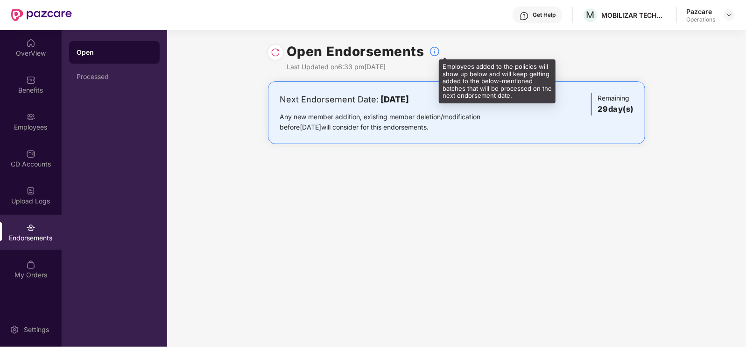
click at [433, 50] on img at bounding box center [434, 51] width 11 height 11
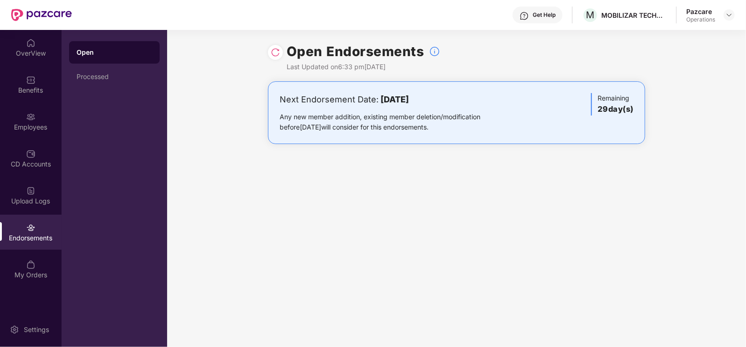
click at [270, 53] on div at bounding box center [275, 52] width 15 height 15
click at [276, 54] on img at bounding box center [275, 52] width 9 height 9
click at [730, 17] on img at bounding box center [729, 14] width 7 height 7
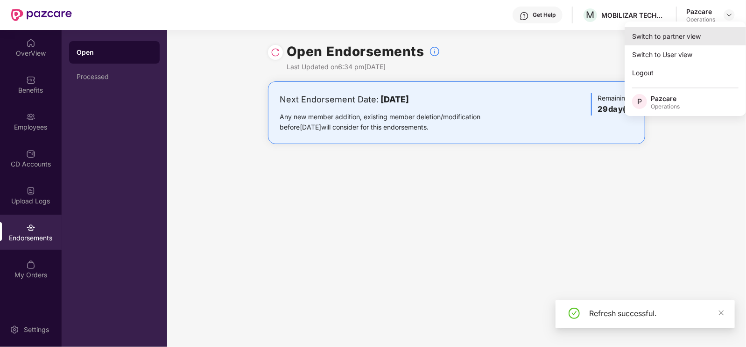
click at [690, 34] on div "Switch to partner view" at bounding box center [685, 36] width 121 height 18
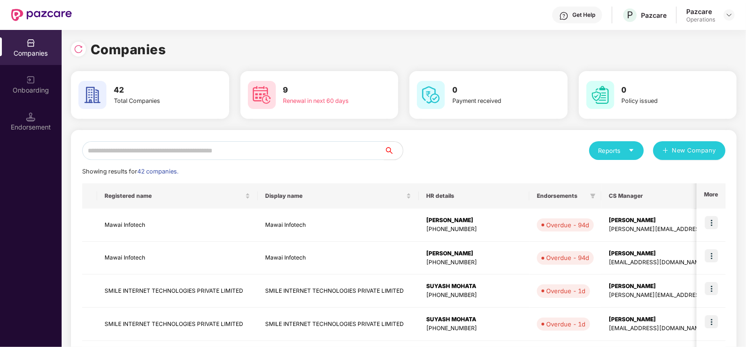
click at [163, 145] on input "text" at bounding box center [233, 150] width 302 height 19
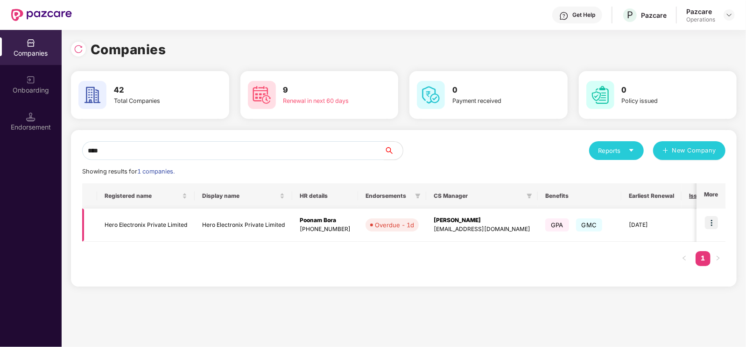
type input "****"
click at [715, 218] on img at bounding box center [711, 222] width 13 height 13
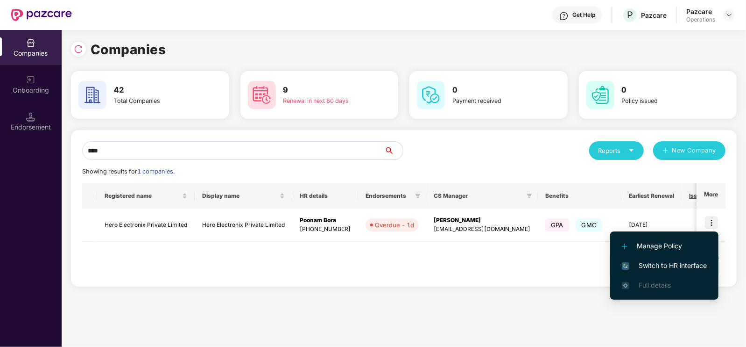
click at [658, 261] on span "Switch to HR interface" at bounding box center [664, 265] width 85 height 10
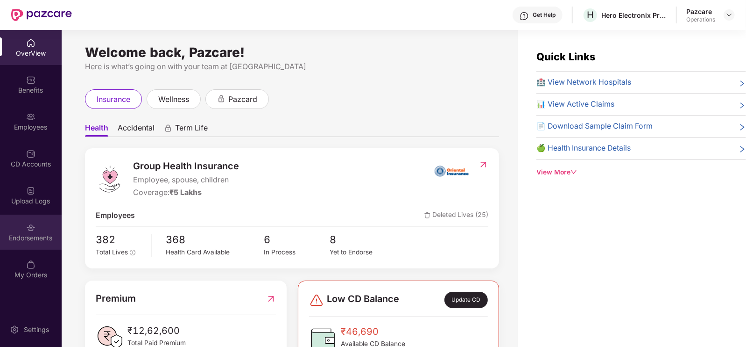
click at [38, 235] on div "Endorsements" at bounding box center [31, 237] width 62 height 9
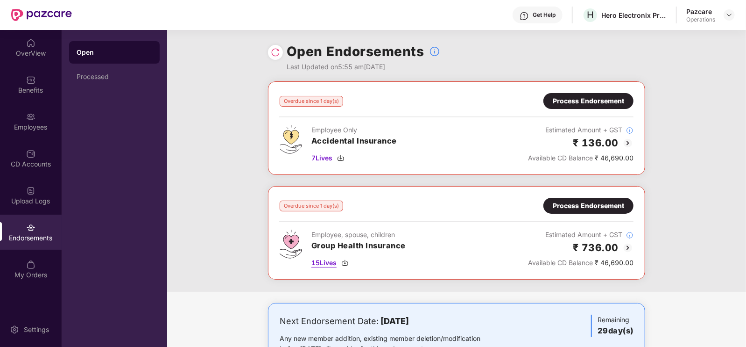
click at [348, 261] on img at bounding box center [344, 262] width 7 height 7
click at [407, 199] on div "Overdue since 1 day(s) Process Endorsement" at bounding box center [457, 206] width 354 height 16
click at [104, 65] on div "Processed" at bounding box center [114, 76] width 91 height 22
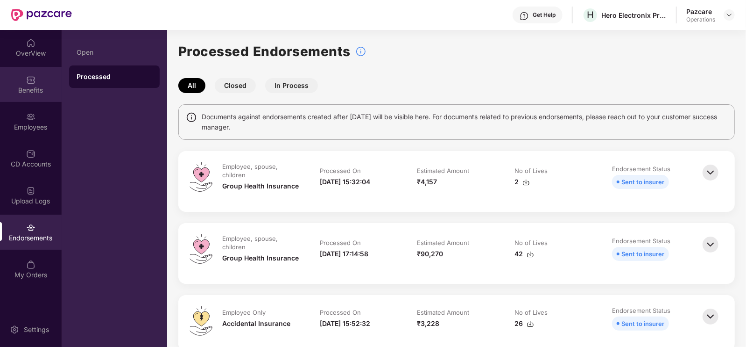
click at [20, 83] on div "Benefits" at bounding box center [31, 84] width 62 height 35
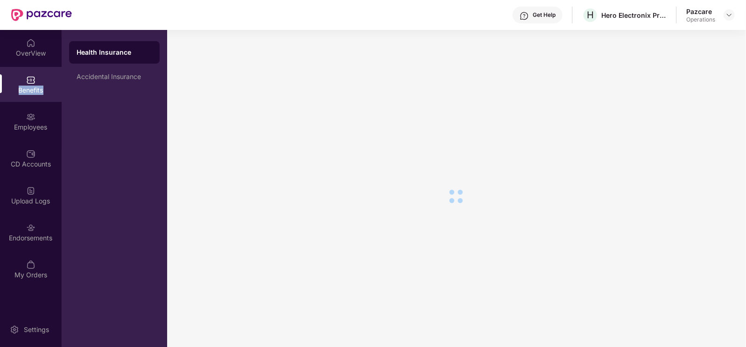
click at [20, 83] on div "Benefits" at bounding box center [31, 84] width 62 height 35
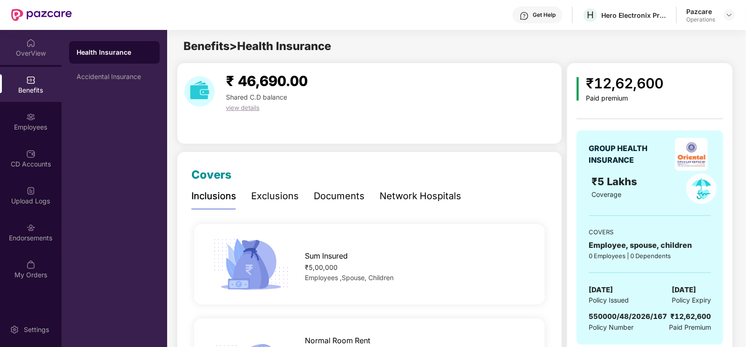
click at [32, 49] on div "OverView" at bounding box center [31, 53] width 62 height 9
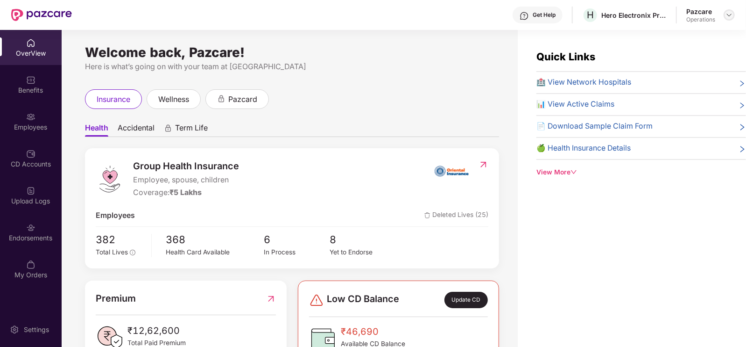
click at [730, 13] on img at bounding box center [729, 14] width 7 height 7
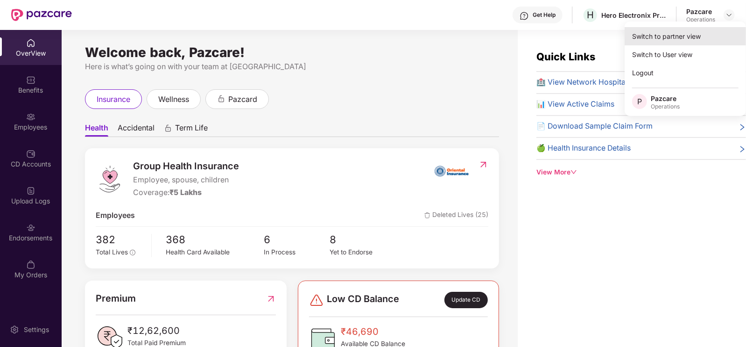
click at [687, 41] on div "Switch to partner view" at bounding box center [685, 36] width 121 height 18
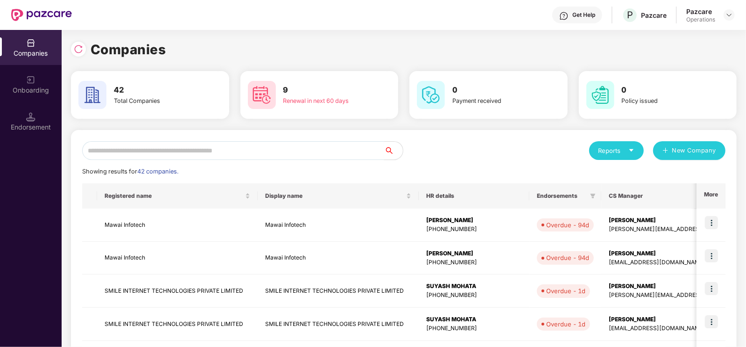
click at [137, 147] on input "text" at bounding box center [233, 150] width 302 height 19
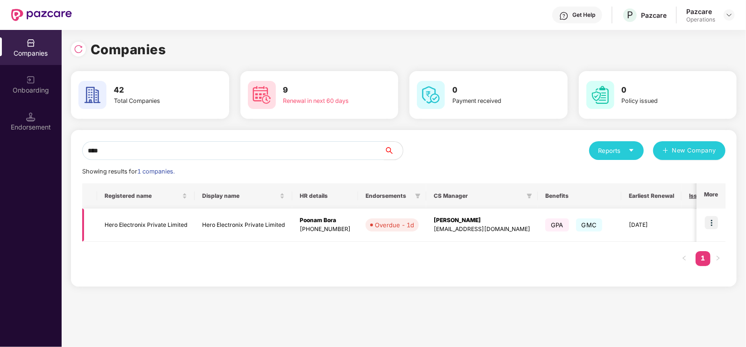
type input "****"
click at [149, 225] on td "Hero Electronix Private Limited" at bounding box center [146, 224] width 98 height 33
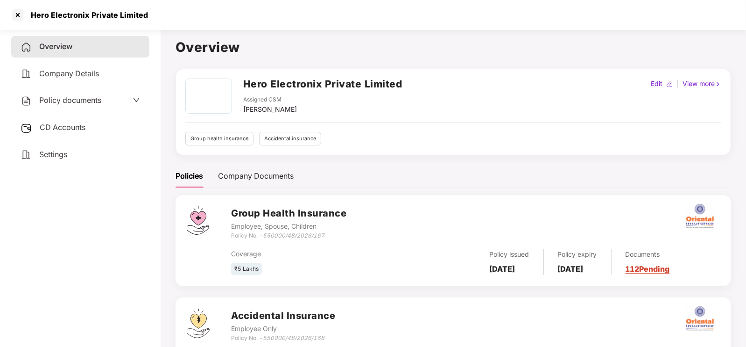
click at [85, 72] on span "Company Details" at bounding box center [69, 73] width 60 height 9
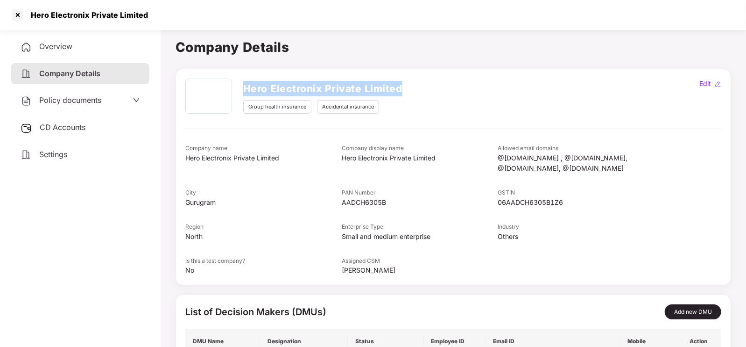
drag, startPoint x: 241, startPoint y: 87, endPoint x: 430, endPoint y: 98, distance: 189.9
click at [430, 98] on div "Hero Electronix Private Limited Group health insurance Accidental insurance" at bounding box center [408, 95] width 447 height 35
copy h2 "Hero Electronix Private Limited"
click at [77, 51] on div "Overview" at bounding box center [80, 46] width 138 height 21
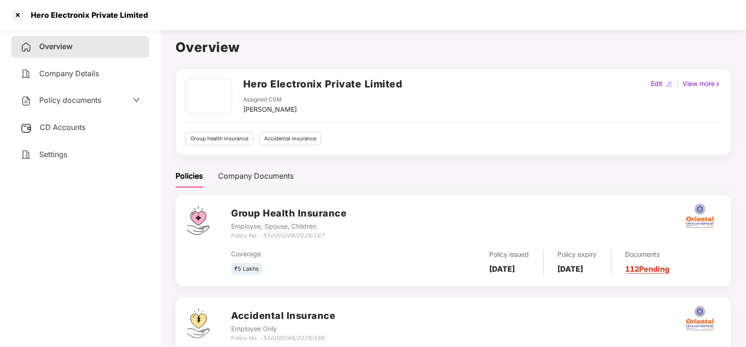
scroll to position [64, 0]
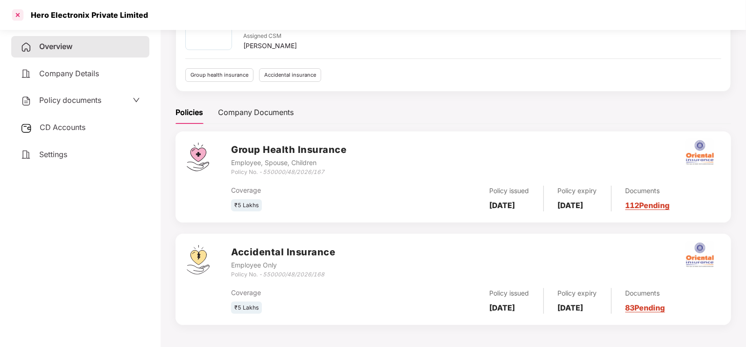
click at [18, 16] on div at bounding box center [17, 14] width 15 height 15
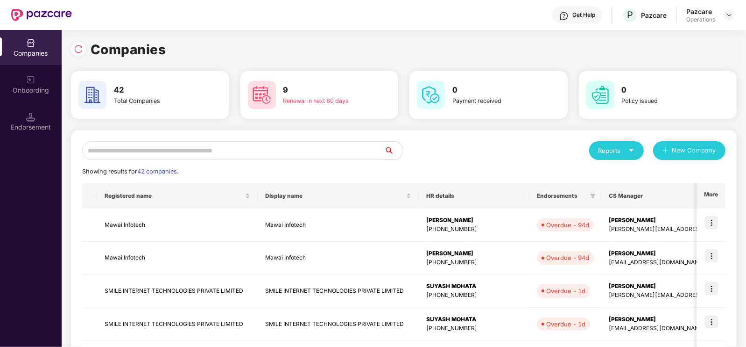
click at [177, 149] on input "text" at bounding box center [233, 150] width 302 height 19
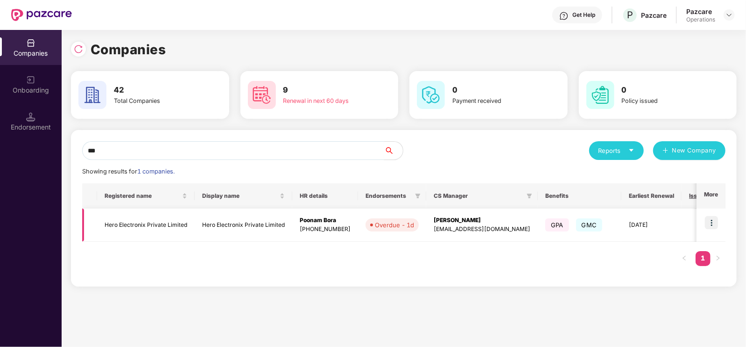
type input "***"
click at [710, 221] on img at bounding box center [711, 222] width 13 height 13
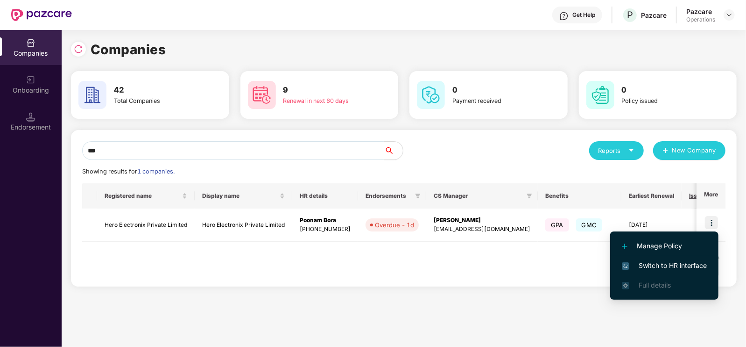
click at [650, 266] on span "Switch to HR interface" at bounding box center [664, 265] width 85 height 10
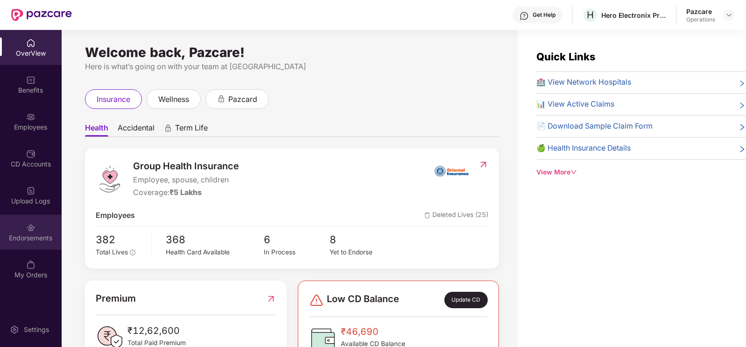
click at [25, 241] on div "Endorsements" at bounding box center [31, 237] width 62 height 9
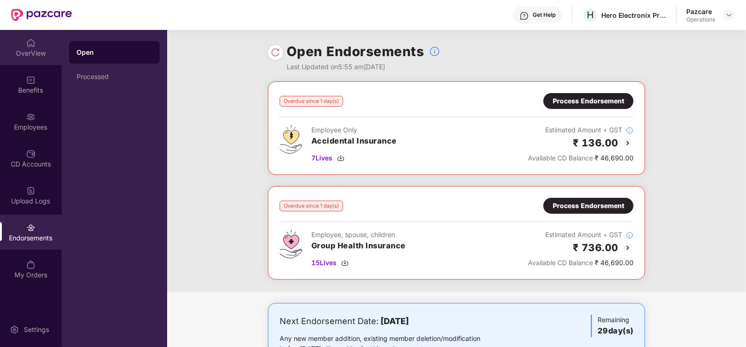
click at [24, 43] on div "OverView" at bounding box center [31, 47] width 62 height 35
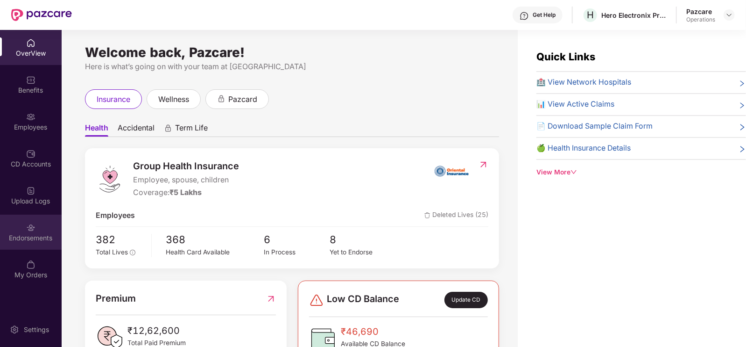
click at [35, 230] on img at bounding box center [30, 227] width 9 height 9
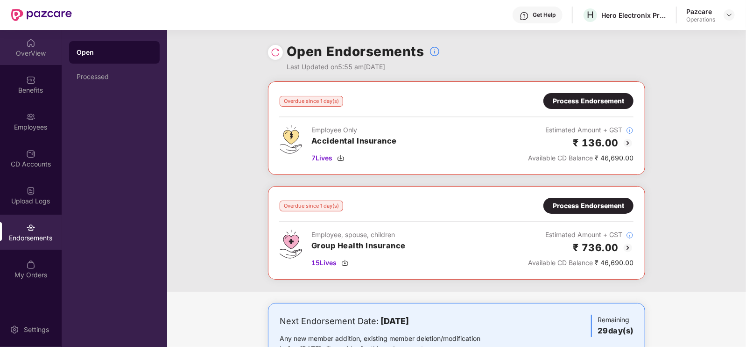
click at [45, 49] on div "OverView" at bounding box center [31, 53] width 62 height 9
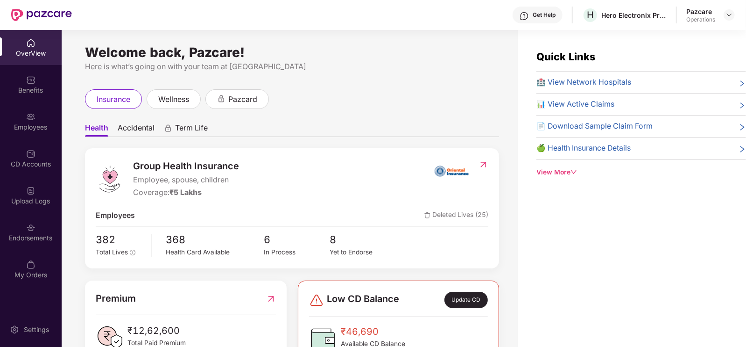
click at [481, 162] on img at bounding box center [484, 164] width 10 height 9
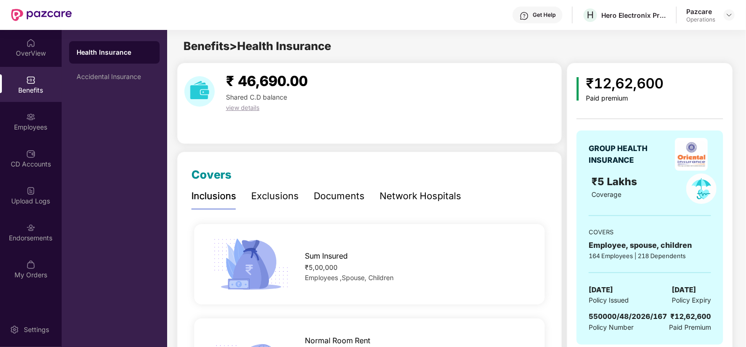
scroll to position [57, 0]
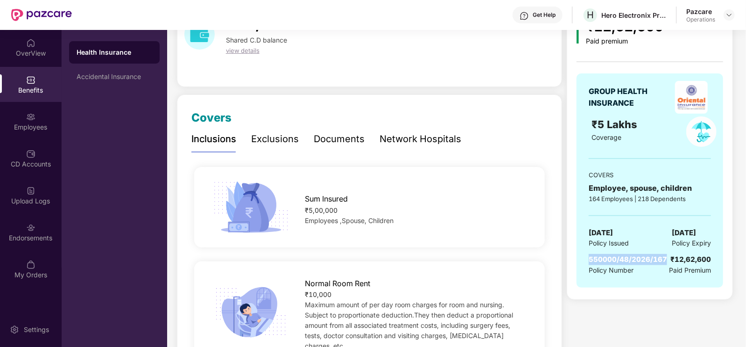
copy span "550000/48/2026/167"
drag, startPoint x: 588, startPoint y: 256, endPoint x: 663, endPoint y: 255, distance: 74.7
click at [663, 255] on div "GROUP HEALTH INSURANCE ₹5 Lakhs Coverage COVERS Employee, spouse, children 164 …" at bounding box center [650, 180] width 147 height 214
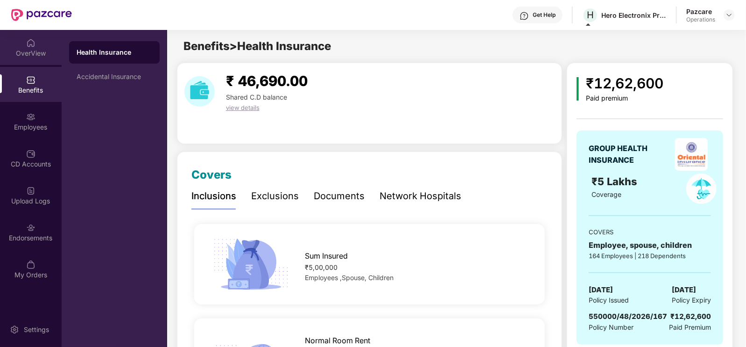
click at [30, 55] on div "OverView" at bounding box center [31, 53] width 62 height 9
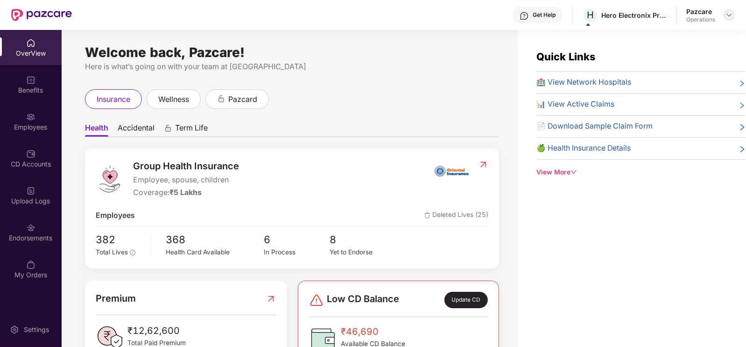
click at [733, 13] on img at bounding box center [729, 14] width 7 height 7
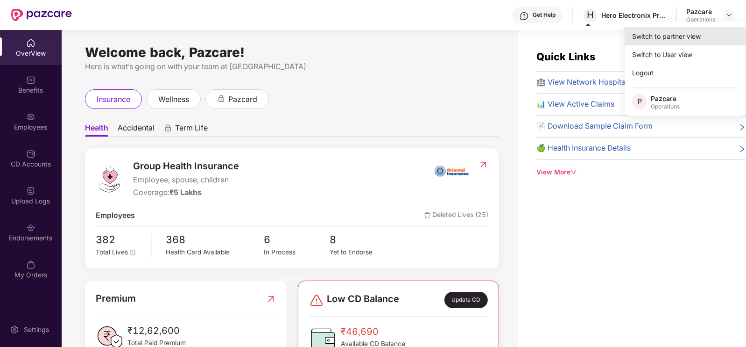
click at [682, 34] on div "Switch to partner view" at bounding box center [685, 36] width 121 height 18
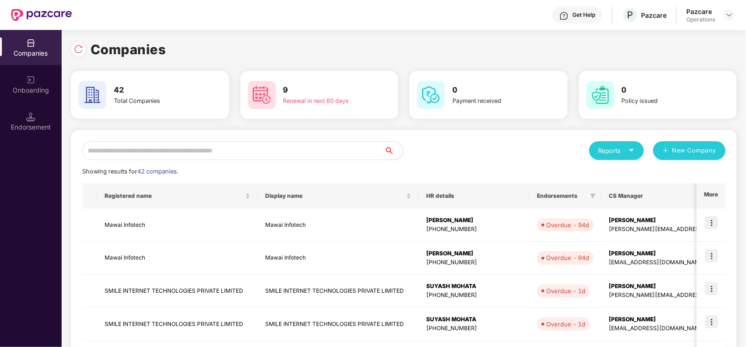
click at [178, 156] on input "text" at bounding box center [233, 150] width 302 height 19
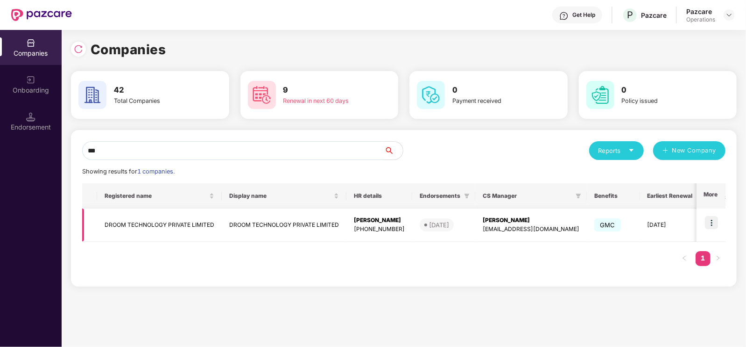
type input "***"
click at [185, 222] on td "DROOM TECHNOLOGY PRIVATE LIMITED" at bounding box center [159, 224] width 125 height 33
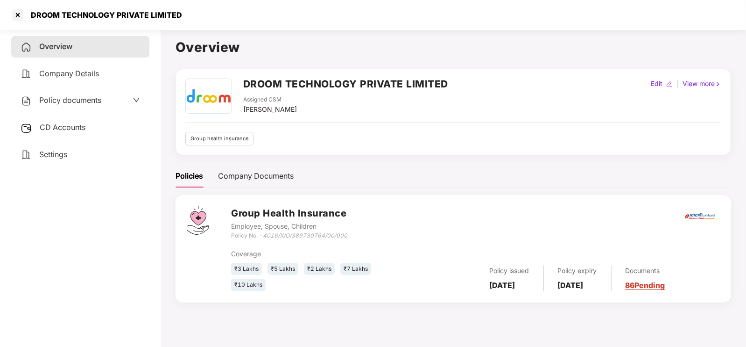
click at [59, 74] on span "Company Details" at bounding box center [69, 73] width 60 height 9
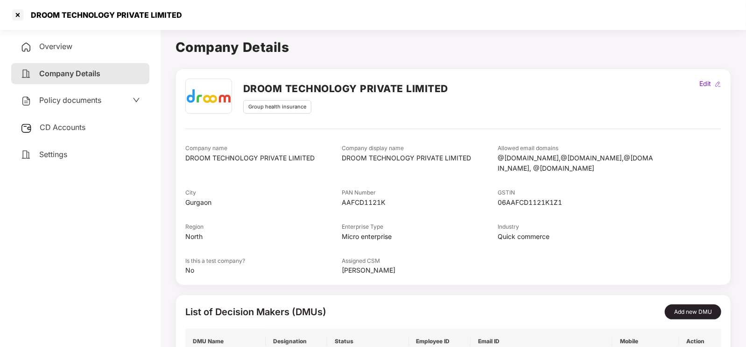
click at [82, 55] on div "Overview" at bounding box center [80, 46] width 138 height 21
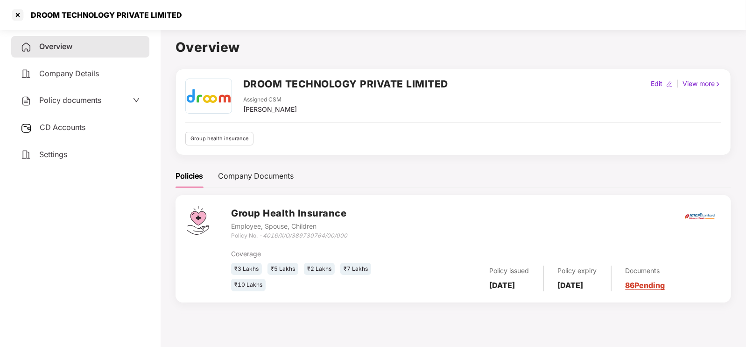
click at [441, 231] on div "Group Health Insurance Employee, Spouse, Children Policy No. - 4016/X/O/3897307…" at bounding box center [475, 223] width 489 height 34
click at [16, 11] on div at bounding box center [17, 14] width 15 height 15
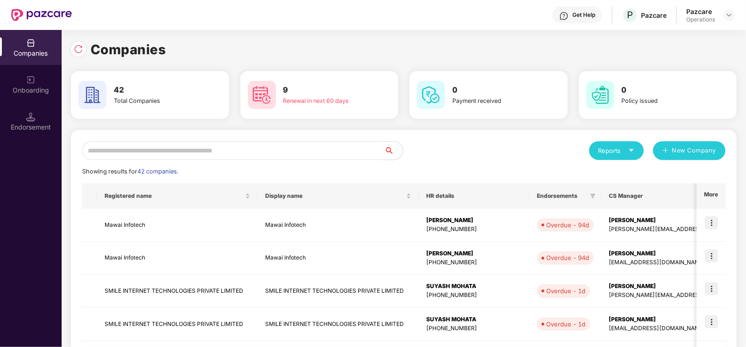
click at [154, 148] on input "text" at bounding box center [233, 150] width 302 height 19
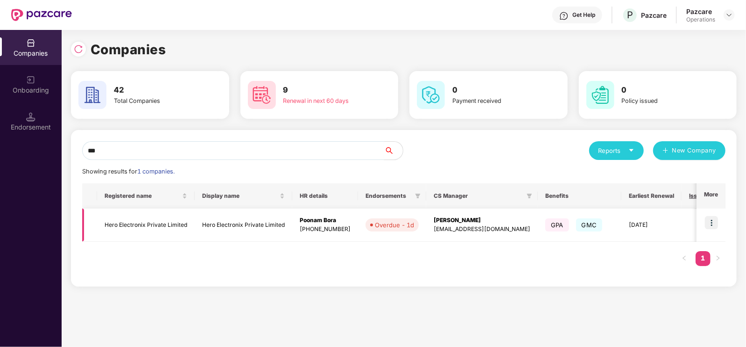
type input "***"
click at [146, 230] on td "Hero Electronix Private Limited" at bounding box center [146, 224] width 98 height 33
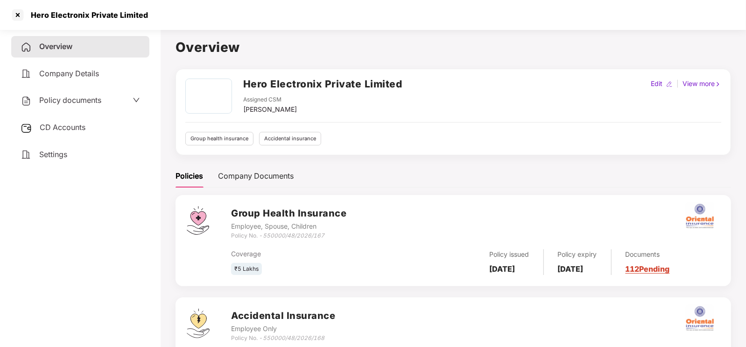
click at [55, 124] on span "CD Accounts" at bounding box center [63, 126] width 46 height 9
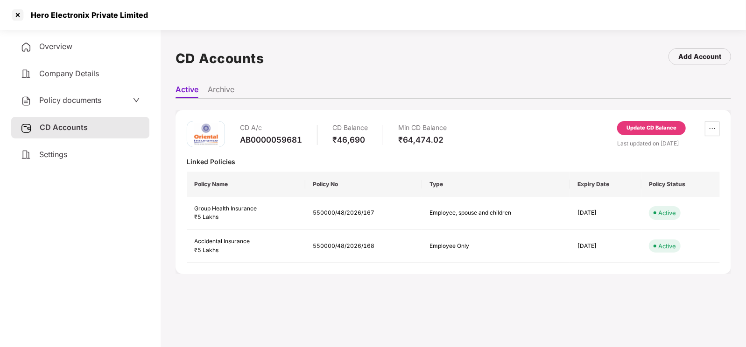
click at [654, 127] on div "Update CD Balance" at bounding box center [652, 128] width 50 height 8
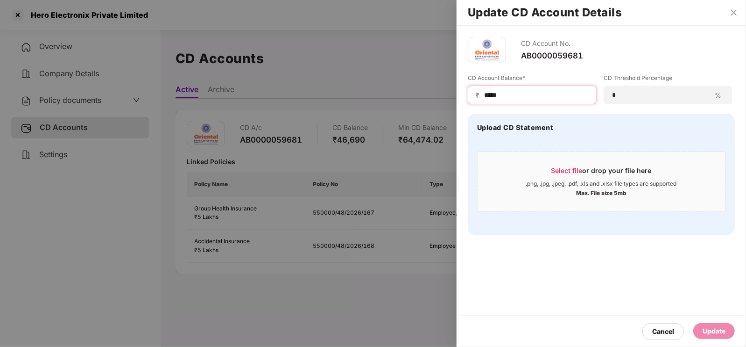
click at [535, 96] on input "*****" at bounding box center [536, 95] width 106 height 10
type input "*****"
click at [709, 332] on div "Update" at bounding box center [714, 331] width 23 height 10
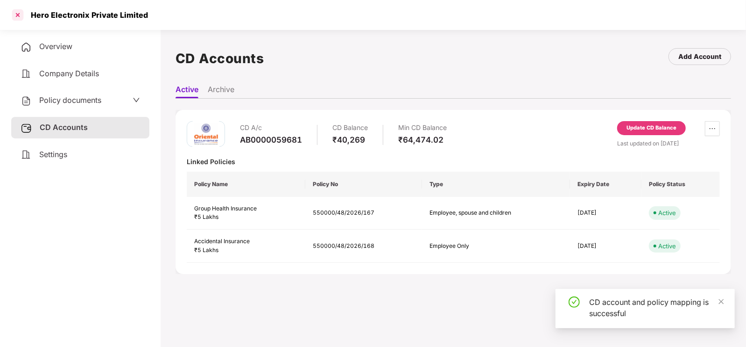
click at [16, 15] on div at bounding box center [17, 14] width 15 height 15
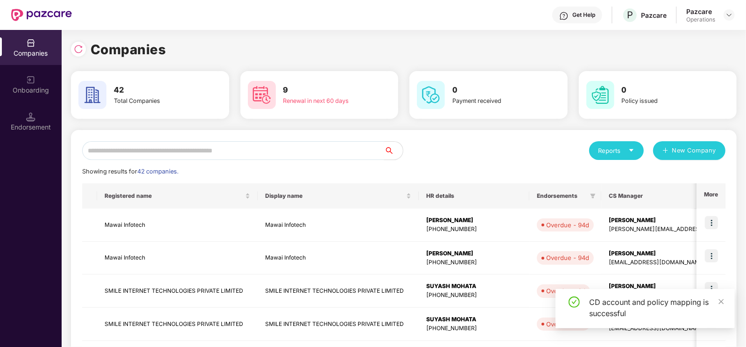
click at [142, 150] on input "text" at bounding box center [233, 150] width 302 height 19
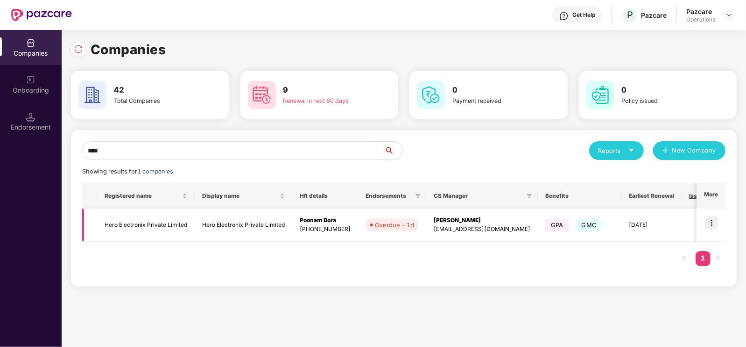
type input "****"
click at [714, 219] on img at bounding box center [711, 222] width 13 height 13
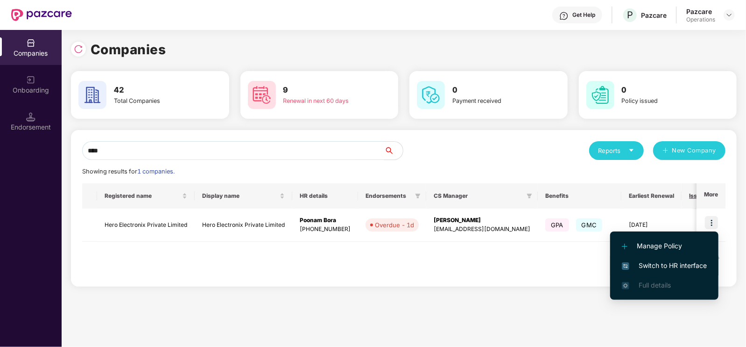
click at [669, 262] on span "Switch to HR interface" at bounding box center [664, 265] width 85 height 10
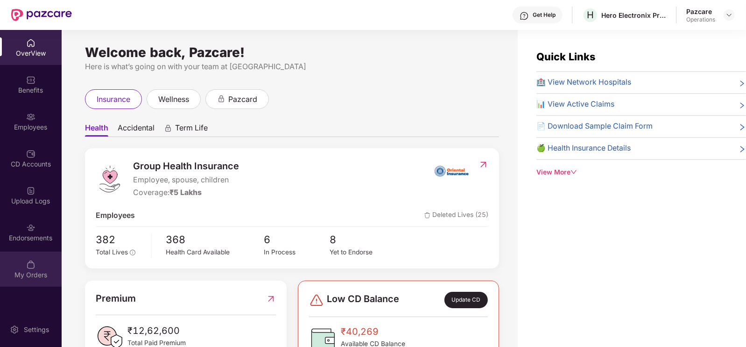
click at [32, 253] on div "My Orders" at bounding box center [31, 268] width 62 height 35
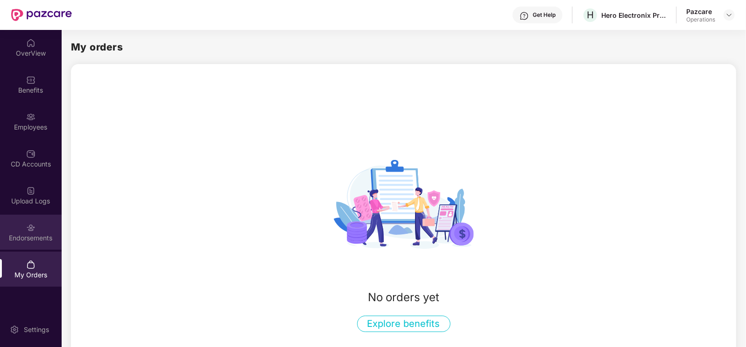
click at [32, 241] on div "Endorsements" at bounding box center [31, 237] width 62 height 9
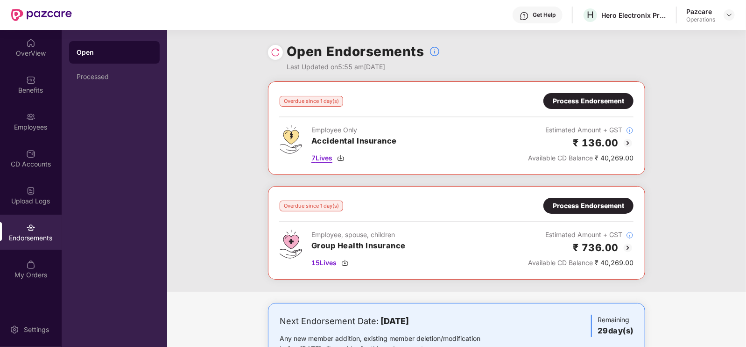
click at [341, 156] on img at bounding box center [340, 157] width 7 height 7
click at [573, 201] on div "Process Endorsement" at bounding box center [588, 205] width 71 height 10
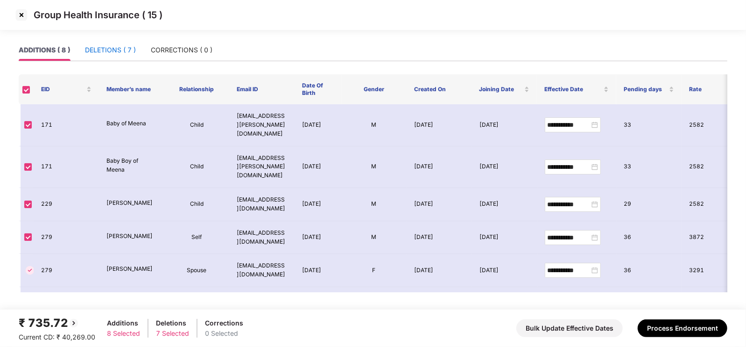
click at [86, 50] on div "DELETIONS ( 7 )" at bounding box center [110, 50] width 51 height 10
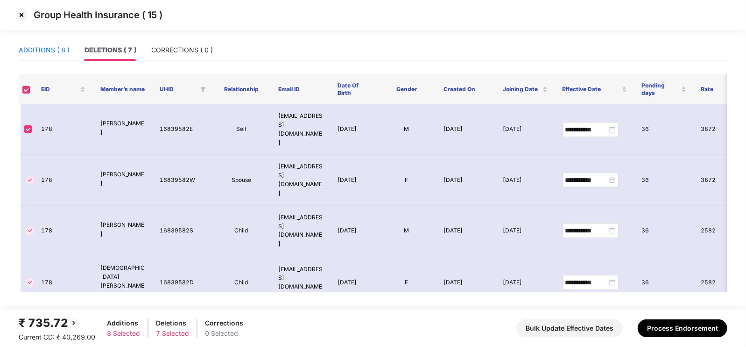
click at [61, 48] on div "ADDITIONS ( 8 )" at bounding box center [44, 50] width 51 height 10
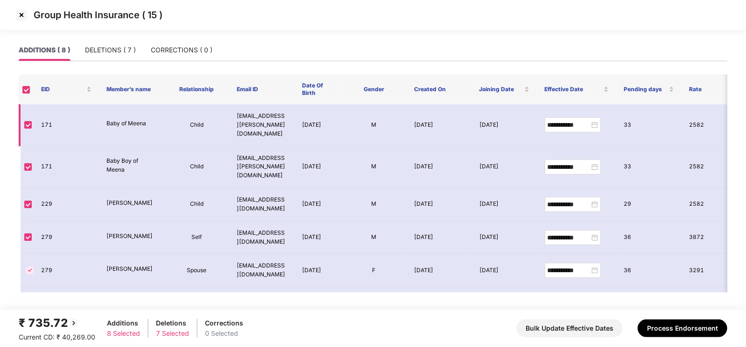
scroll to position [105, 0]
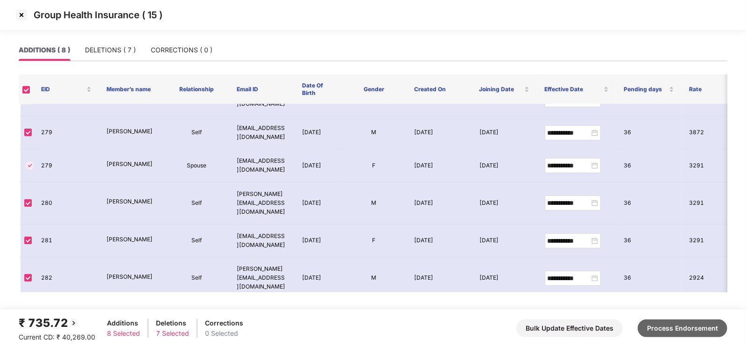
click at [696, 328] on button "Process Endorsement" at bounding box center [683, 328] width 90 height 18
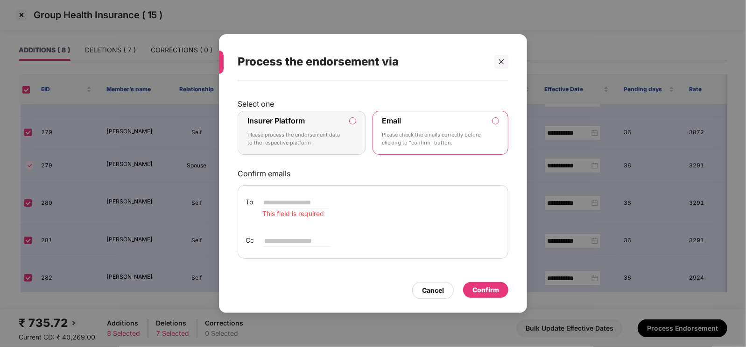
click at [448, 128] on div "Email Please check the emails correctly before clicking to “confirm” button." at bounding box center [435, 133] width 104 height 34
click at [302, 127] on div "Insurer Platform Please process the endorsement data to the respective platform" at bounding box center [295, 133] width 95 height 34
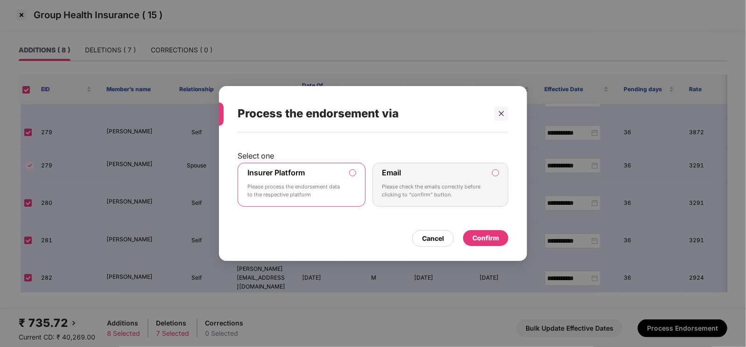
click at [456, 190] on p "Please check the emails correctly before clicking to “confirm” button." at bounding box center [435, 191] width 104 height 16
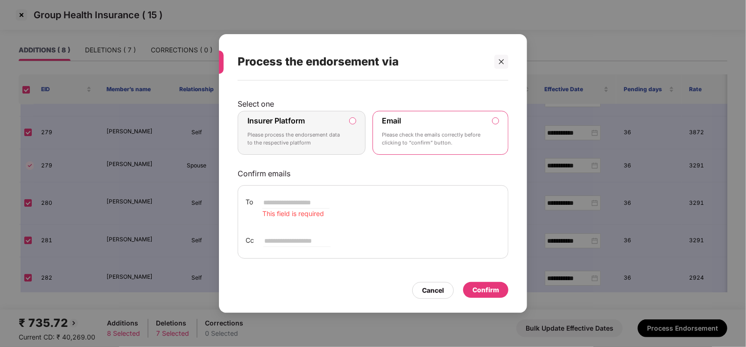
click at [280, 136] on p "Please process the endorsement data to the respective platform" at bounding box center [295, 139] width 95 height 16
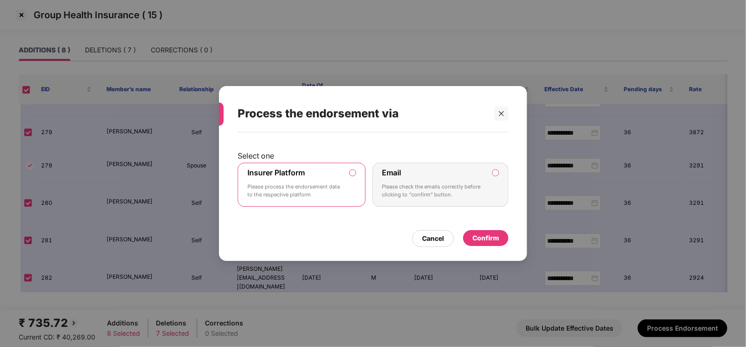
click at [492, 242] on div "Confirm" at bounding box center [485, 238] width 45 height 16
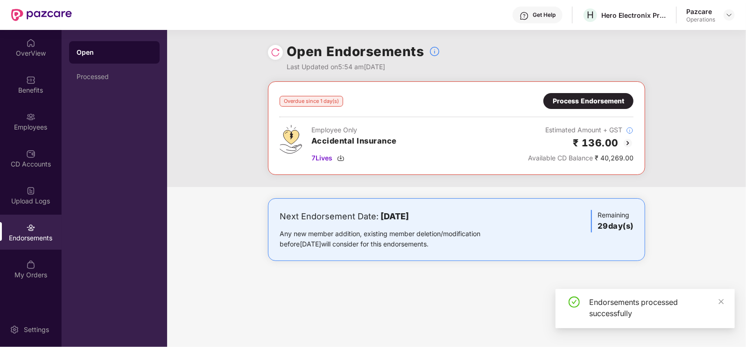
click at [591, 97] on div "Process Endorsement" at bounding box center [588, 101] width 71 height 10
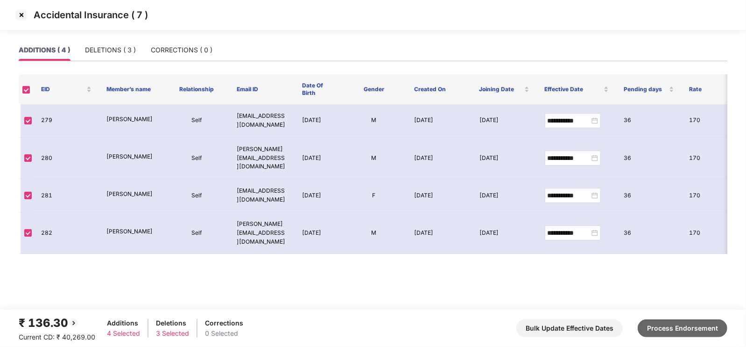
click at [673, 329] on button "Process Endorsement" at bounding box center [683, 328] width 90 height 18
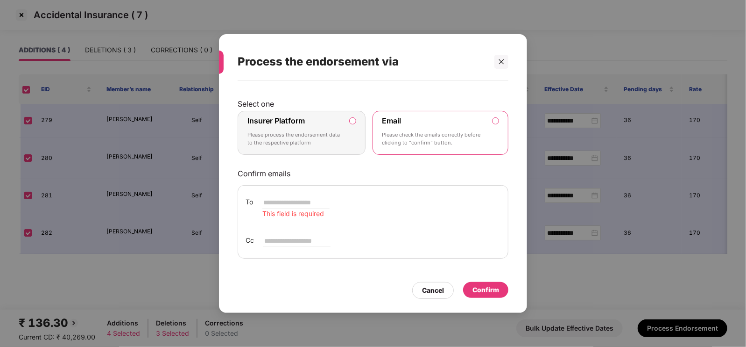
click at [313, 145] on p "Please process the endorsement data to the respective platform" at bounding box center [295, 139] width 95 height 16
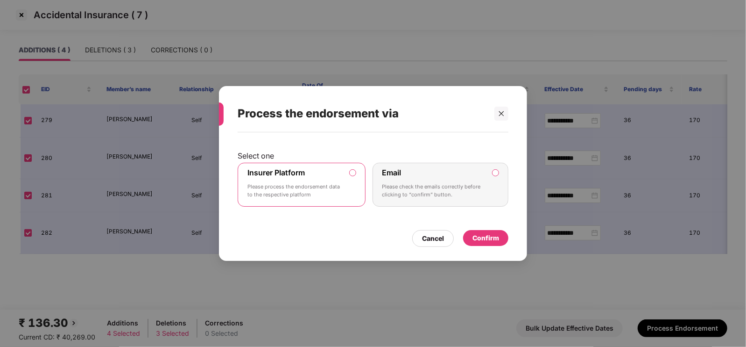
click at [476, 236] on div "Confirm" at bounding box center [486, 238] width 27 height 10
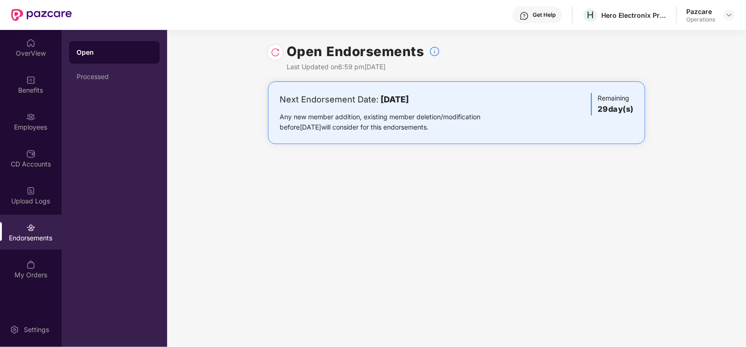
click at [677, 230] on div "Open Endorsements Last Updated on 6:59 pm[DATE] Next Endorsement Date: [DATE] A…" at bounding box center [456, 188] width 579 height 317
click at [26, 64] on div "OverView" at bounding box center [31, 47] width 62 height 35
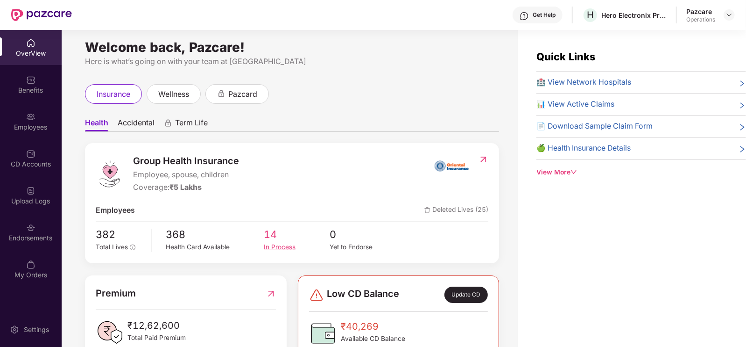
scroll to position [6, 0]
click at [130, 123] on span "Accidental" at bounding box center [136, 124] width 37 height 14
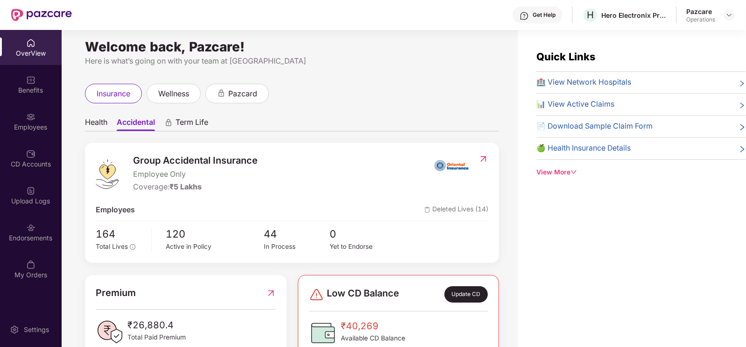
click at [484, 158] on img at bounding box center [484, 158] width 10 height 9
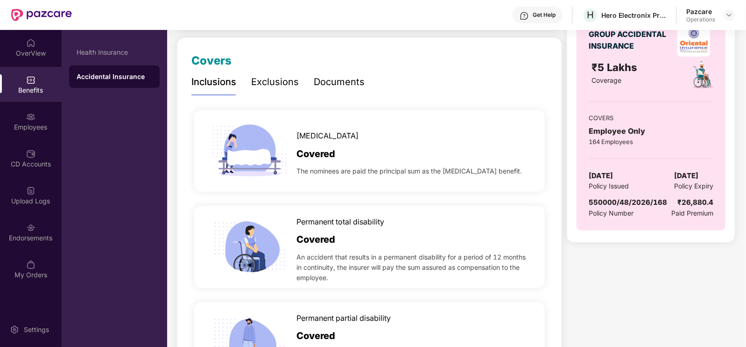
scroll to position [114, 0]
drag, startPoint x: 589, startPoint y: 200, endPoint x: 666, endPoint y: 198, distance: 77.1
click at [666, 198] on div "550000/48/2026/168 Policy Number ₹26,880.4 Paid Premium" at bounding box center [651, 207] width 125 height 21
copy span "550000/48/2026/168"
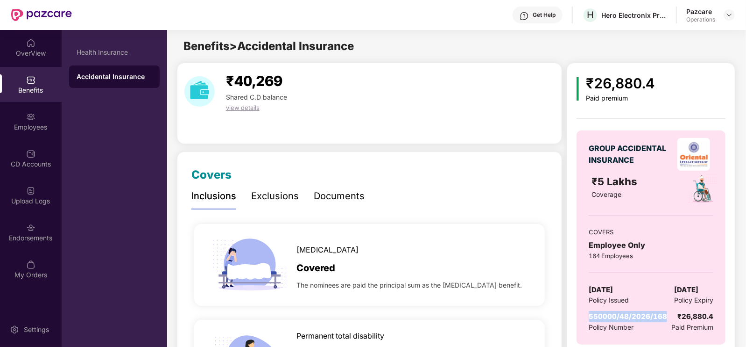
scroll to position [114, 0]
